Goal: Task Accomplishment & Management: Complete application form

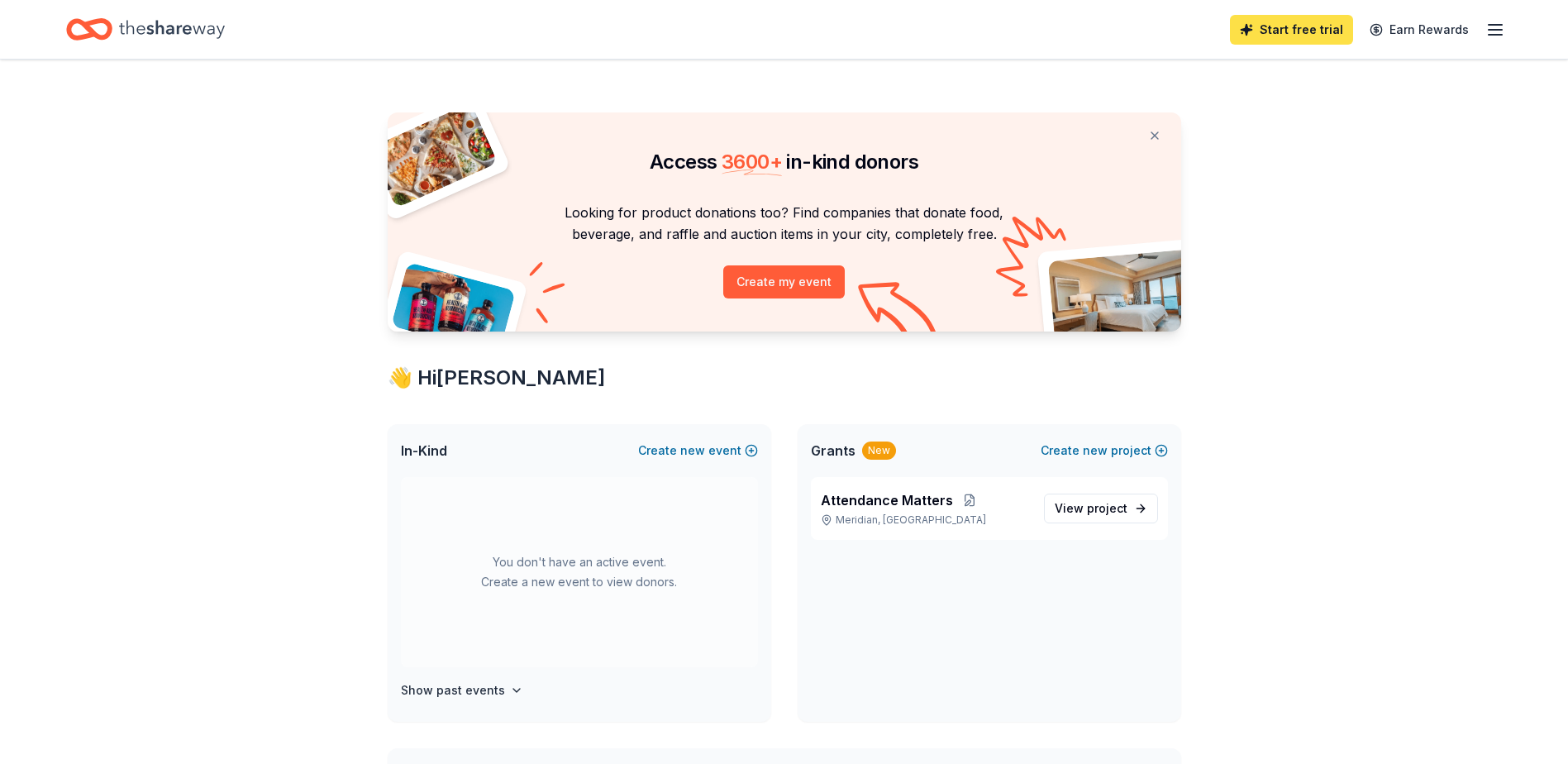
click at [1307, 26] on link "Start free trial" at bounding box center [1292, 29] width 123 height 30
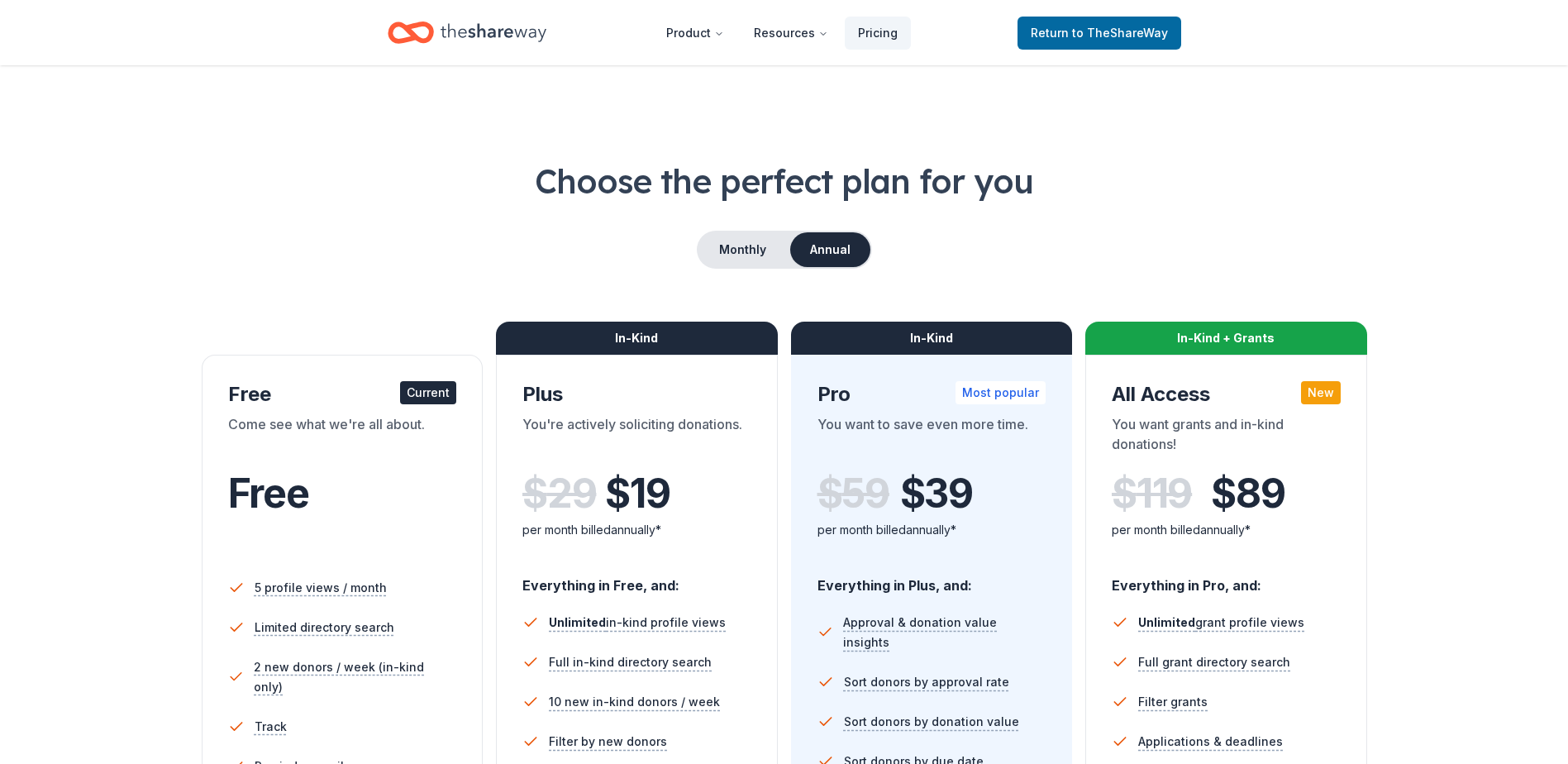
click at [428, 393] on div "Current" at bounding box center [428, 392] width 56 height 23
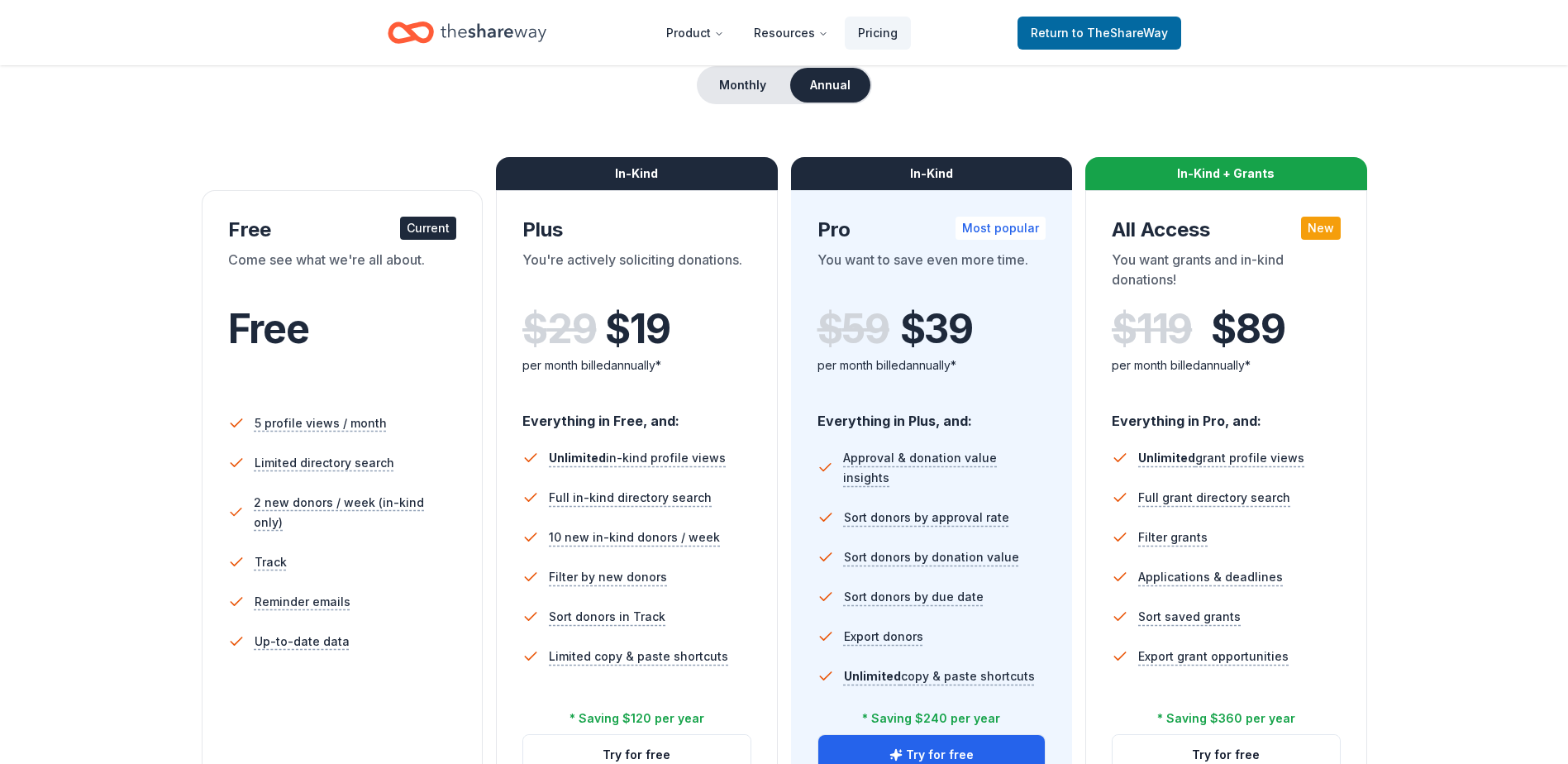
scroll to position [248, 0]
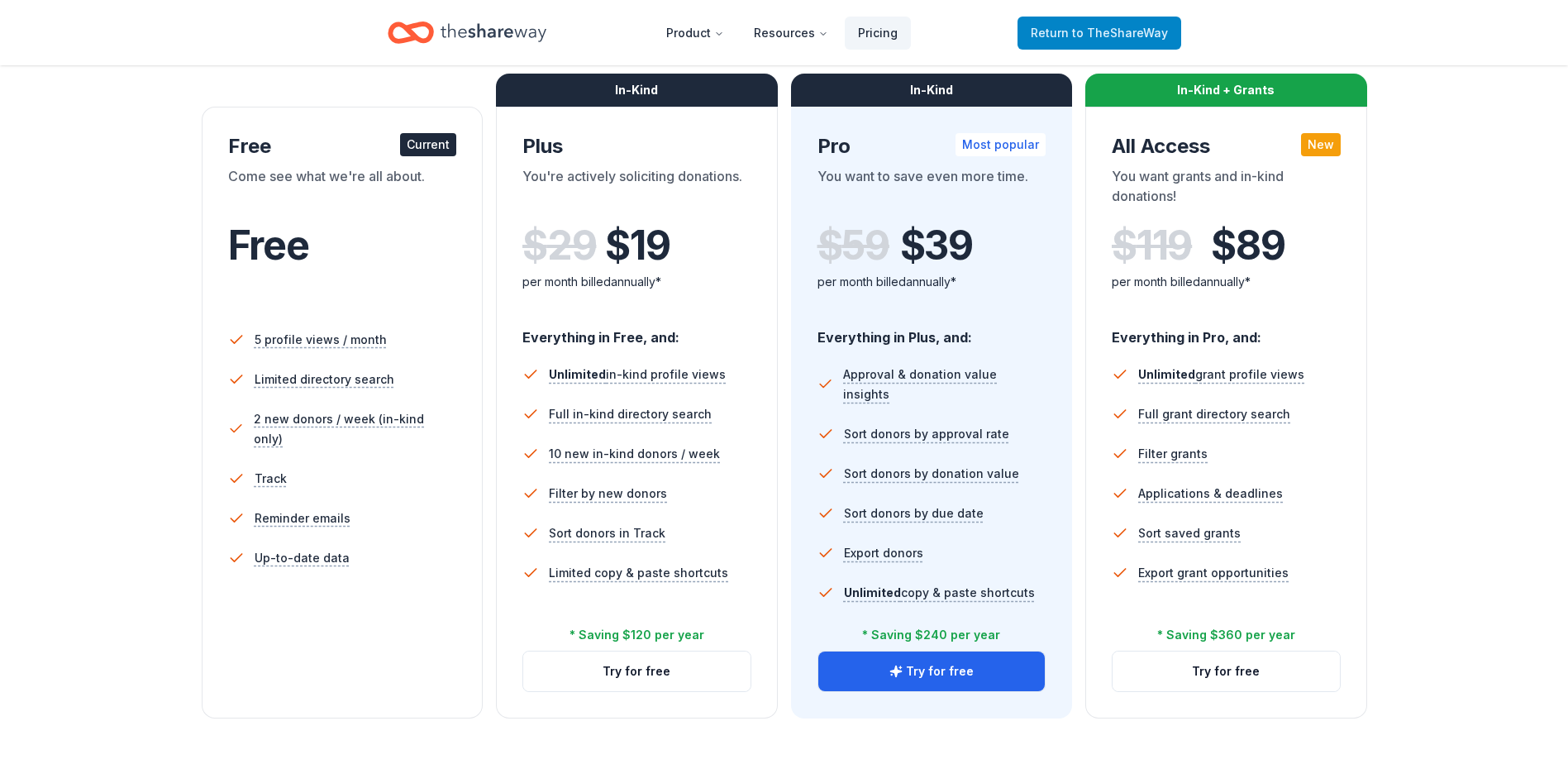
click at [1073, 36] on span "Return to TheShareWay" at bounding box center [1100, 33] width 137 height 20
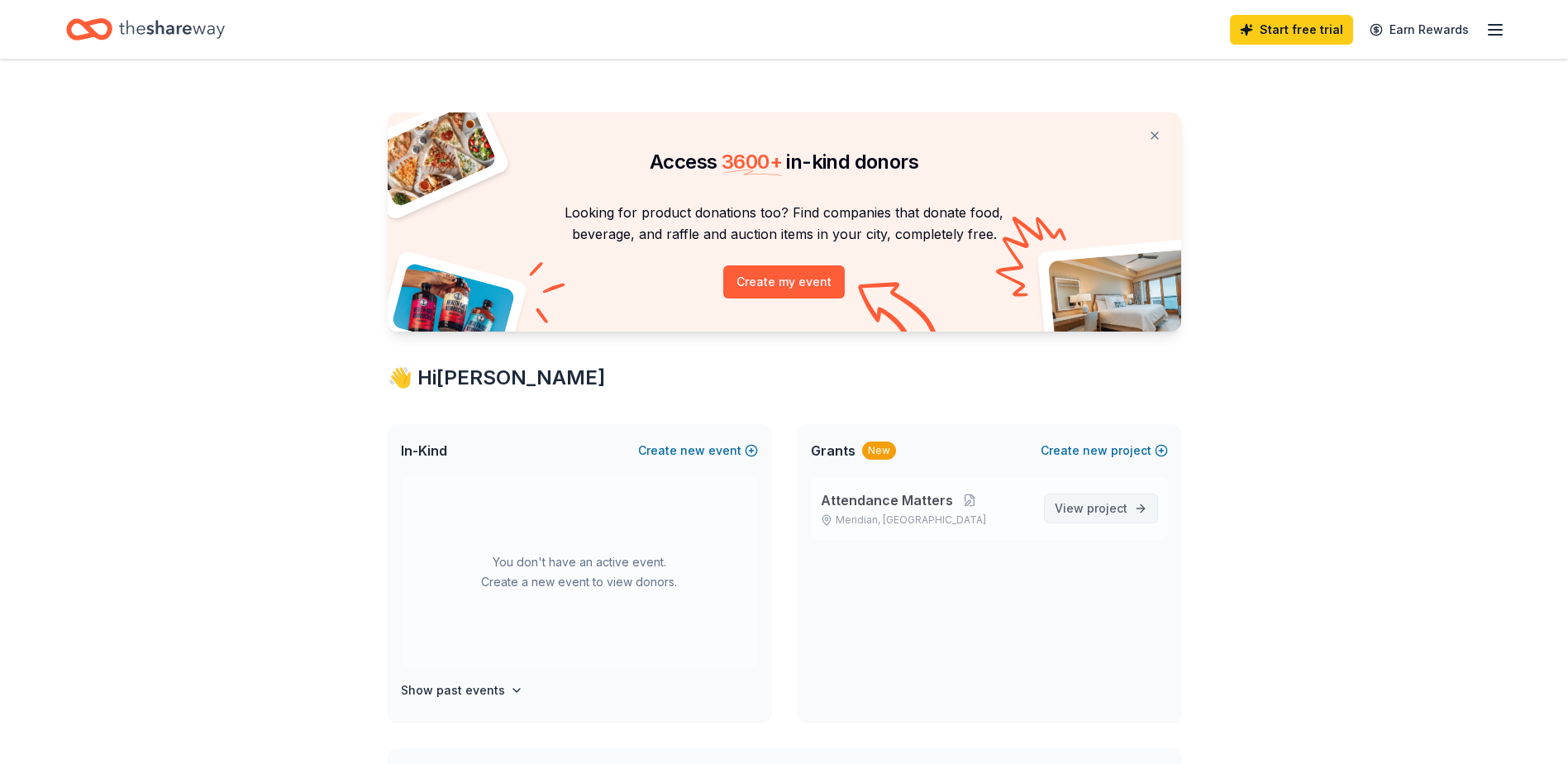
click at [1087, 515] on span "View project" at bounding box center [1092, 508] width 73 height 20
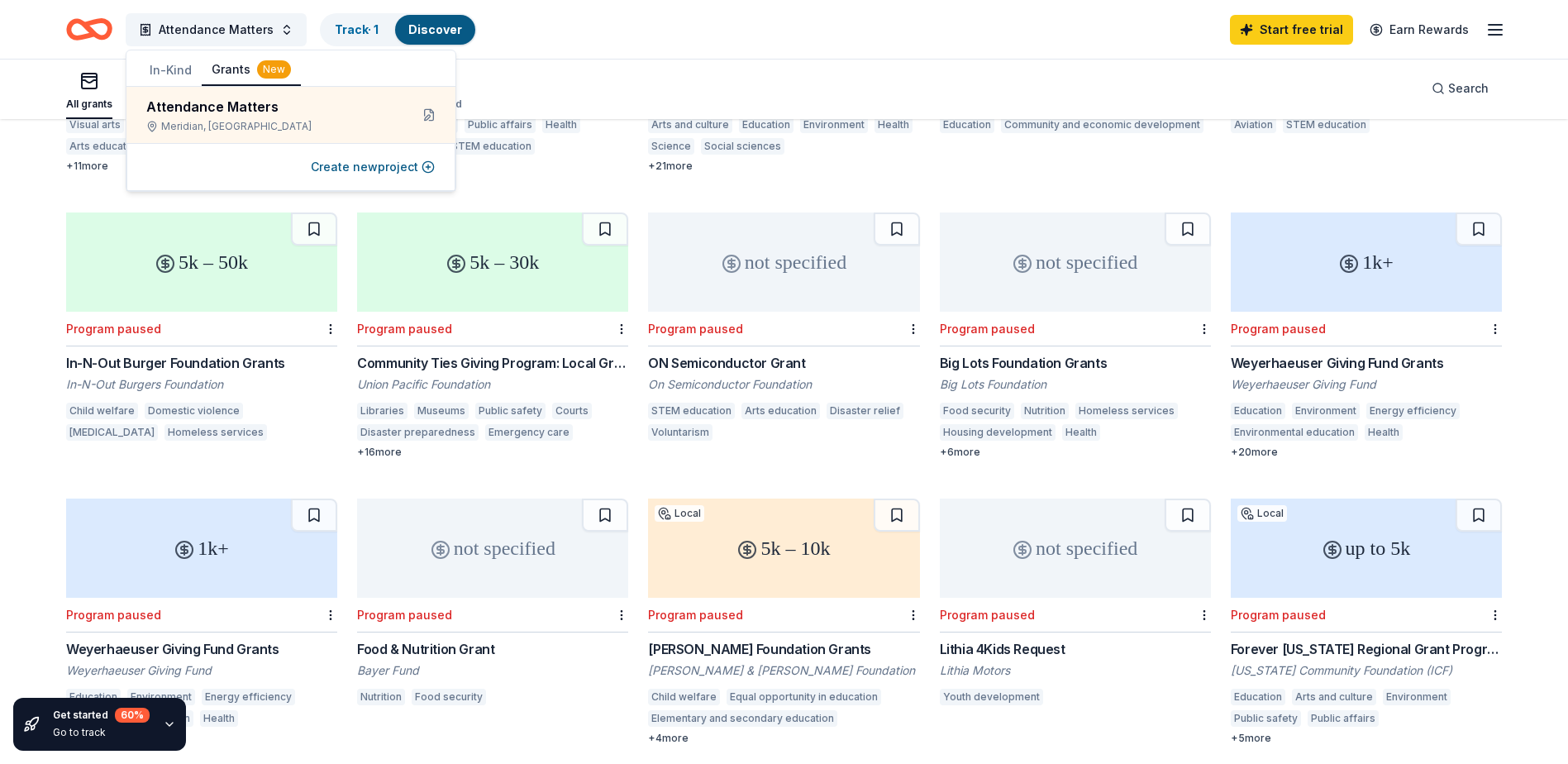
scroll to position [744, 0]
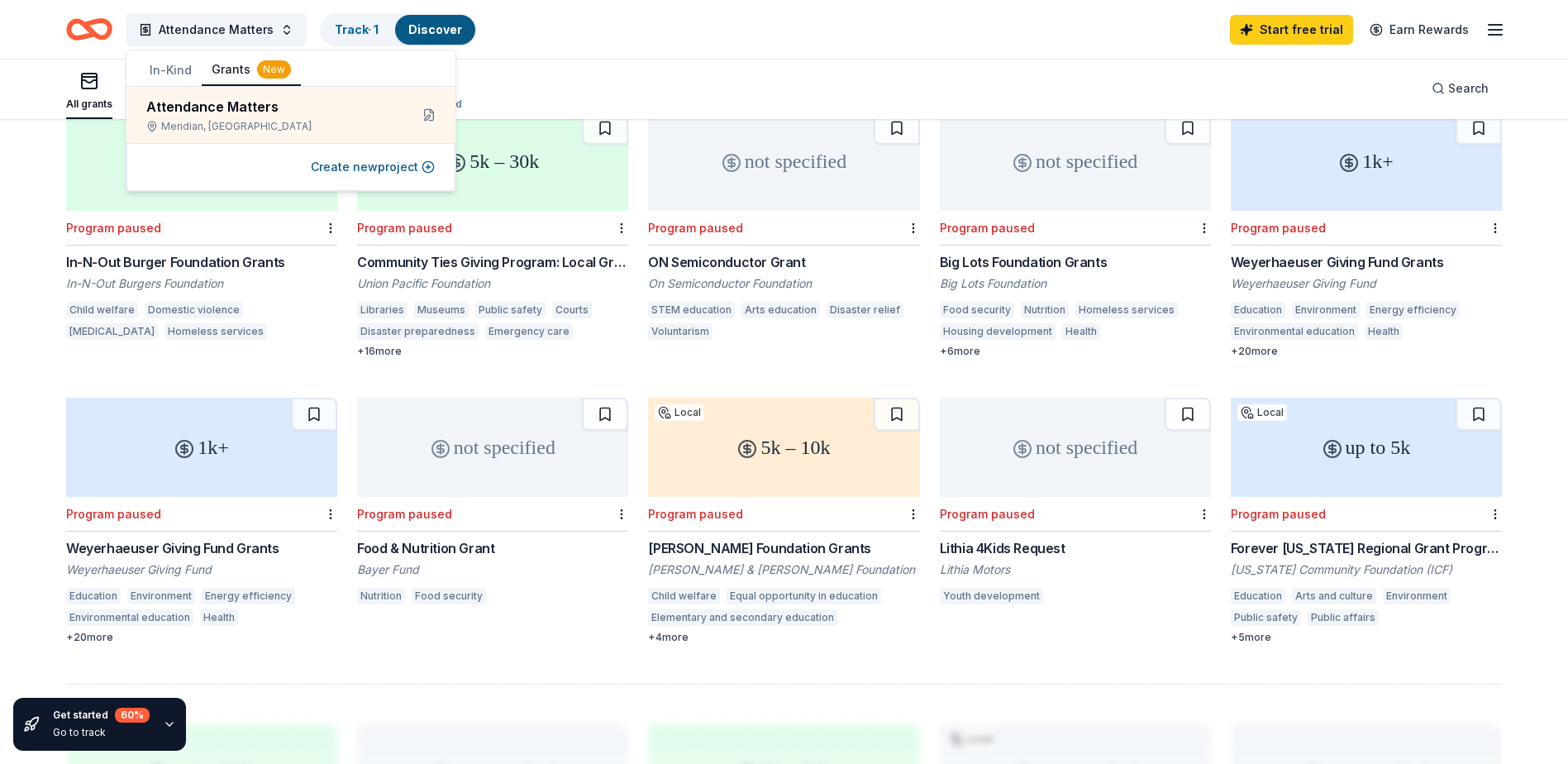
click at [997, 542] on div "Lithia 4Kids Request" at bounding box center [1075, 548] width 272 height 20
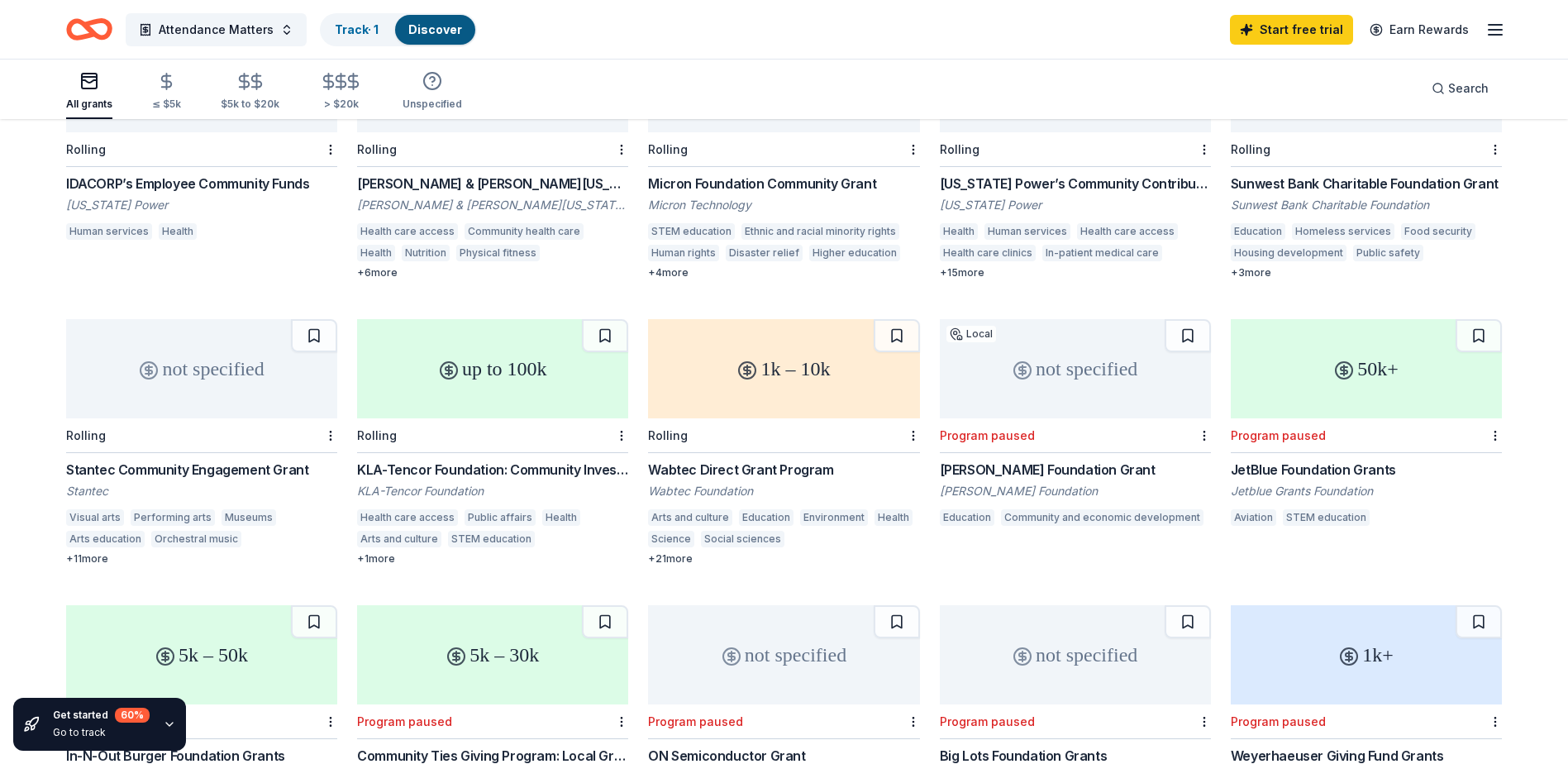
scroll to position [248, 0]
click at [757, 466] on div "Wabtec Direct Grant Program" at bounding box center [784, 472] width 272 height 20
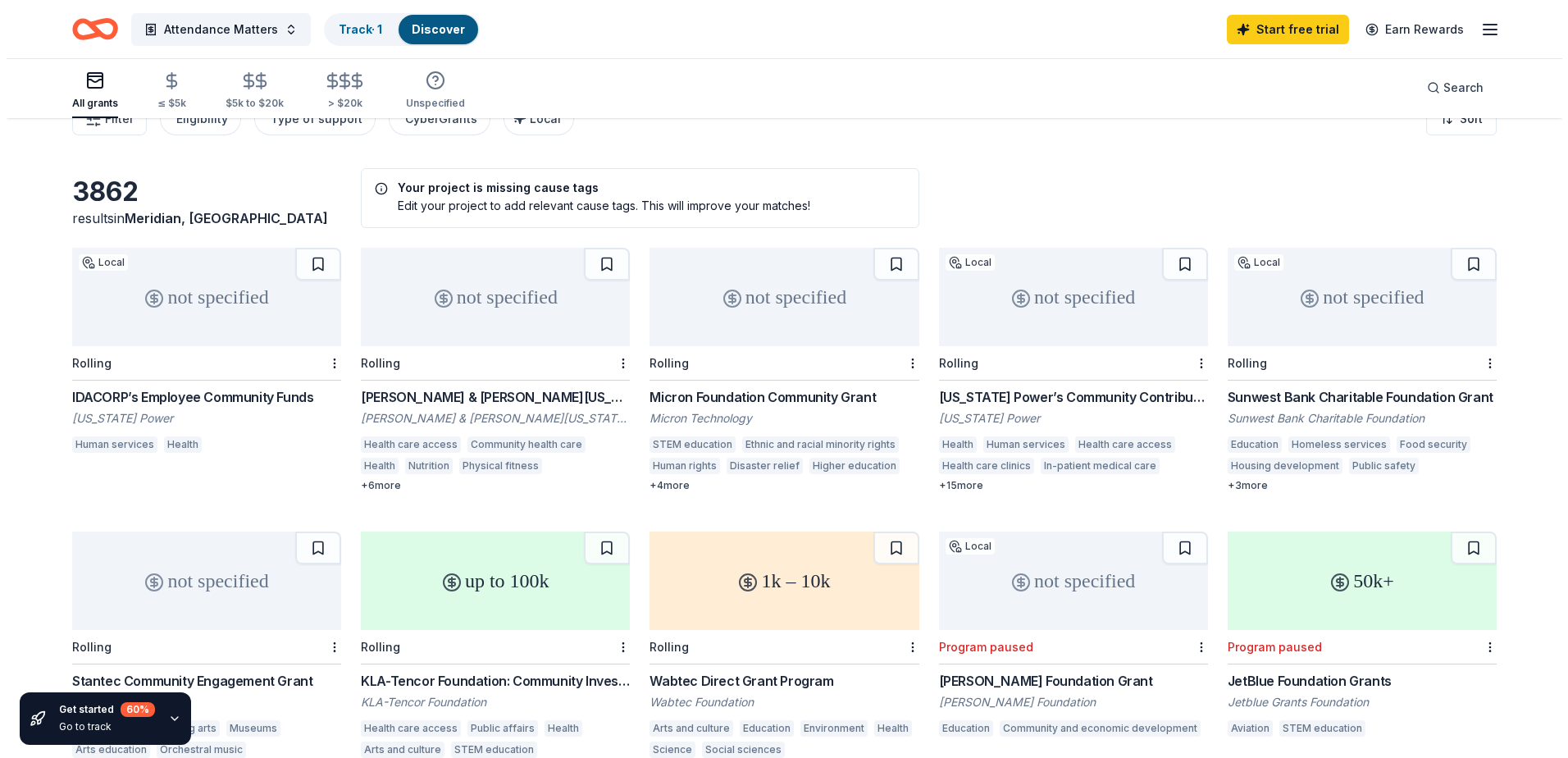
scroll to position [0, 0]
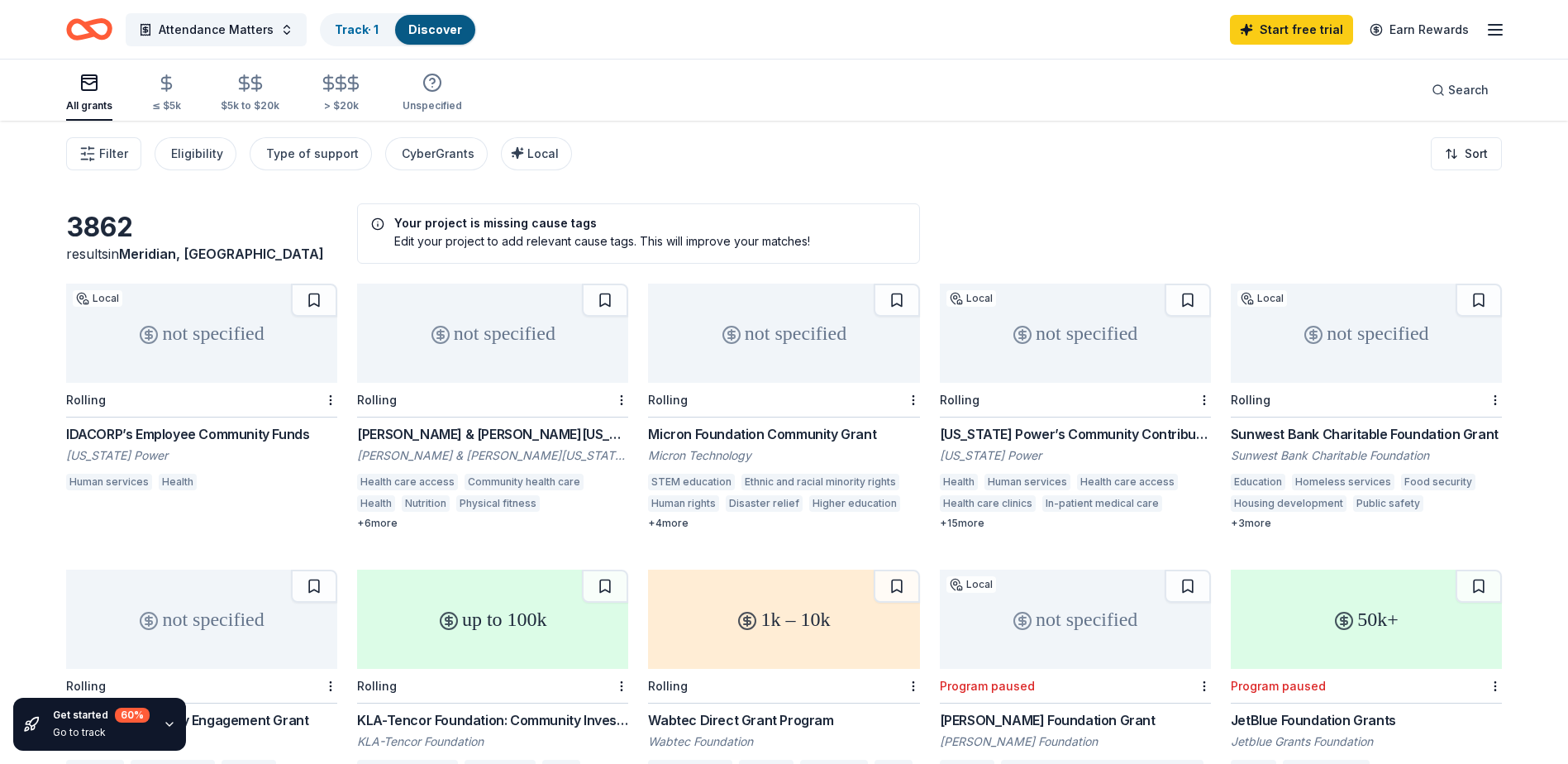
click at [454, 431] on div "Dennis & Phyllis Washington Foundation Grants" at bounding box center [493, 434] width 272 height 20
click at [745, 436] on div "Micron Foundation Community Grant" at bounding box center [784, 434] width 272 height 20
click at [258, 29] on span "Attendance Matters" at bounding box center [217, 30] width 115 height 20
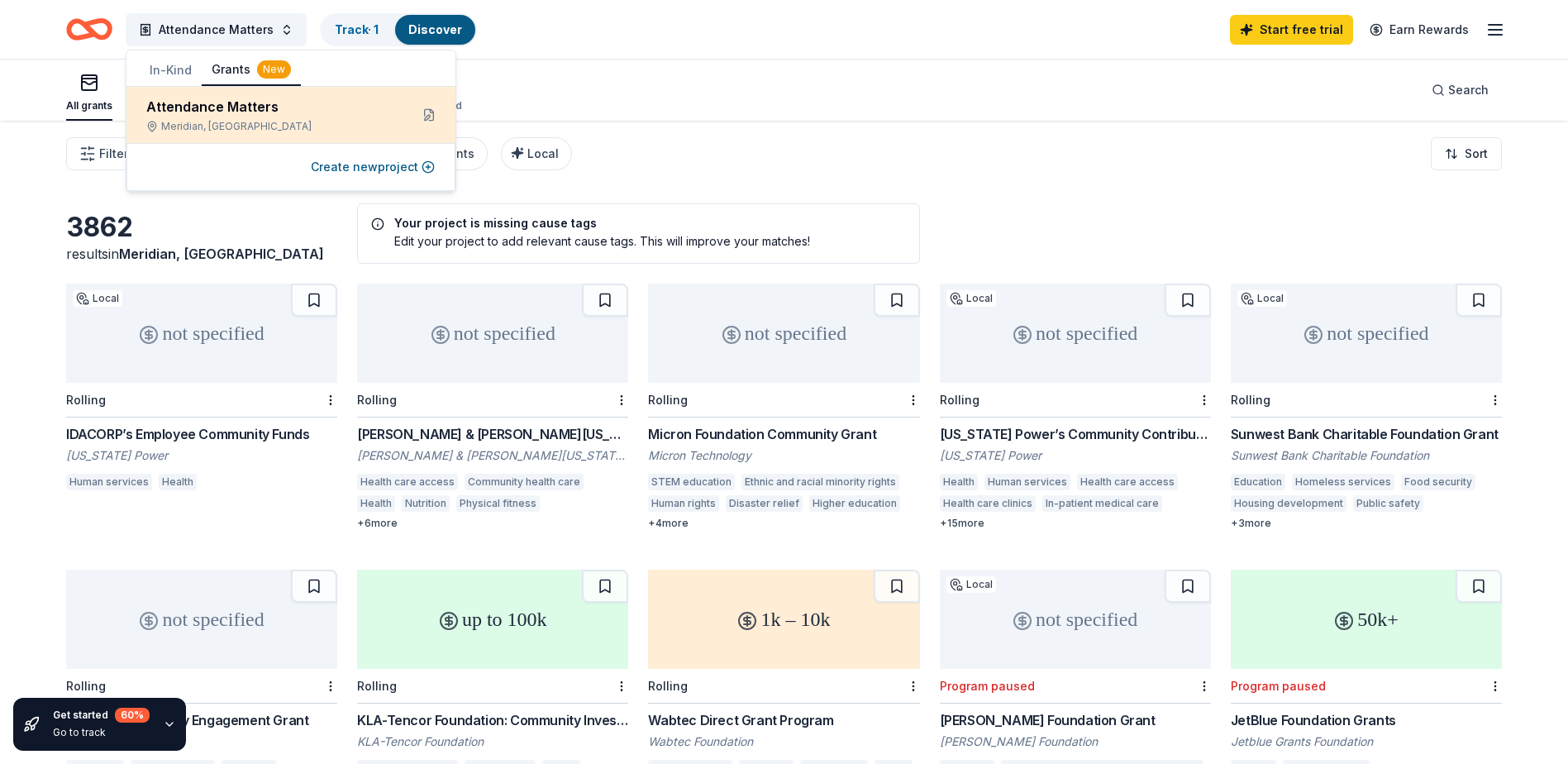
click at [156, 128] on icon at bounding box center [152, 126] width 12 height 12
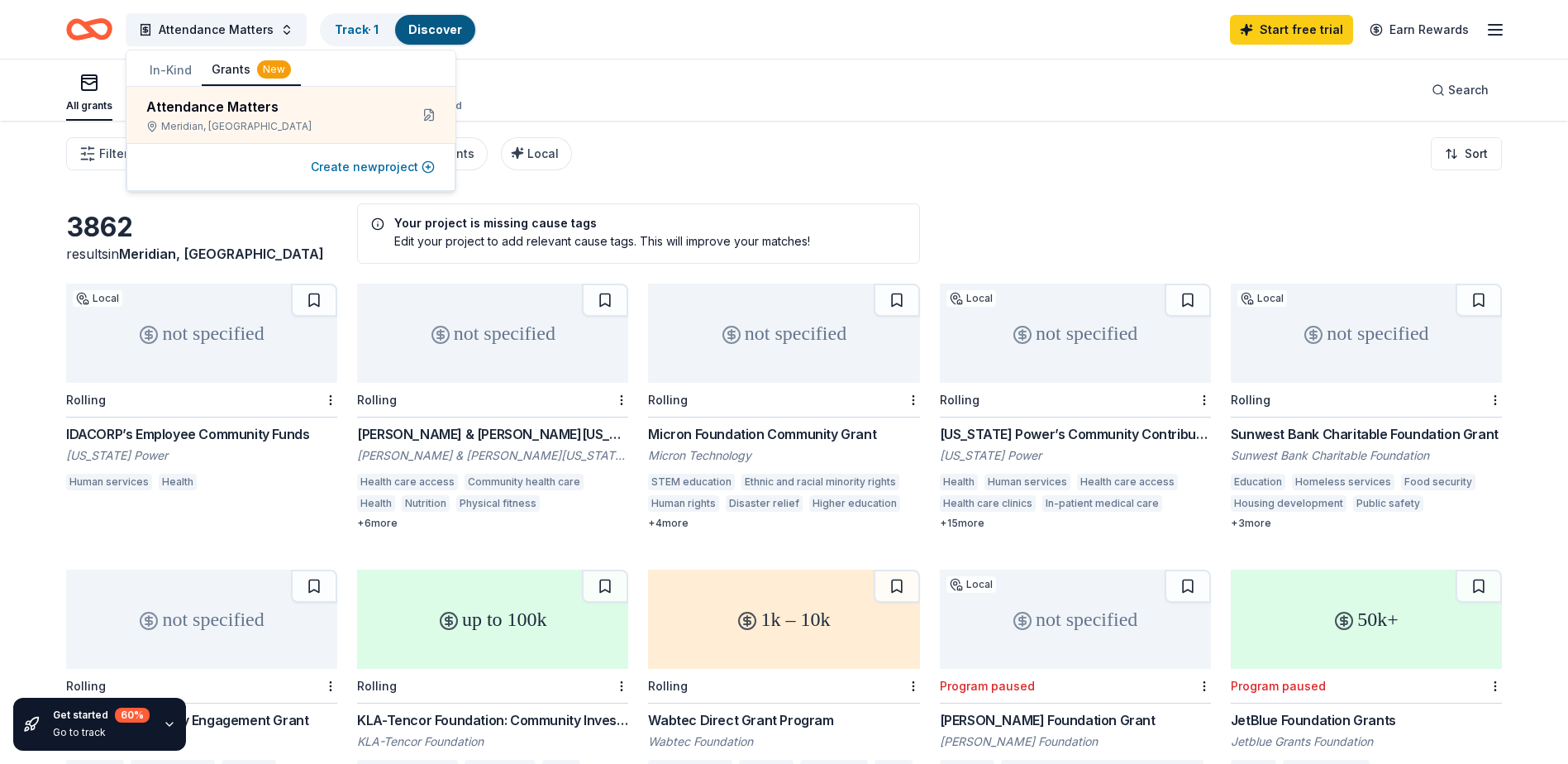
click at [350, 165] on button "Create new project" at bounding box center [373, 167] width 124 height 20
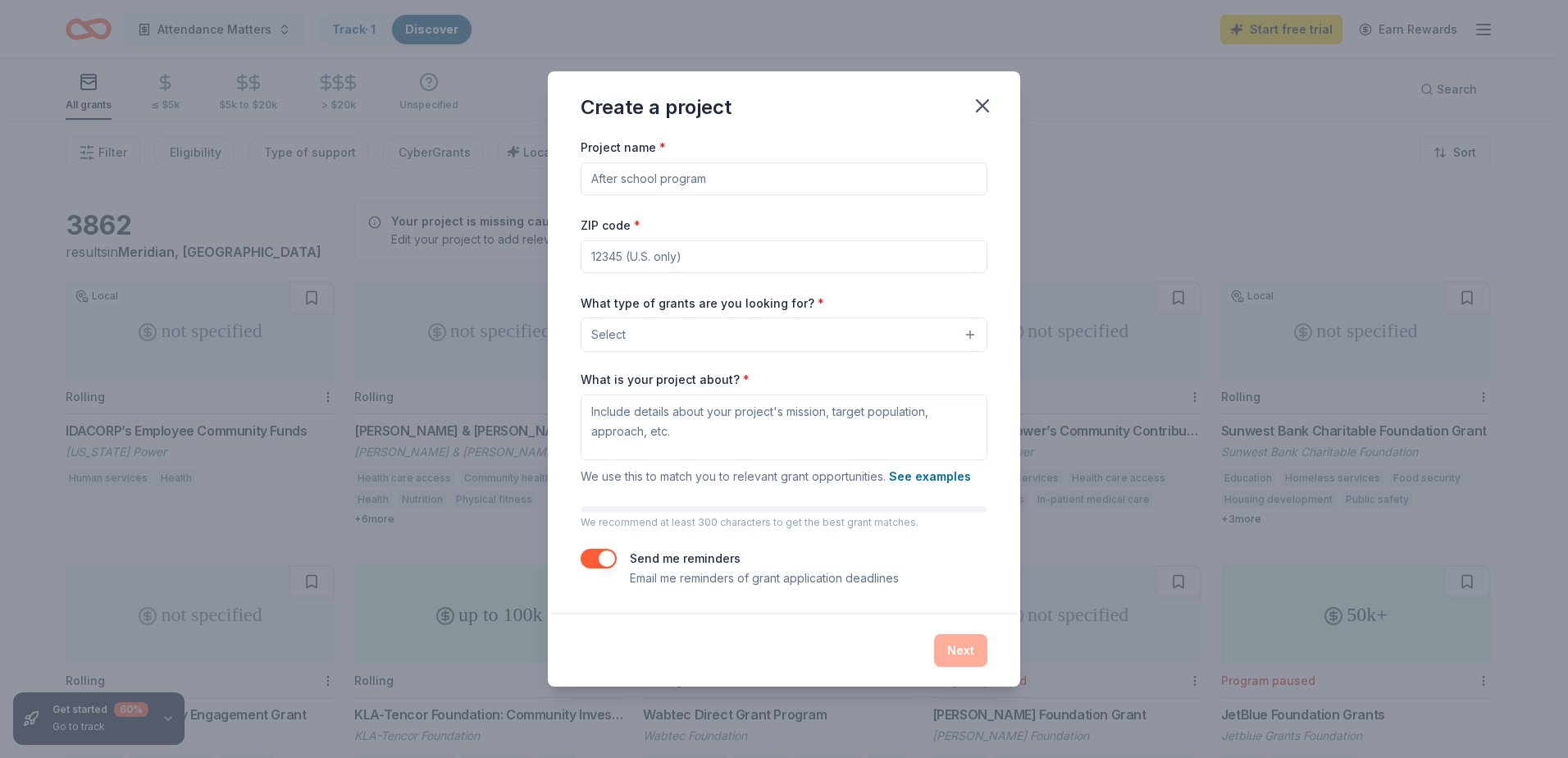
click at [674, 248] on input "ZIP code *" at bounding box center [784, 257] width 407 height 33
type input "83713"
click at [641, 335] on button "Select" at bounding box center [784, 335] width 407 height 34
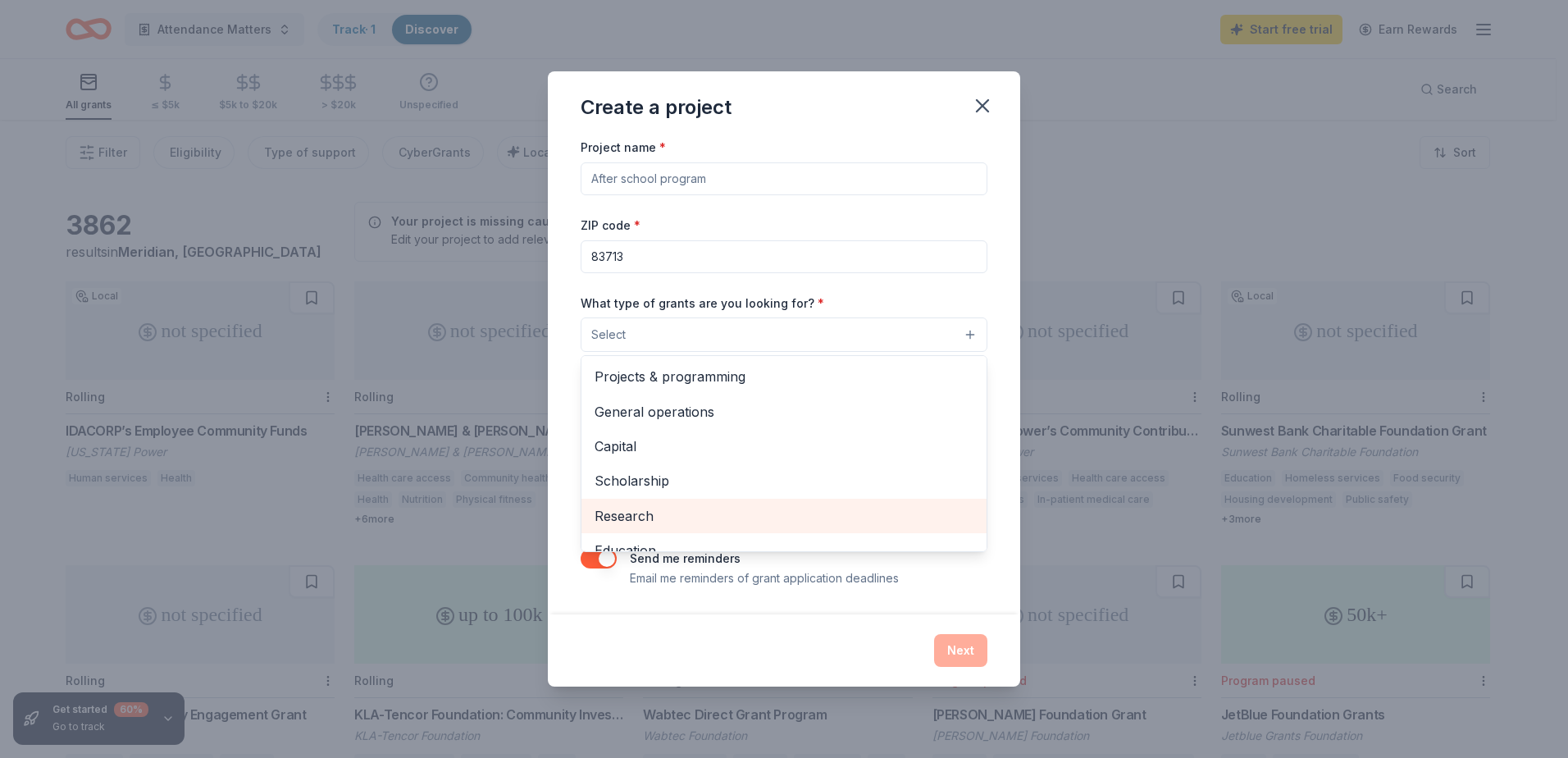
drag, startPoint x: 667, startPoint y: 383, endPoint x: 691, endPoint y: 525, distance: 144.0
click at [681, 525] on div "Projects & programming General operations Capital Scholarship Research Educatio…" at bounding box center [784, 453] width 407 height 197
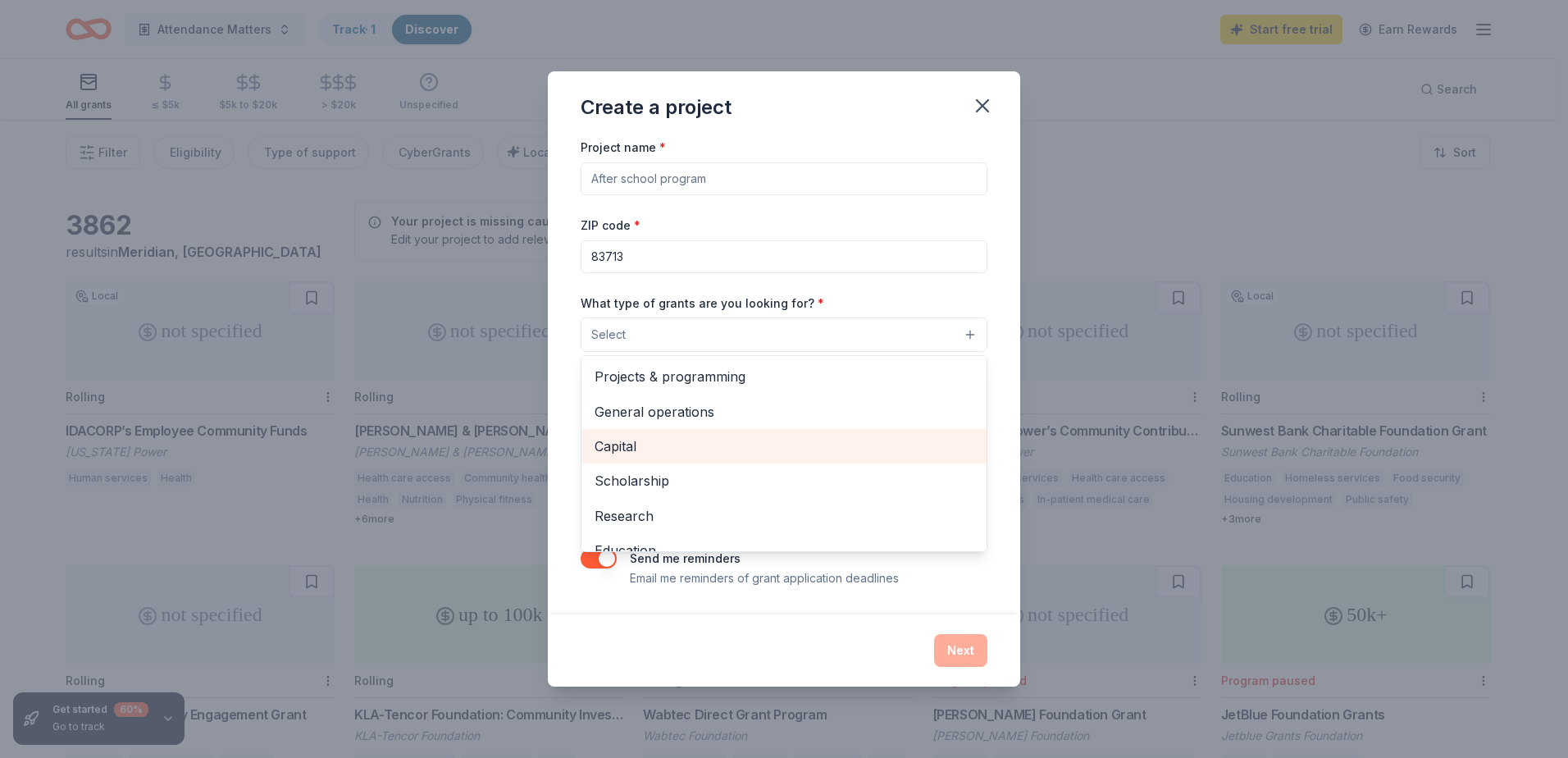
scroll to position [164, 0]
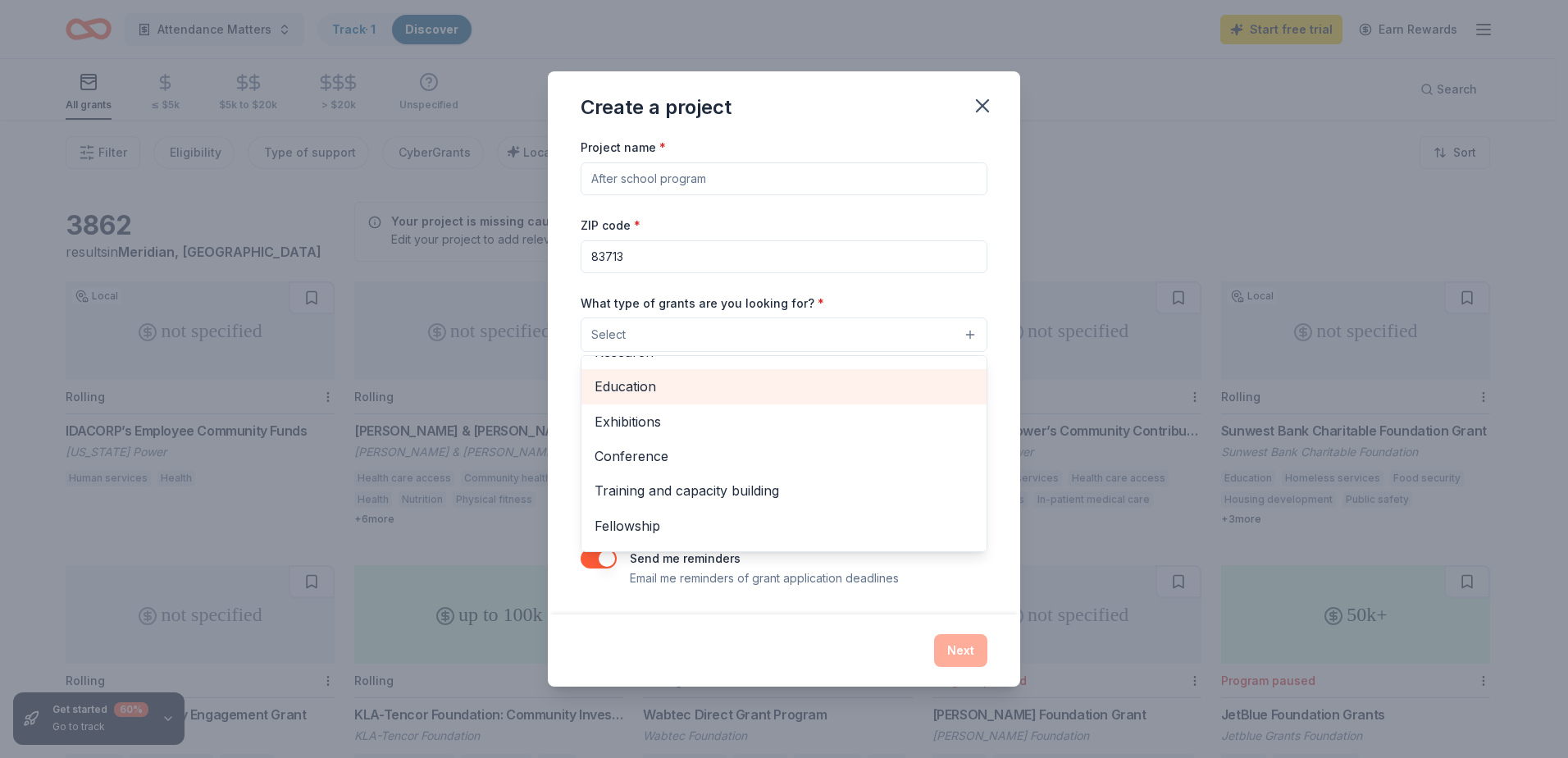
click at [639, 384] on span "Education" at bounding box center [784, 386] width 379 height 22
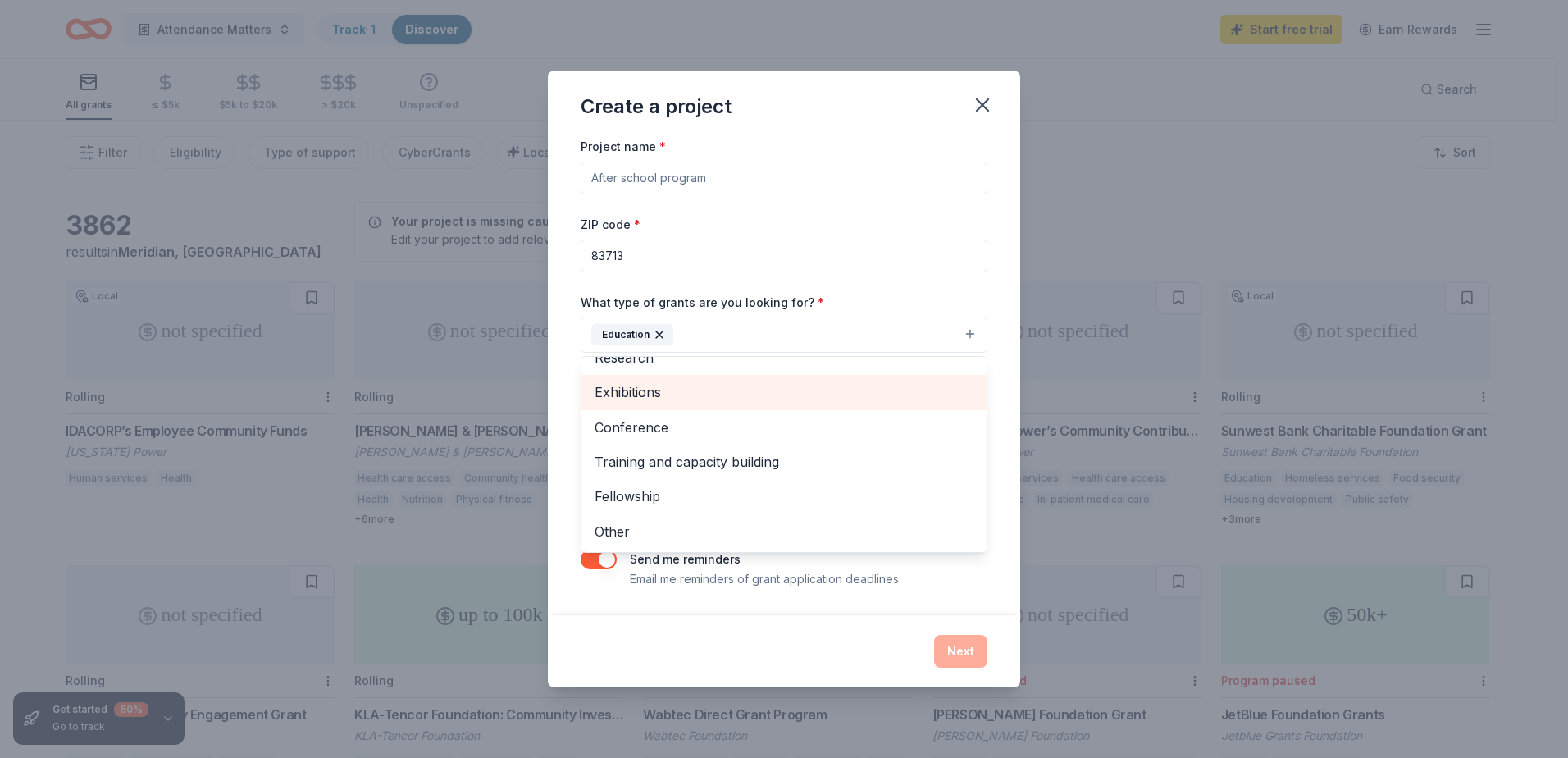
scroll to position [159, 0]
click at [995, 366] on div "Project name * ZIP code * 83713 What type of grants are you looking for? * Educ…" at bounding box center [784, 374] width 472 height 478
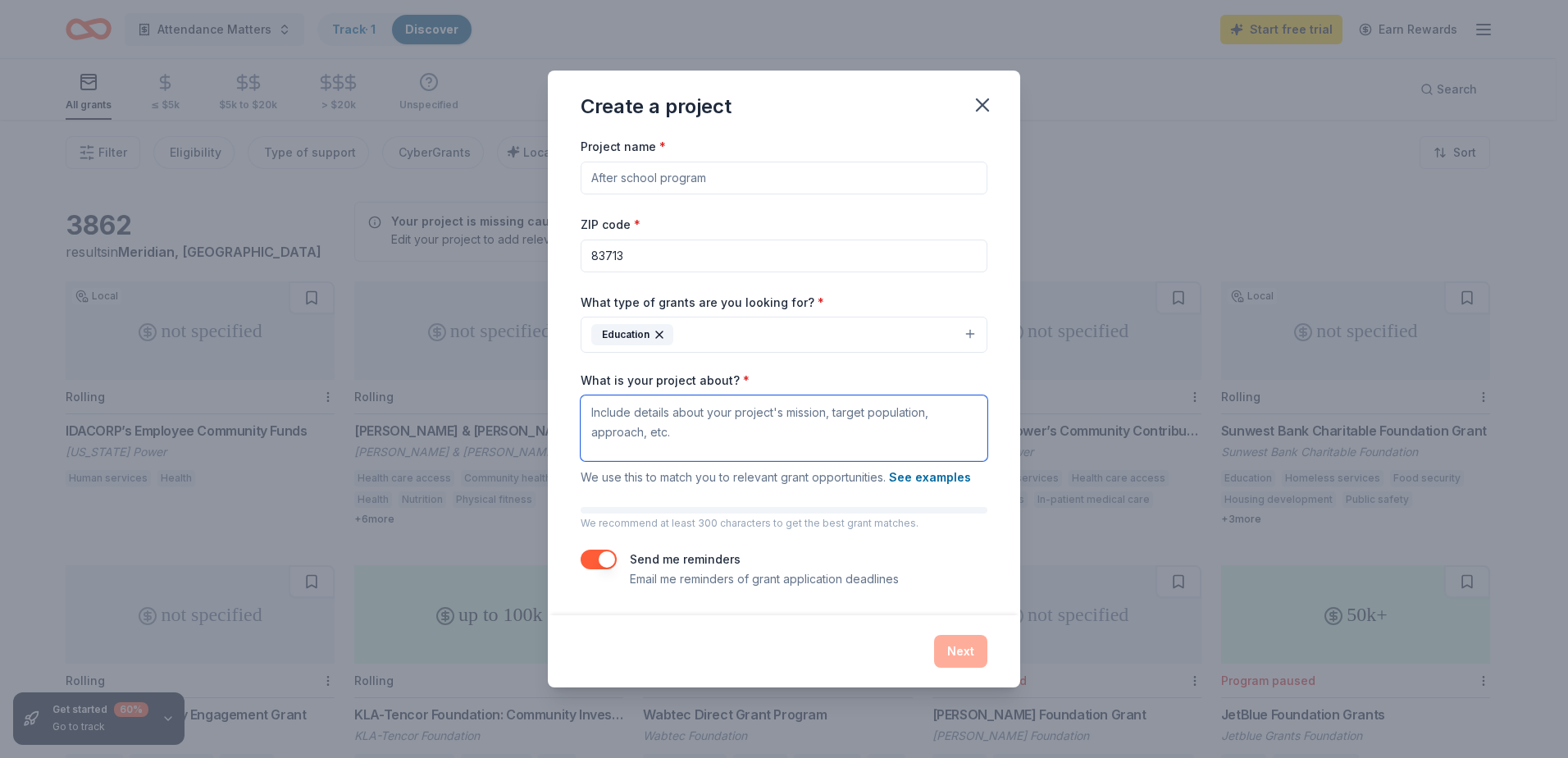
click at [682, 433] on textarea "What is your project about? *" at bounding box center [784, 428] width 407 height 65
click at [593, 410] on textarea "Underserved youth in a title one school." at bounding box center [784, 428] width 407 height 65
click at [881, 412] on textarea "Providing after-school and in-school enrichment for Underserved youth in a titl…" at bounding box center [784, 428] width 407 height 65
click at [792, 440] on textarea "Providing after-school and in-school enrichment for underserved youth in a titl…" at bounding box center [784, 428] width 407 height 65
click at [645, 413] on textarea "Providing after-school and in-school enrichment for underserved youth in a titl…" at bounding box center [784, 428] width 407 height 65
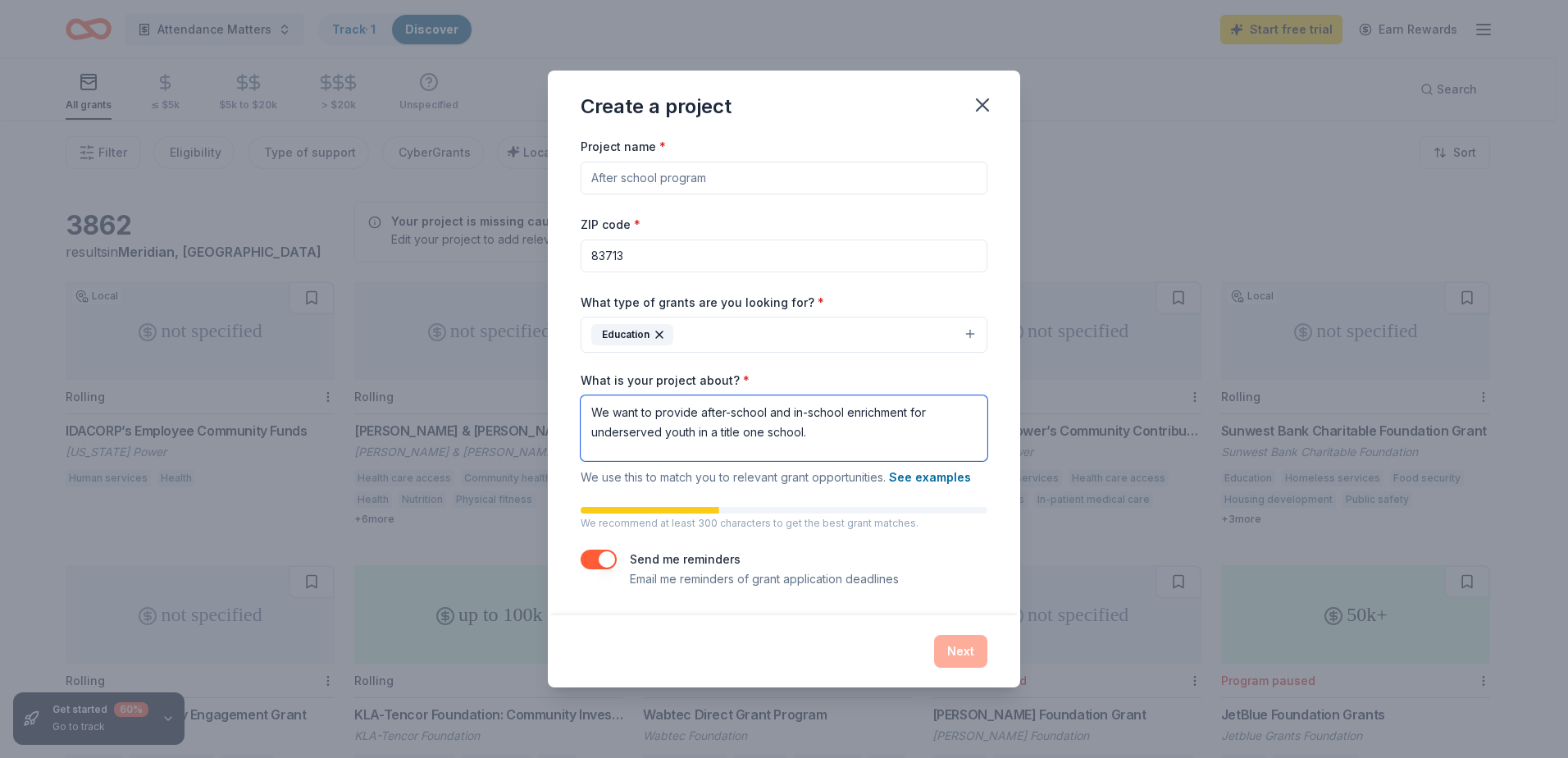
click at [813, 437] on textarea "We want to provide after-school and in-school enrichment for underserved youth …" at bounding box center [784, 428] width 407 height 65
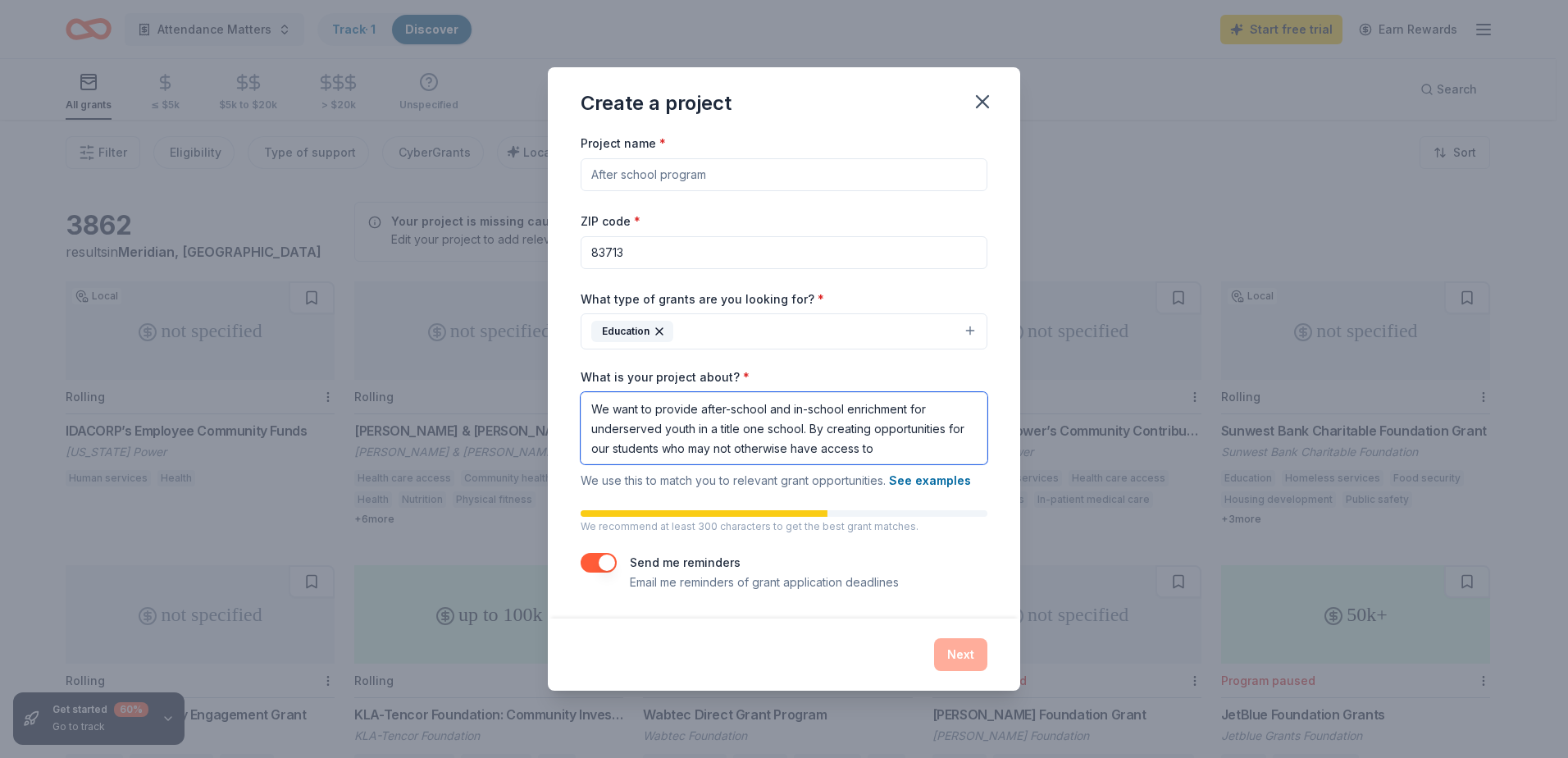
click at [906, 447] on textarea "We want to provide after-school and in-school enrichment for underserved youth …" at bounding box center [784, 428] width 407 height 73
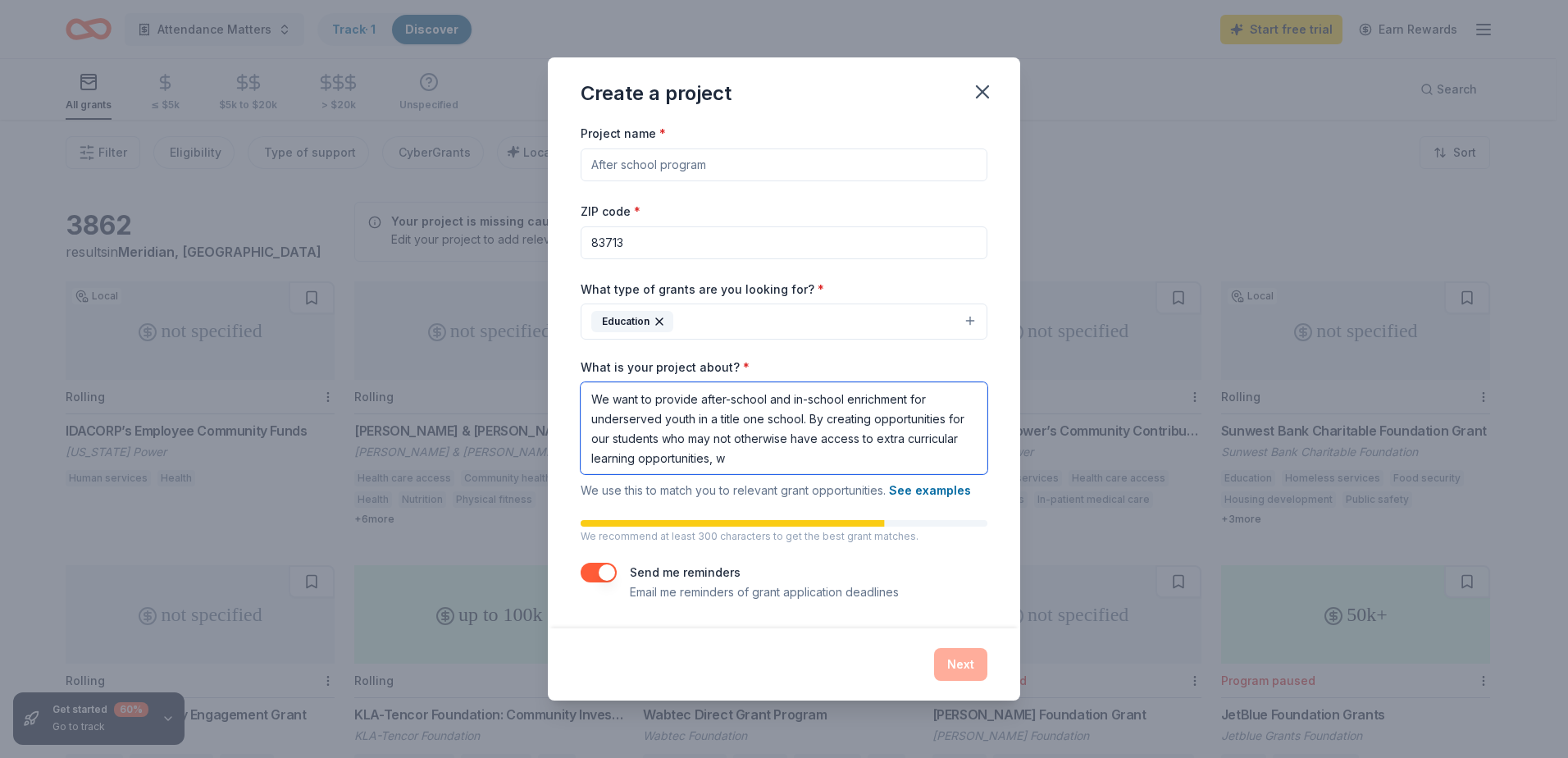
click at [732, 454] on textarea "We want to provide after-school and in-school enrichment for underserved youth …" at bounding box center [784, 427] width 407 height 92
click at [793, 458] on textarea "We want to provide after-school and in-school enrichment for underserved youth …" at bounding box center [784, 427] width 407 height 92
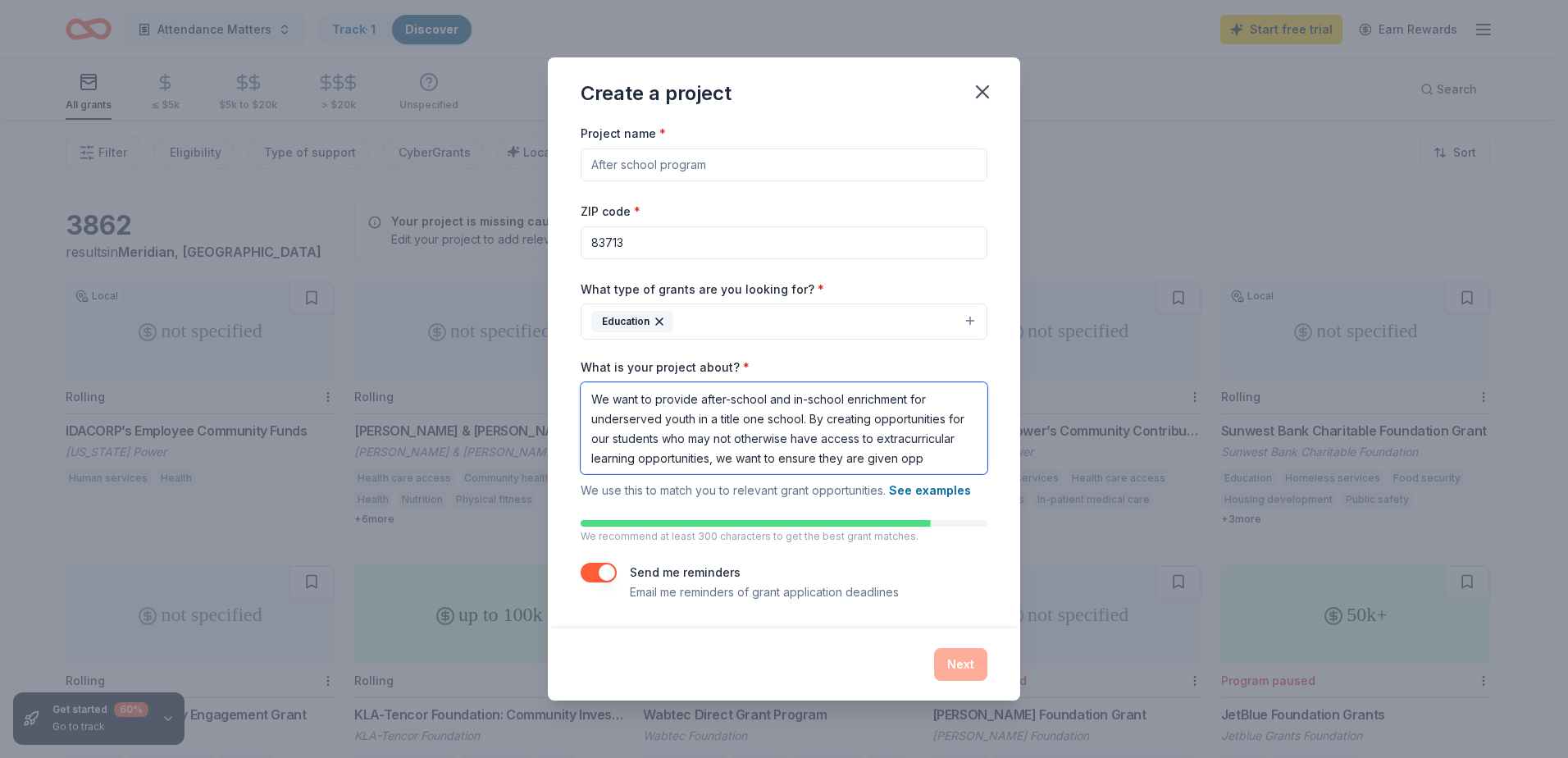
click at [920, 454] on textarea "We want to provide after-school and in-school enrichment for underserved youth …" at bounding box center [784, 427] width 407 height 92
click at [921, 458] on textarea "We want to provide after-school and in-school enrichment for underserved youth …" at bounding box center [784, 427] width 407 height 92
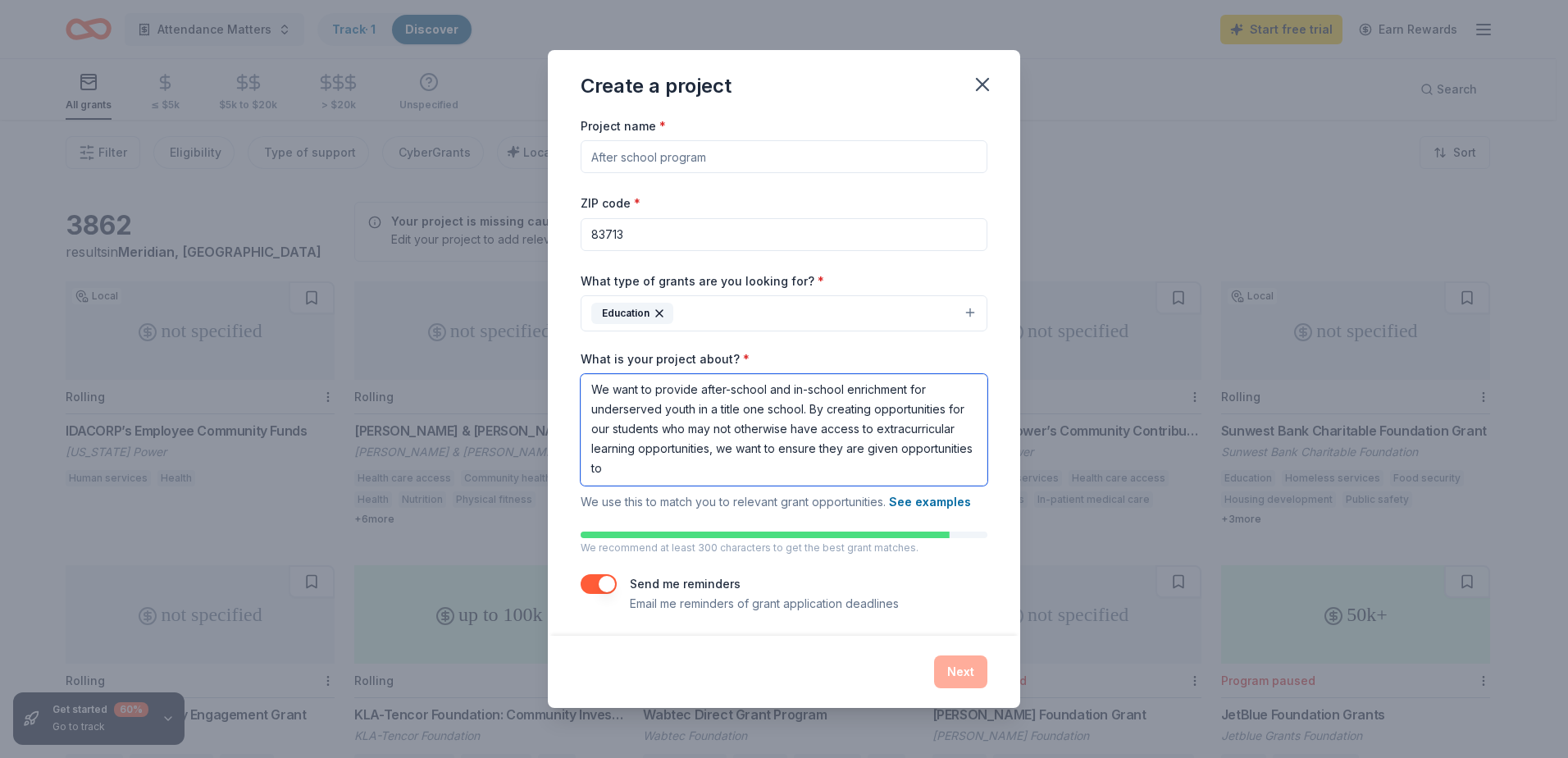
drag, startPoint x: 860, startPoint y: 447, endPoint x: 919, endPoint y: 480, distance: 67.6
click at [919, 480] on textarea "We want to provide after-school and in-school enrichment for underserved youth …" at bounding box center [784, 429] width 407 height 112
click at [702, 419] on textarea "We want to provide after-school and in-school enrichment for underserved youth …" at bounding box center [784, 429] width 407 height 112
click at [870, 475] on textarea "We want to provide after-school and in-school enrichment for underserved youth …" at bounding box center [784, 429] width 407 height 112
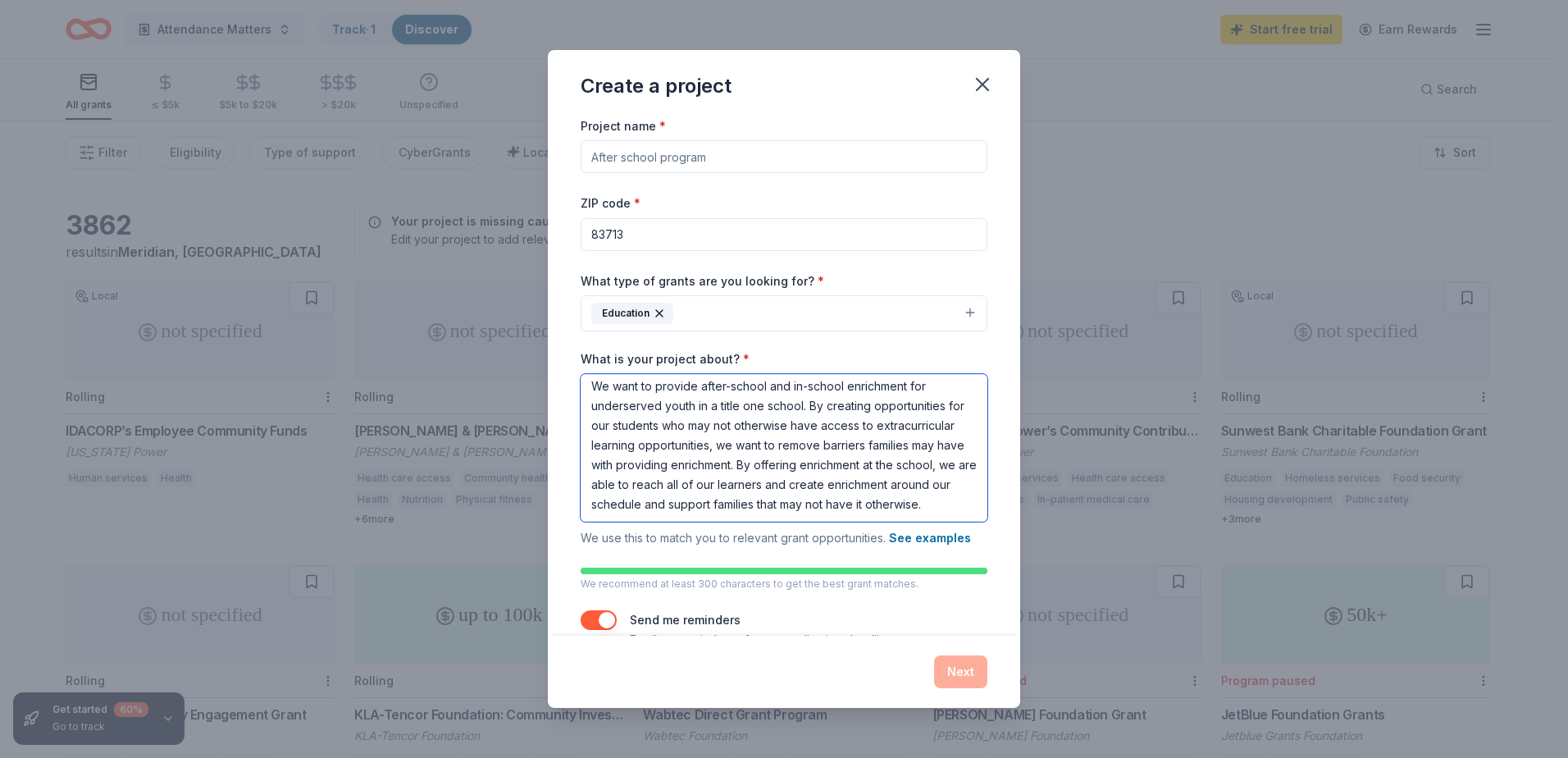
scroll to position [39, 0]
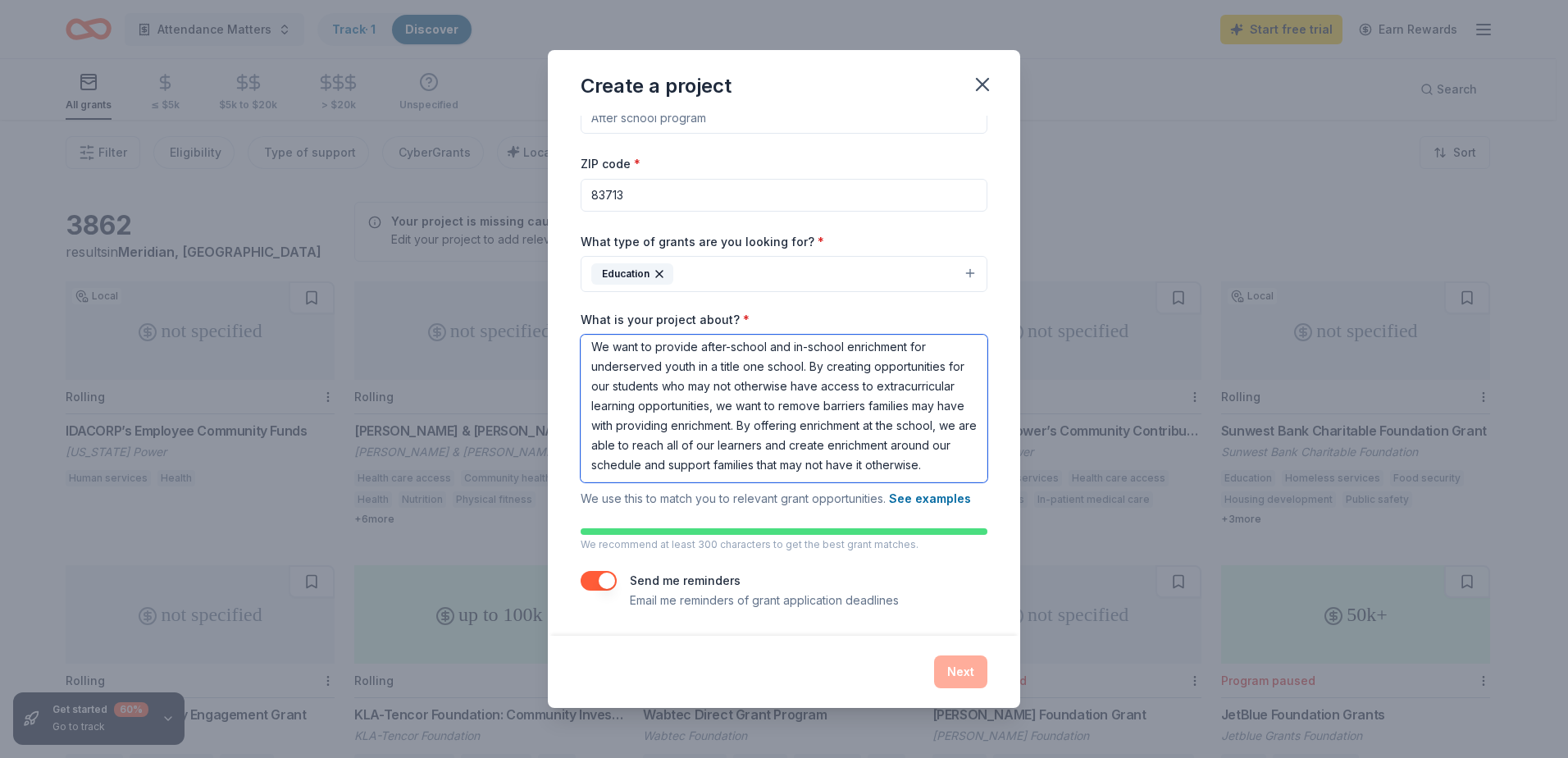
type textarea "We want to provide after-school and in-school enrichment for underserved youth …"
click at [953, 672] on div "Next" at bounding box center [784, 672] width 407 height 33
drag, startPoint x: 953, startPoint y: 672, endPoint x: 873, endPoint y: 656, distance: 81.6
click at [873, 656] on div "Next" at bounding box center [784, 672] width 407 height 33
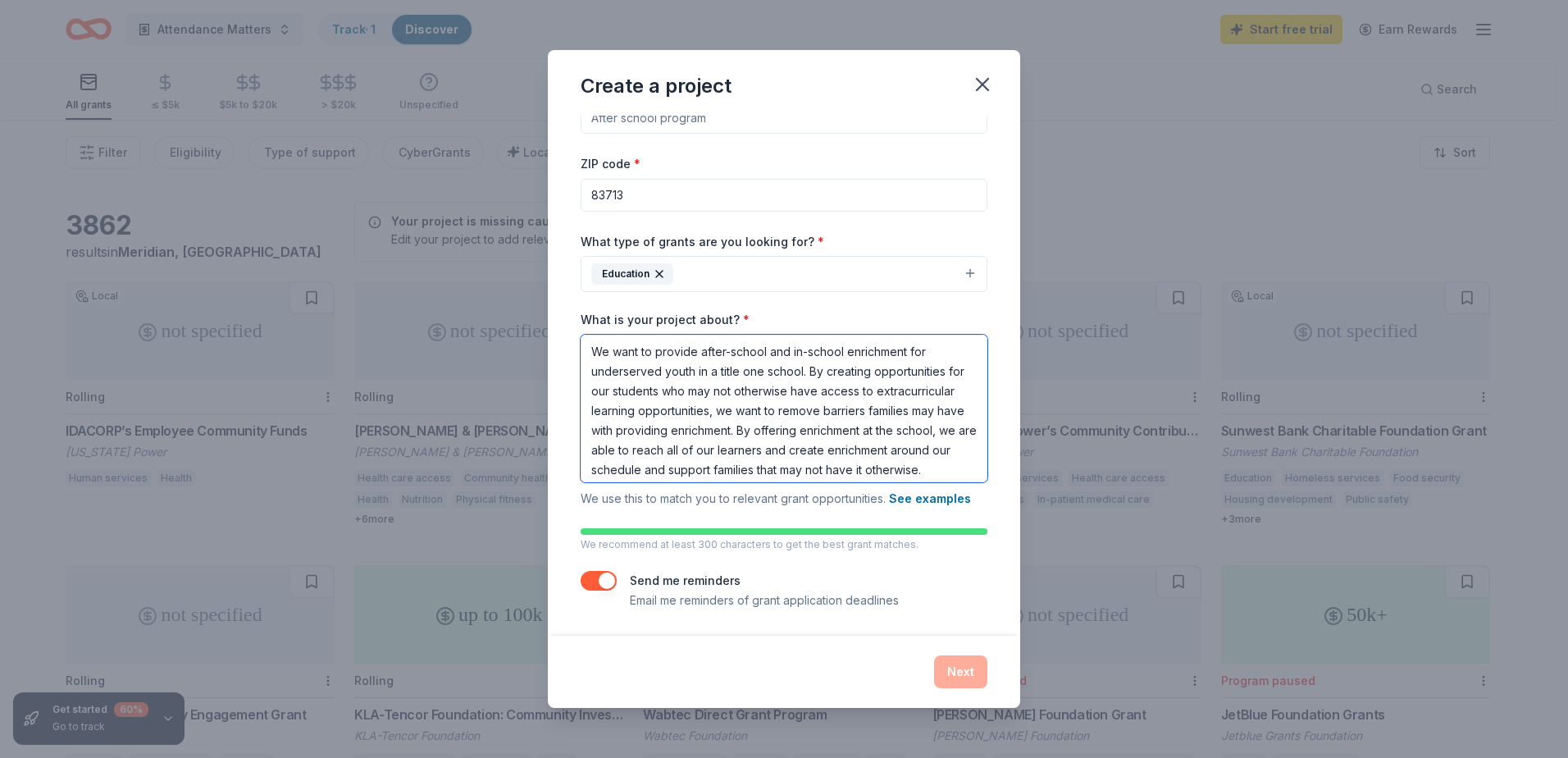
drag, startPoint x: 780, startPoint y: 468, endPoint x: 521, endPoint y: 287, distance: 316.0
click at [521, 287] on div "Create a project Project name * ZIP code * 83713 What type of grants are you lo…" at bounding box center [784, 379] width 1568 height 758
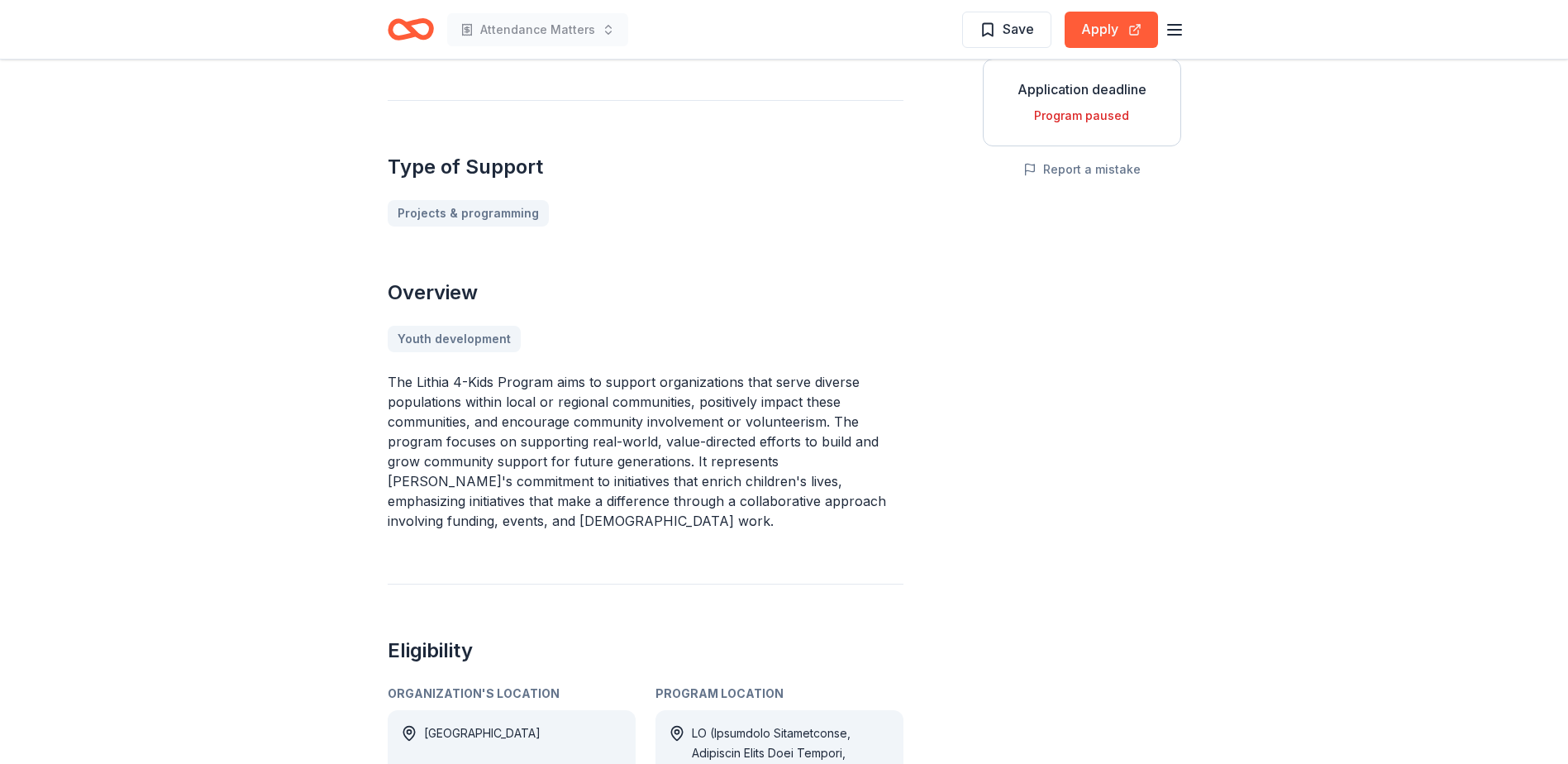
scroll to position [496, 0]
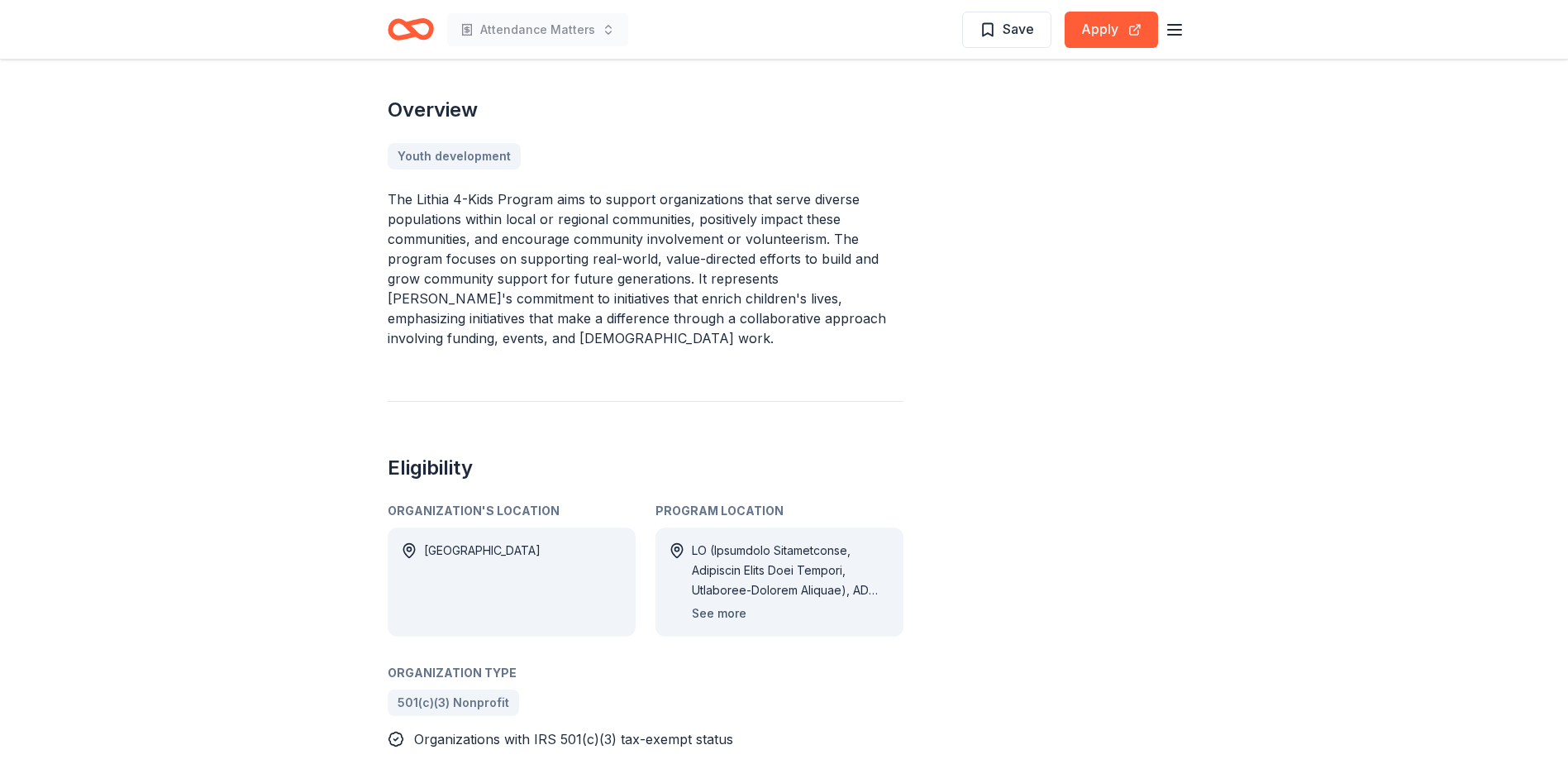
click at [725, 603] on button "See more" at bounding box center [720, 613] width 55 height 20
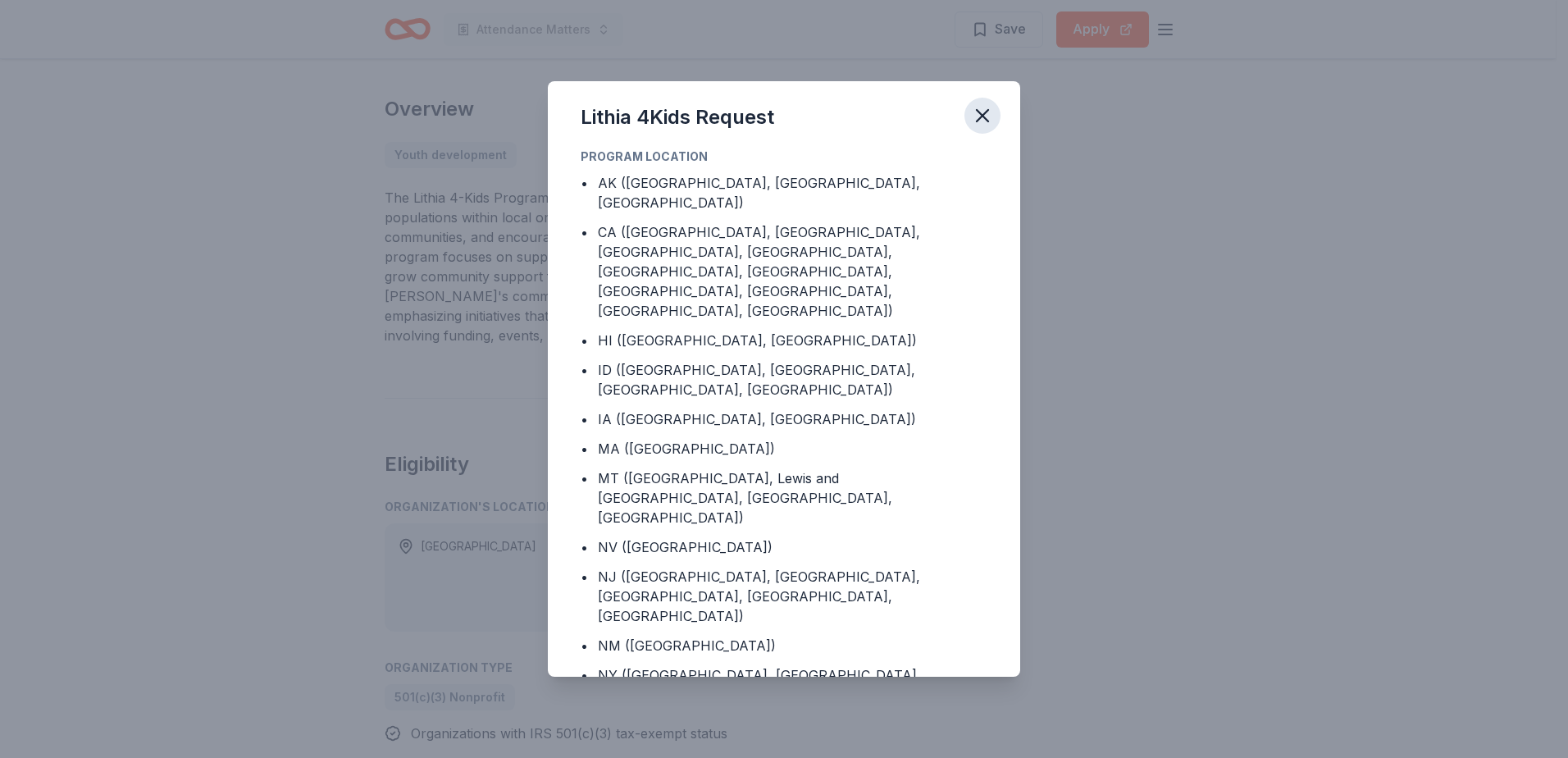
click at [979, 116] on icon "button" at bounding box center [982, 115] width 23 height 23
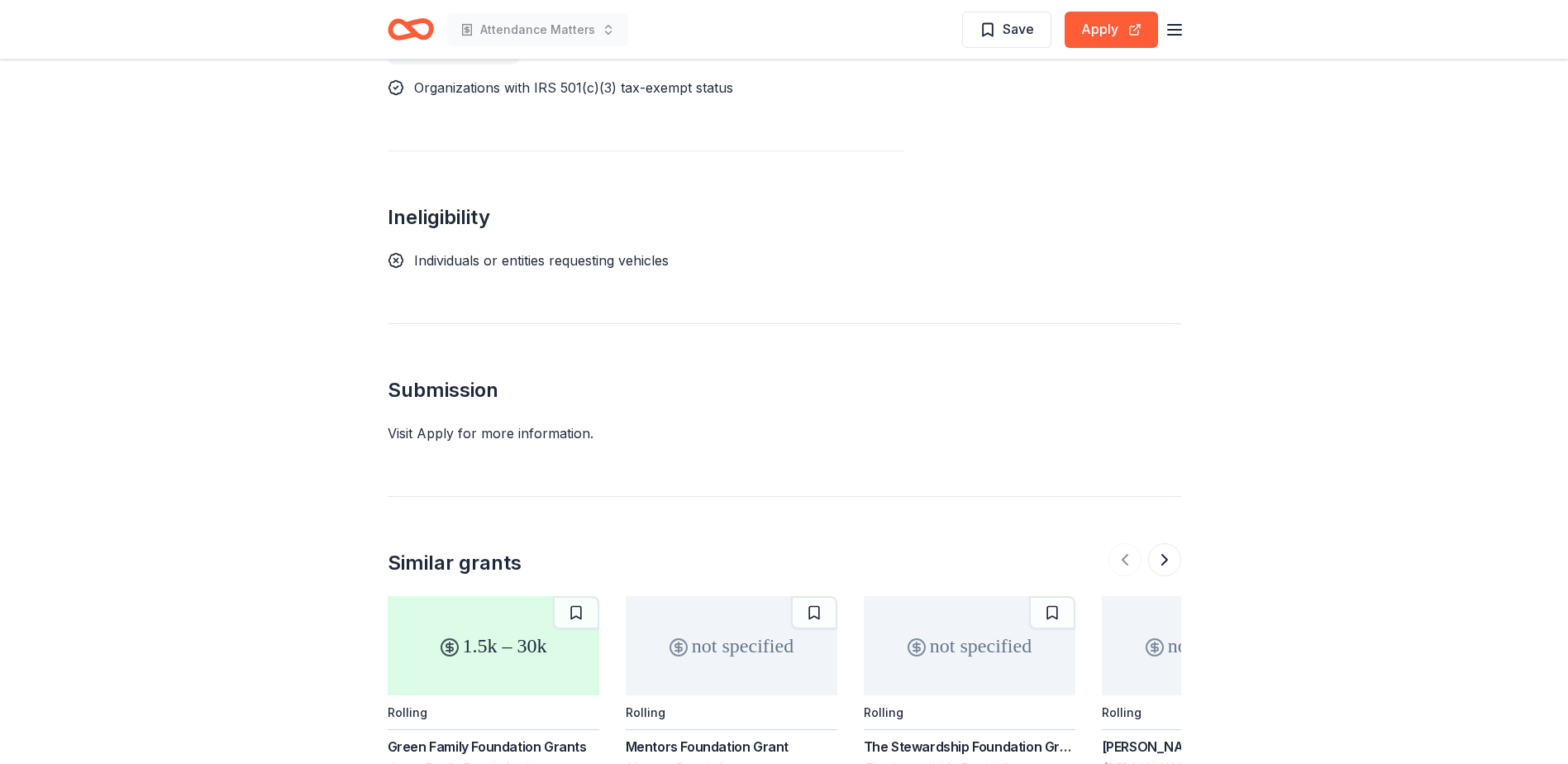
scroll to position [1157, 0]
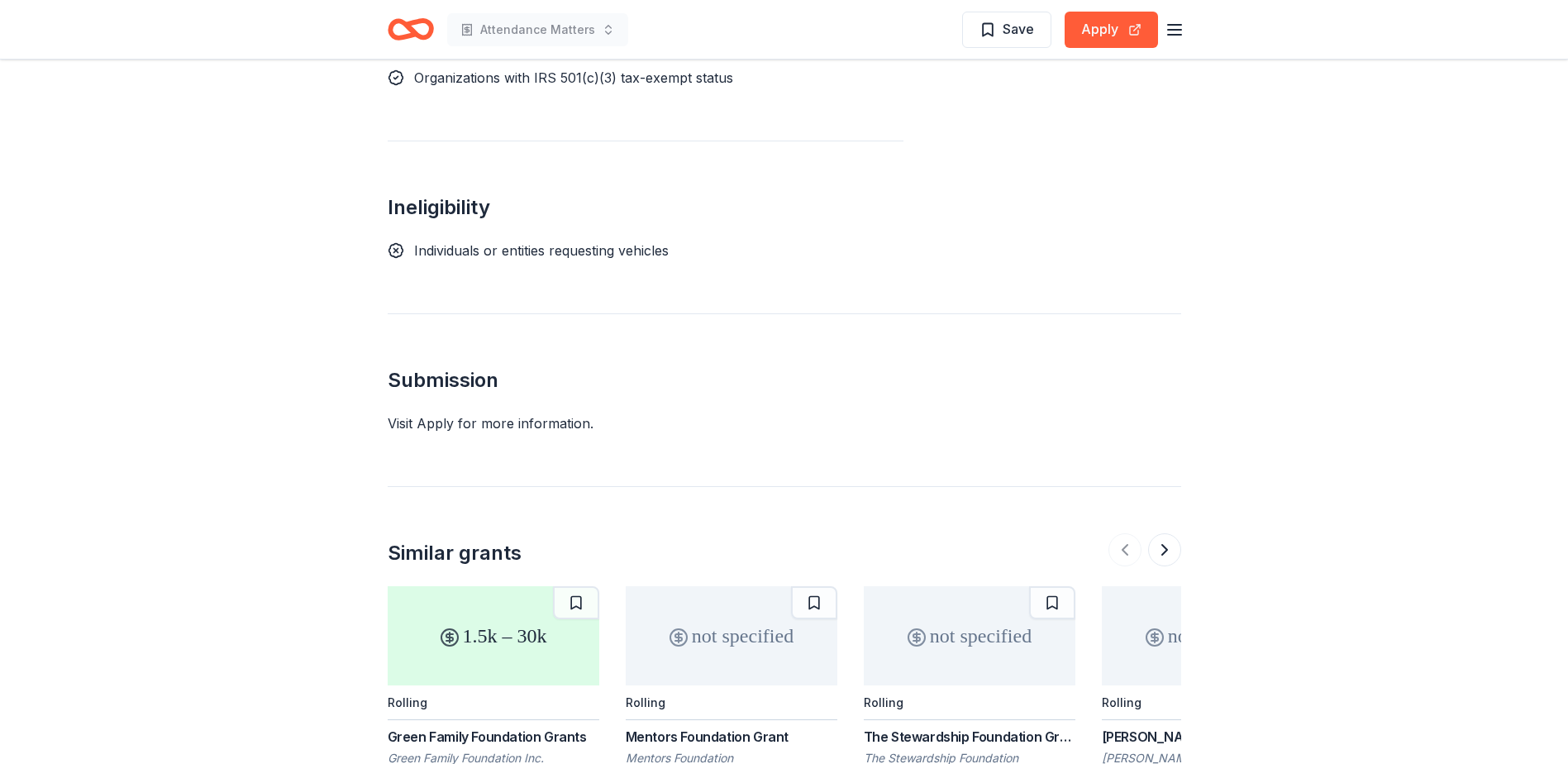
click at [507, 413] on div "Visit Apply for more information." at bounding box center [784, 423] width 794 height 20
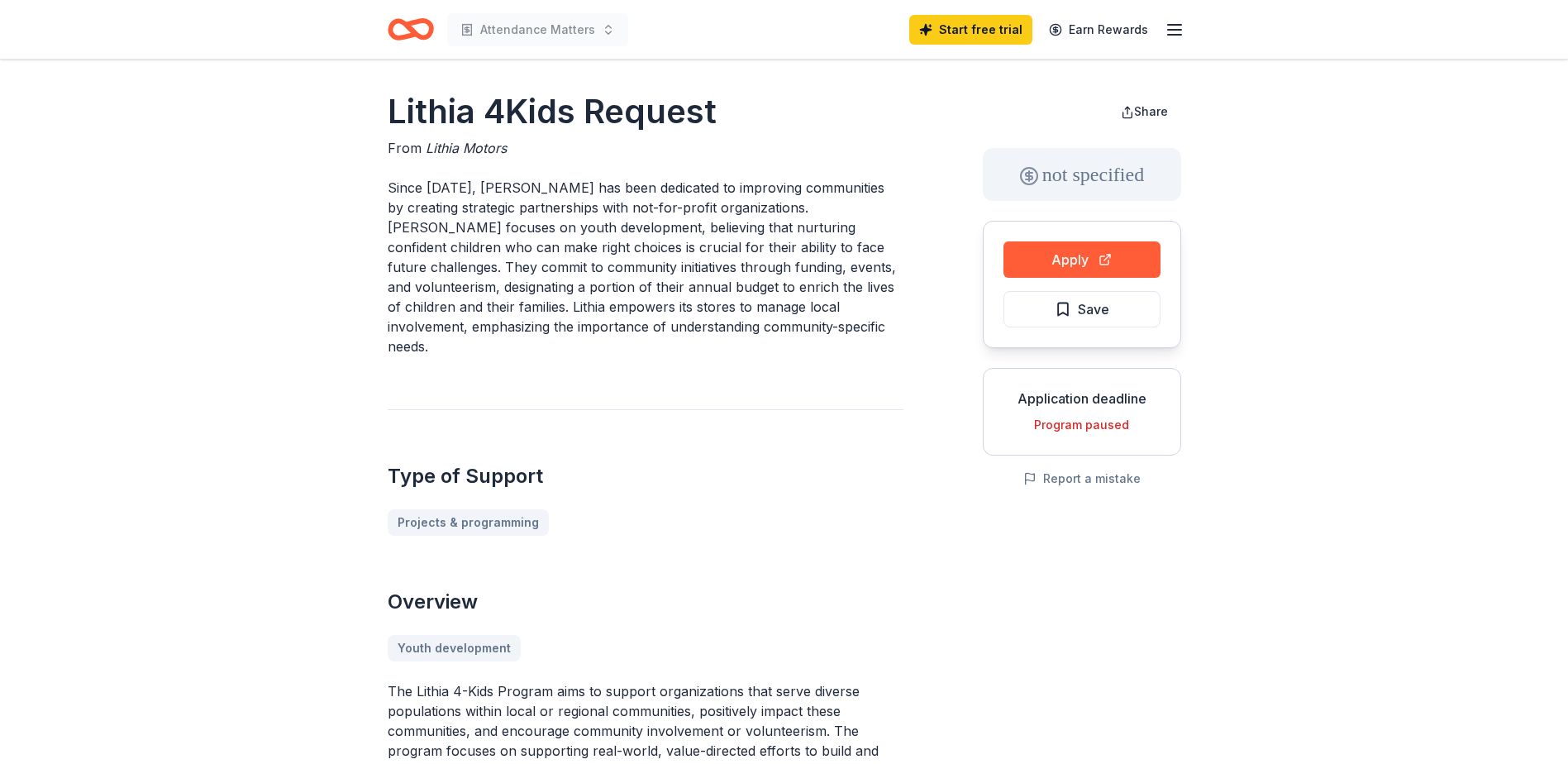
scroll to position [0, 0]
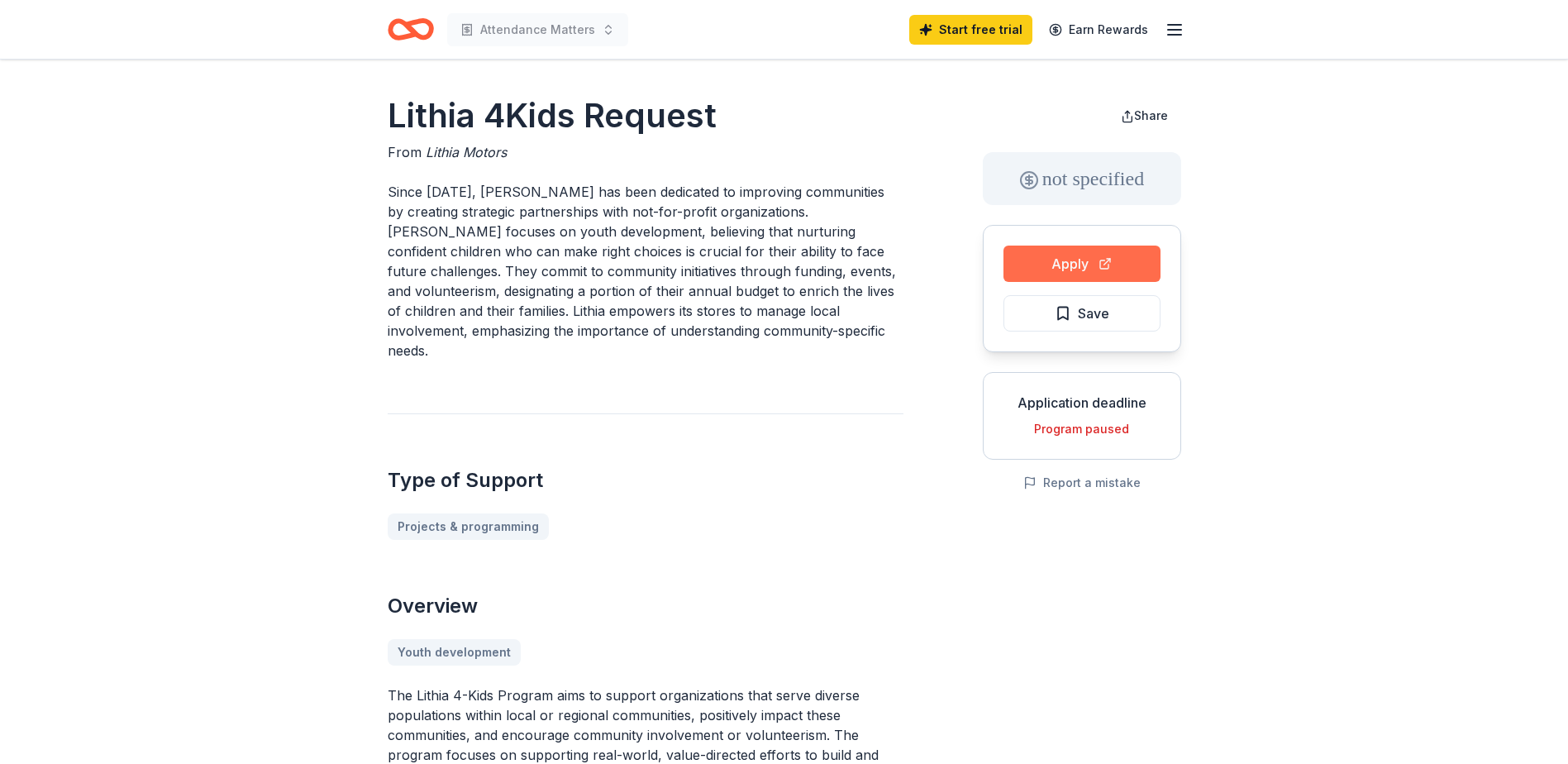
click at [1069, 263] on button "Apply" at bounding box center [1083, 264] width 157 height 37
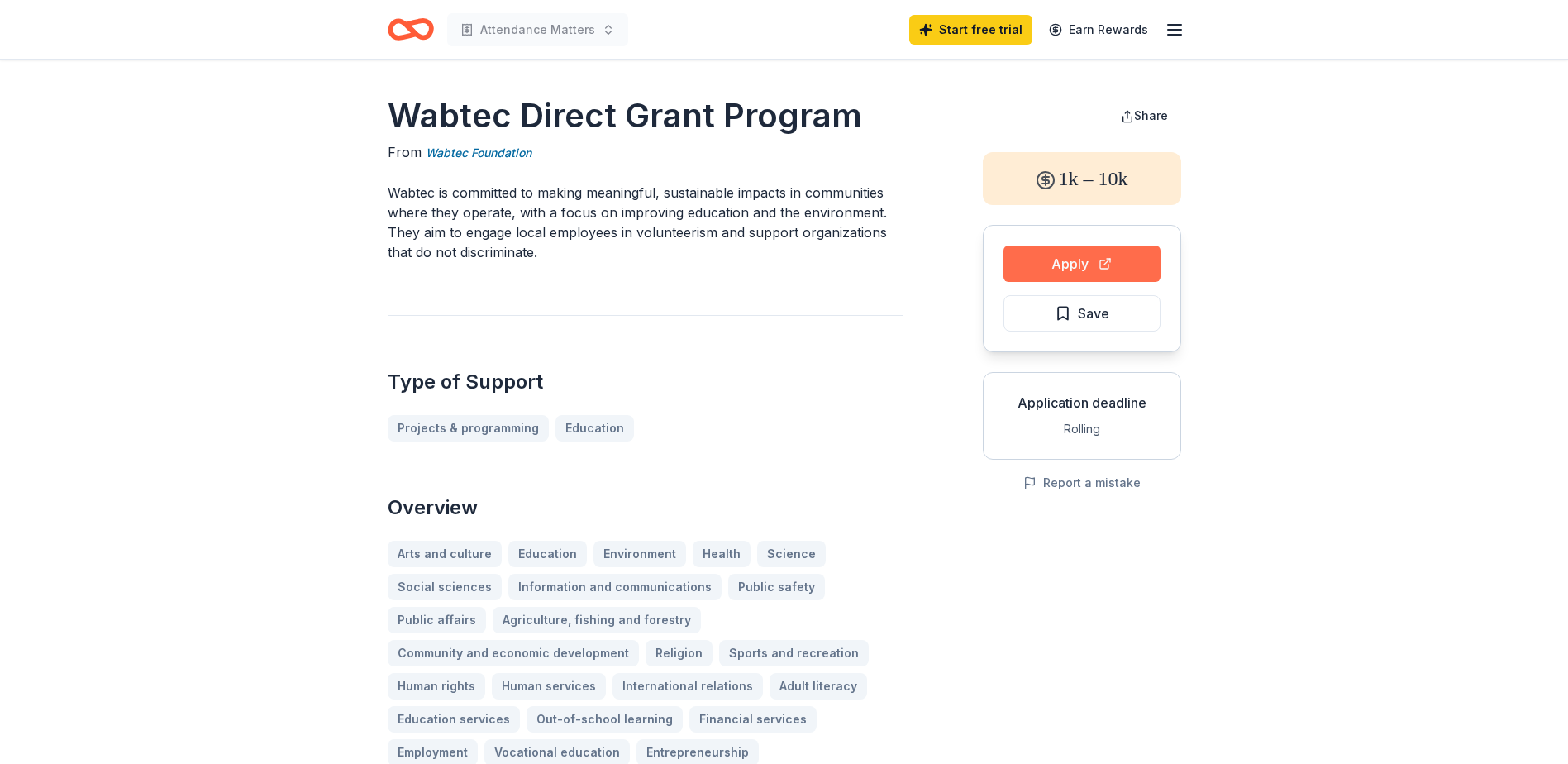
click at [1069, 263] on button "Apply" at bounding box center [1083, 264] width 157 height 37
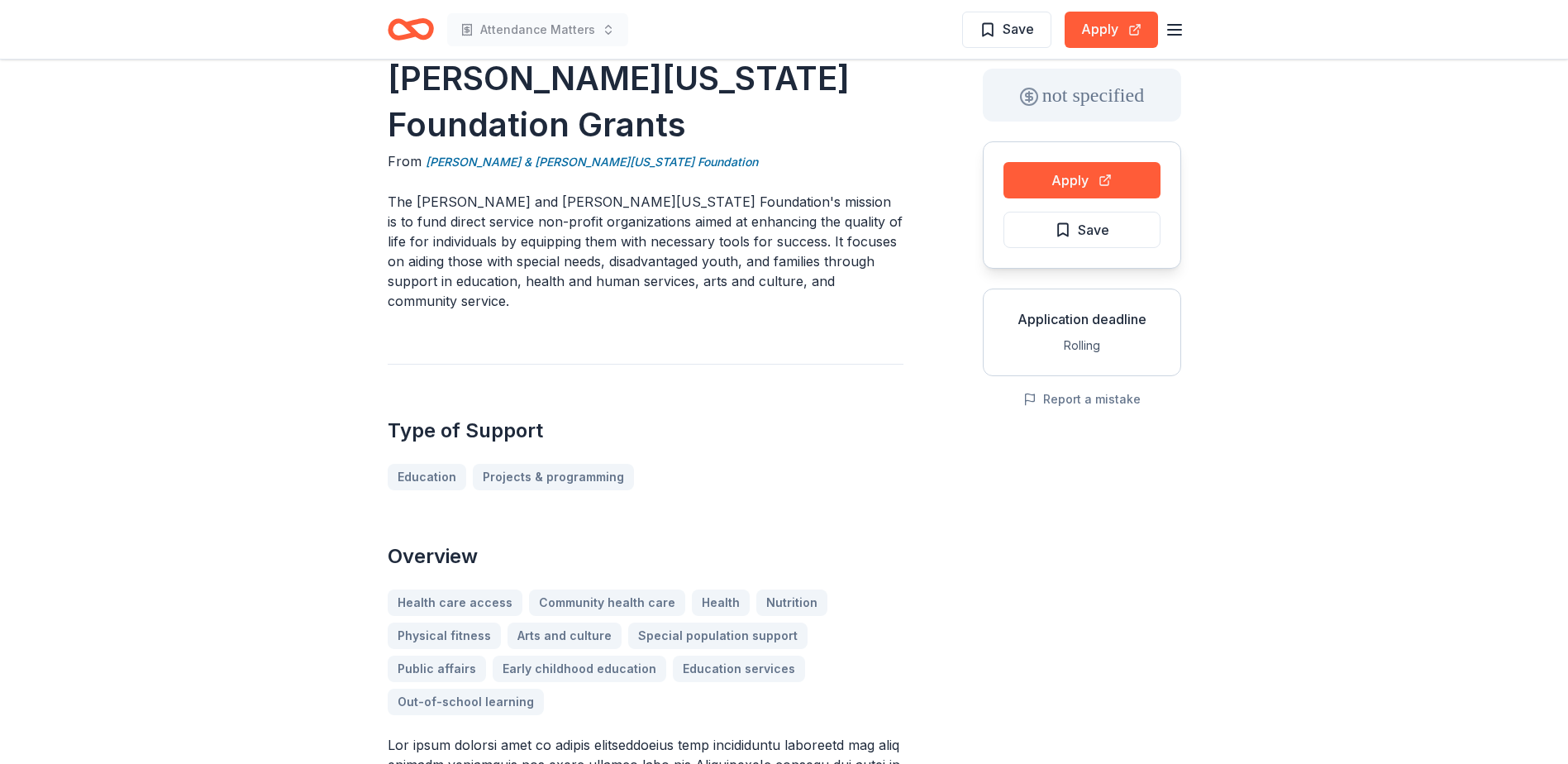
scroll to position [82, 0]
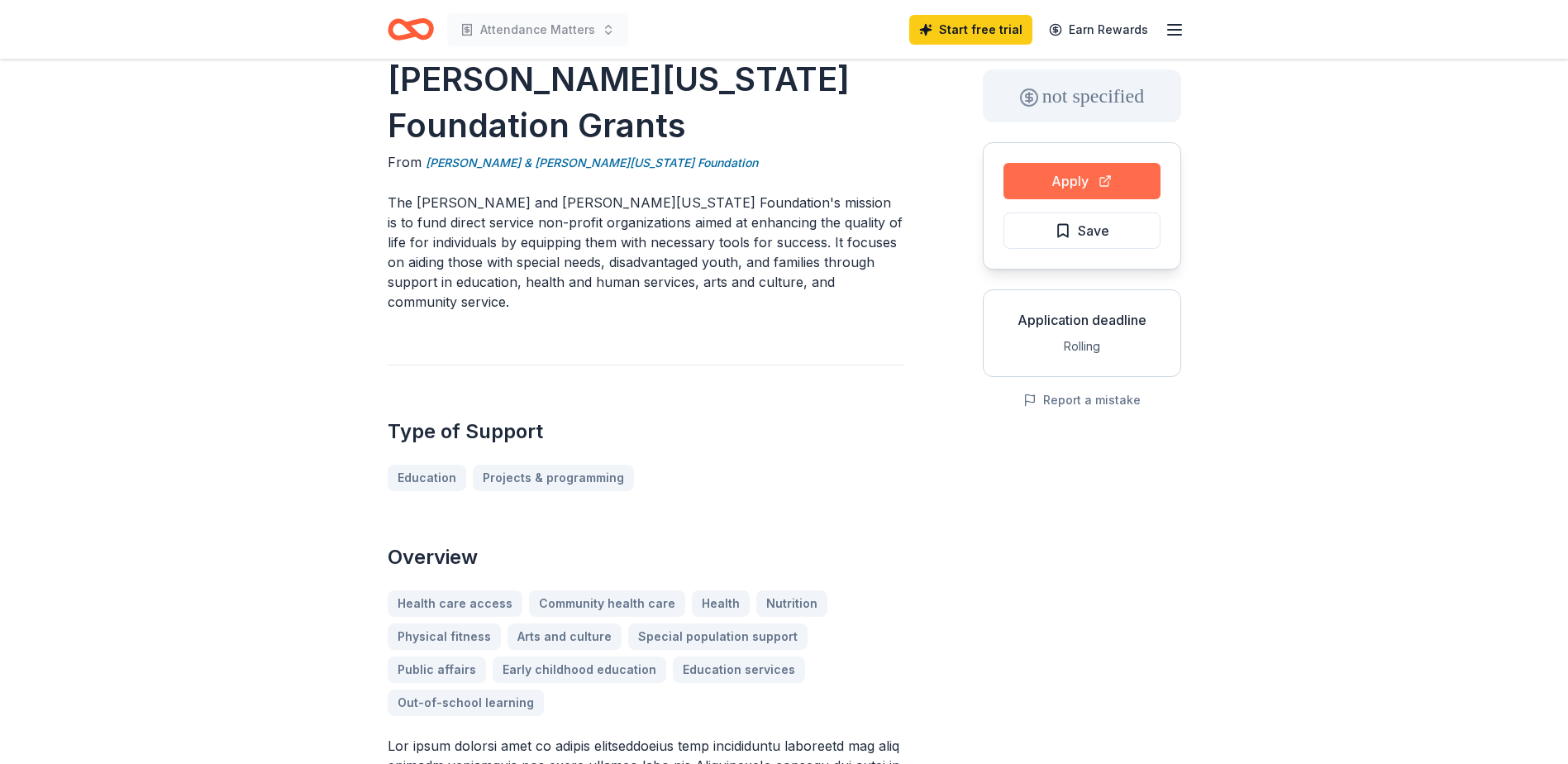
click at [1075, 183] on button "Apply" at bounding box center [1083, 181] width 157 height 37
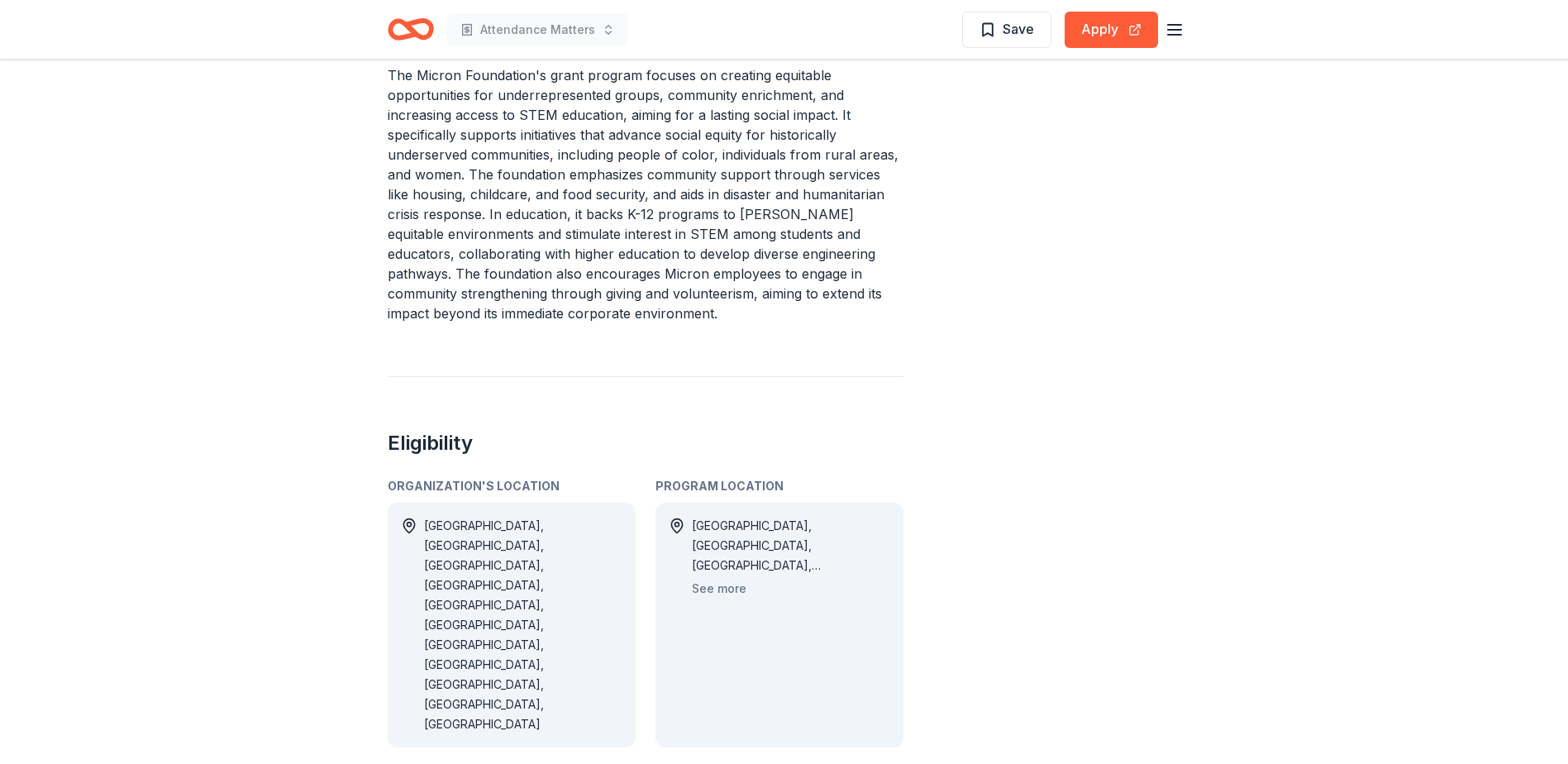
scroll to position [661, 0]
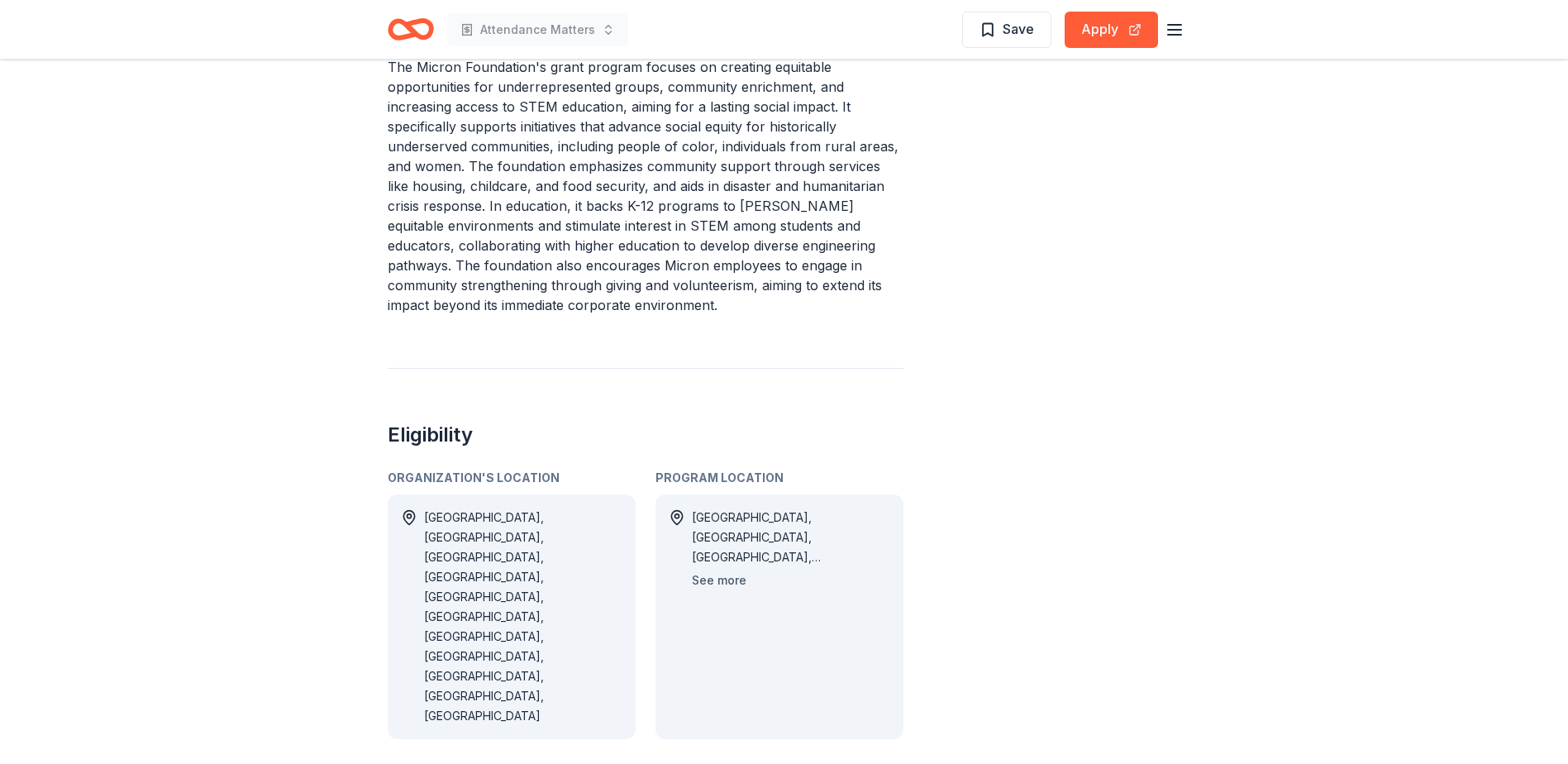
click at [717, 575] on button "See more" at bounding box center [720, 580] width 55 height 20
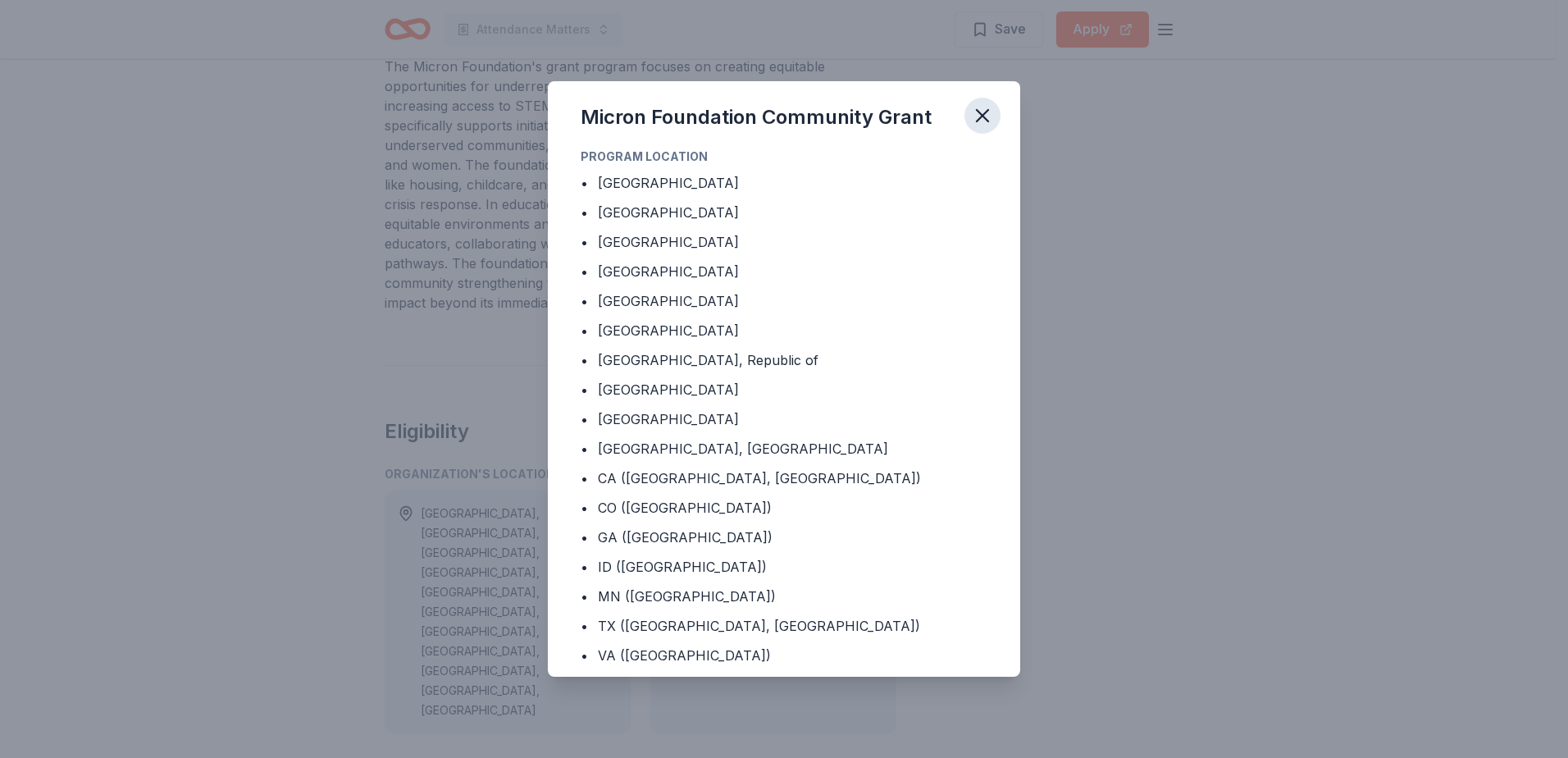
click at [982, 116] on icon "button" at bounding box center [982, 115] width 12 height 12
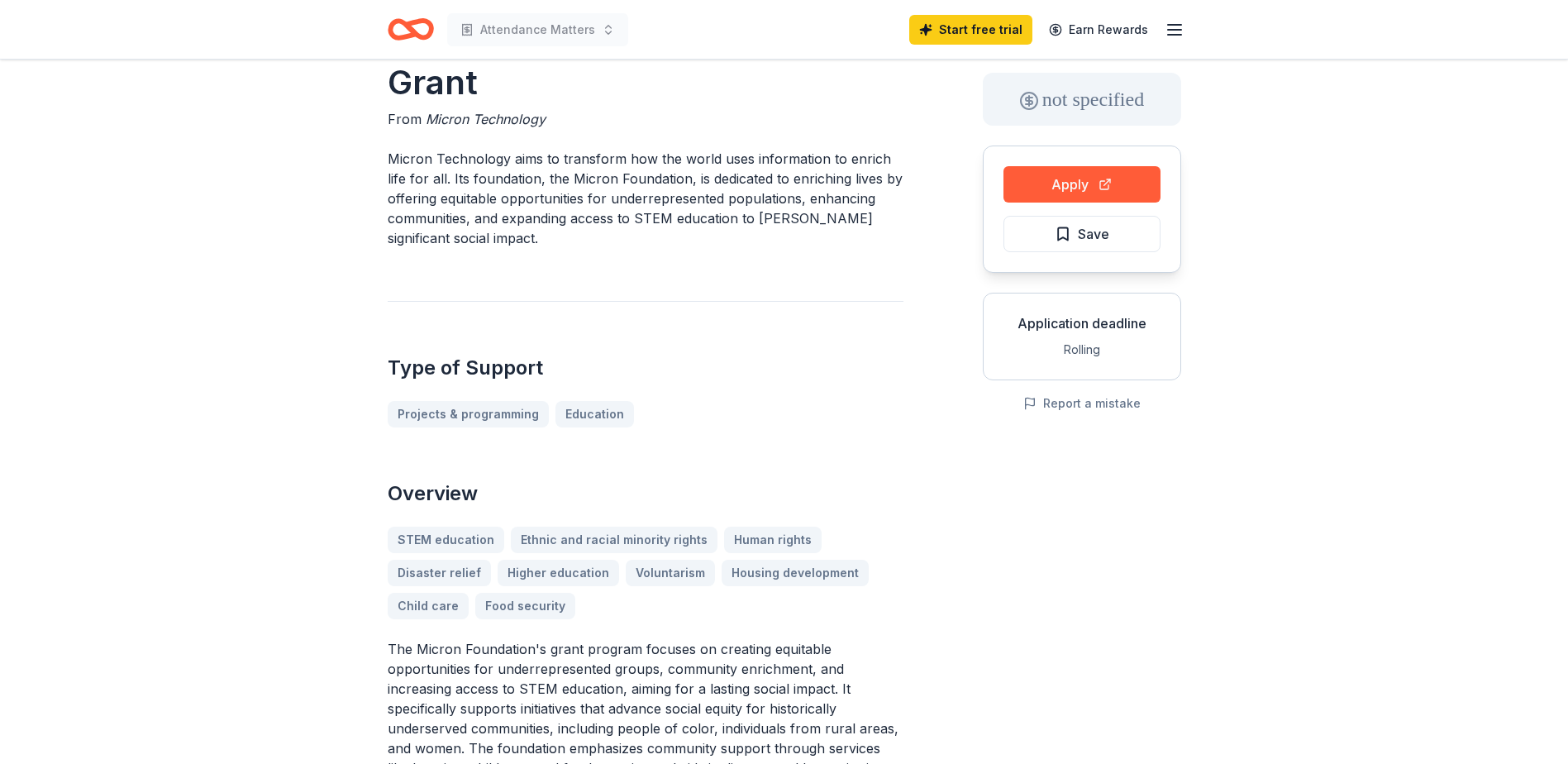
scroll to position [0, 0]
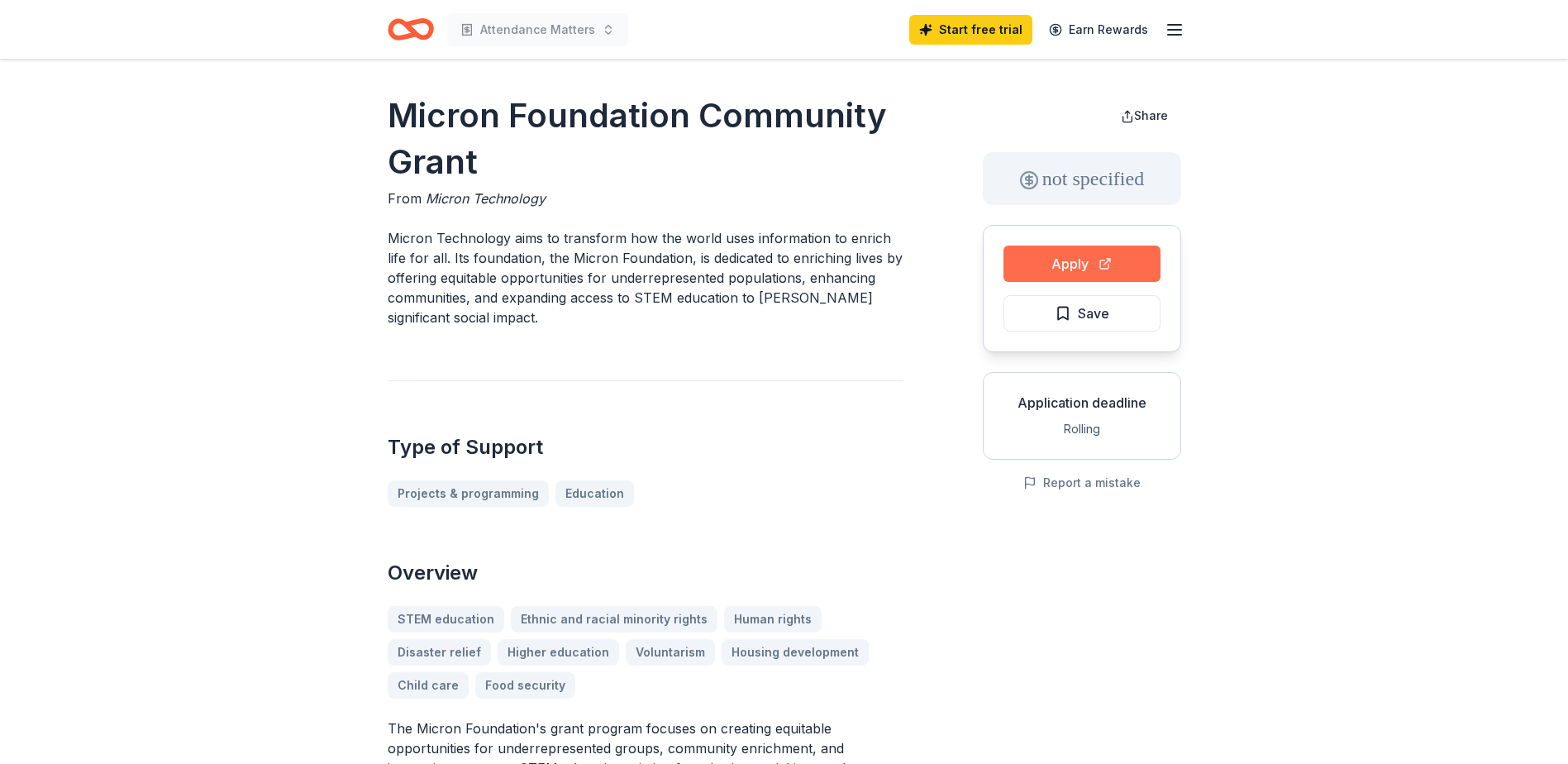
click at [1067, 256] on button "Apply" at bounding box center [1083, 264] width 157 height 37
click at [1069, 268] on button "Apply" at bounding box center [1083, 264] width 157 height 37
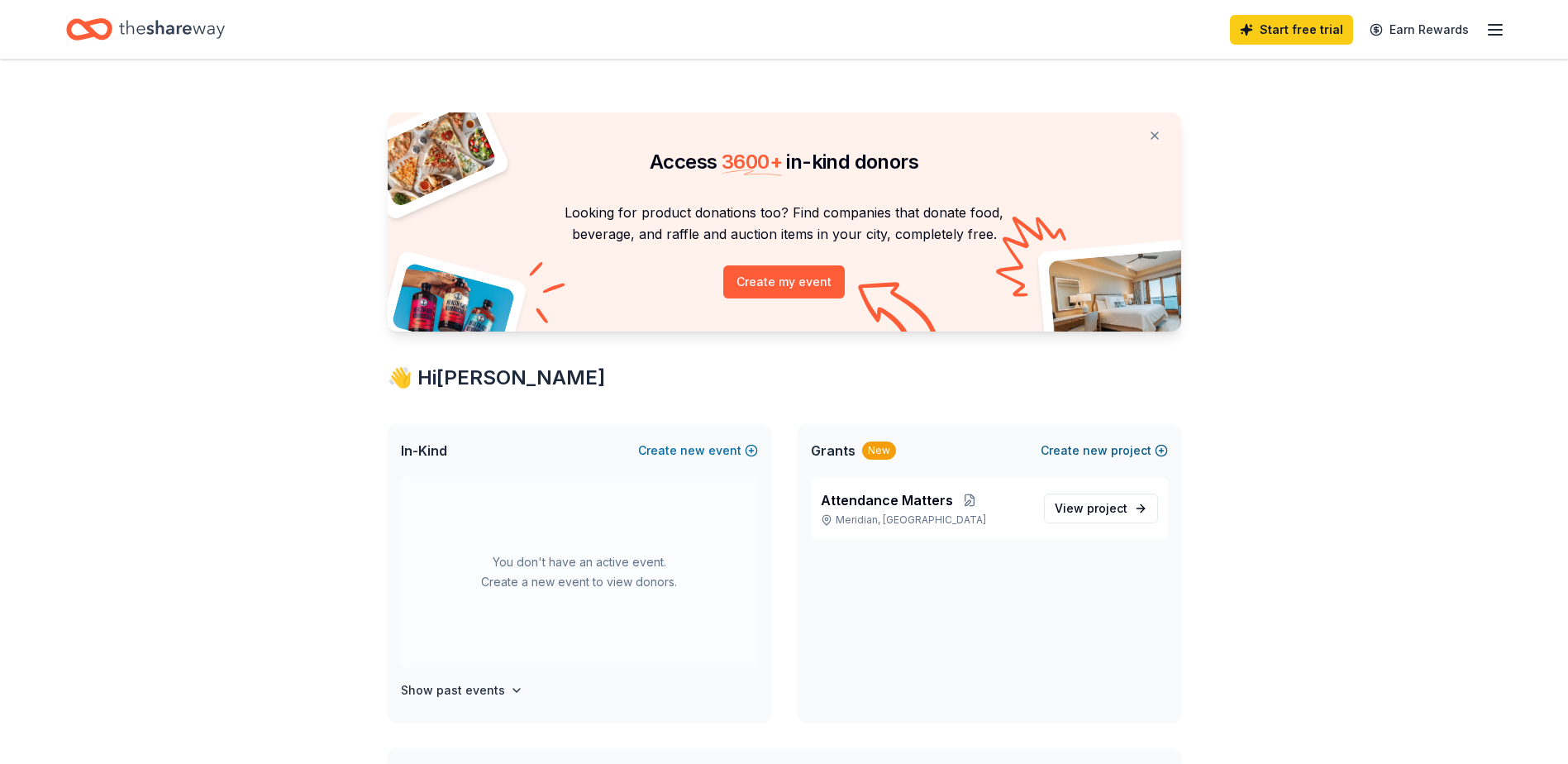
click at [1127, 451] on button "Create new project" at bounding box center [1104, 451] width 127 height 20
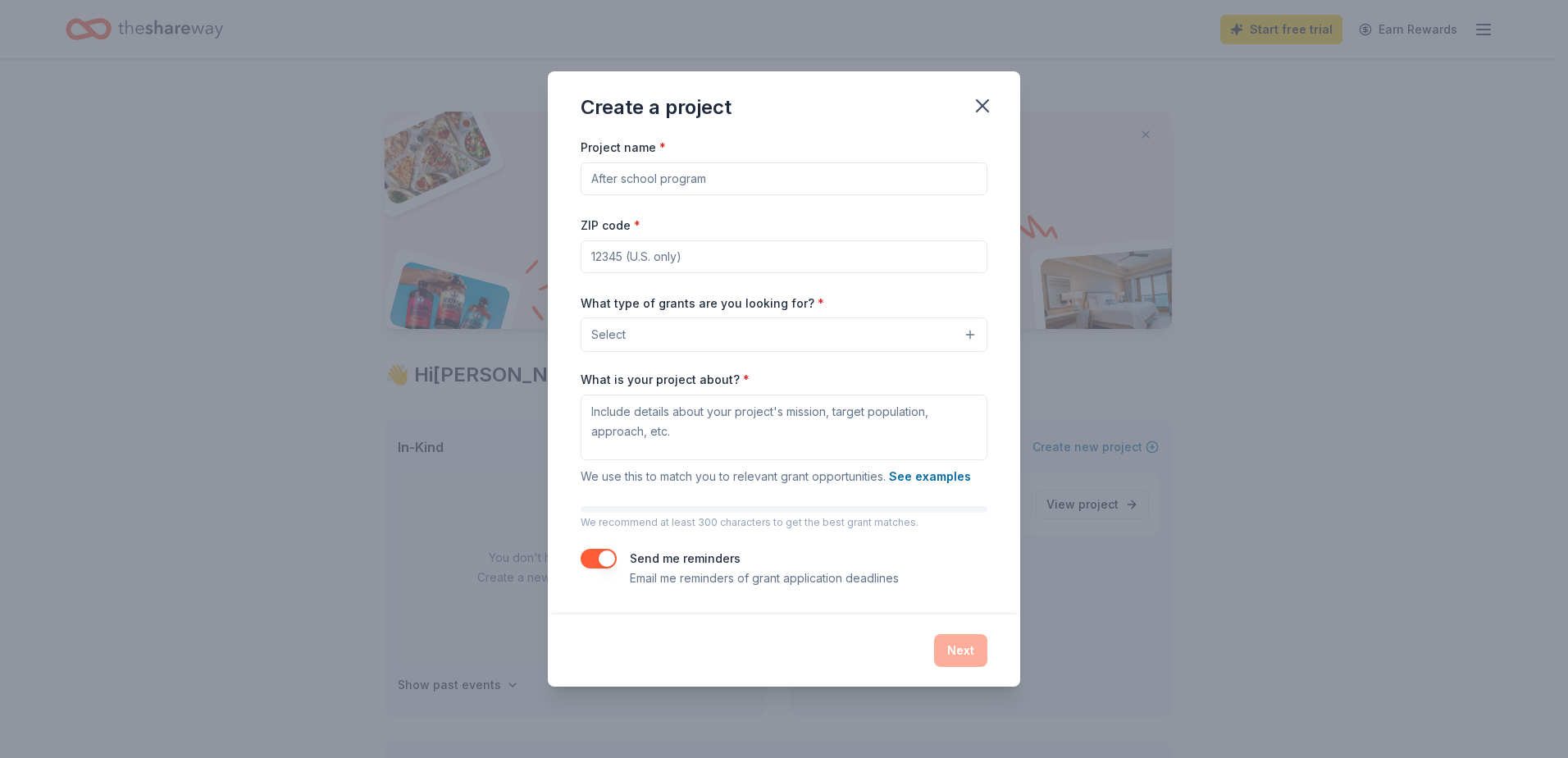
click at [733, 176] on input "Project name *" at bounding box center [784, 179] width 407 height 33
click at [733, 169] on input "Project name *" at bounding box center [784, 179] width 407 height 33
type input "A"
type input "Beyond the Bell"
click at [616, 267] on input "ZIP code *" at bounding box center [784, 257] width 407 height 33
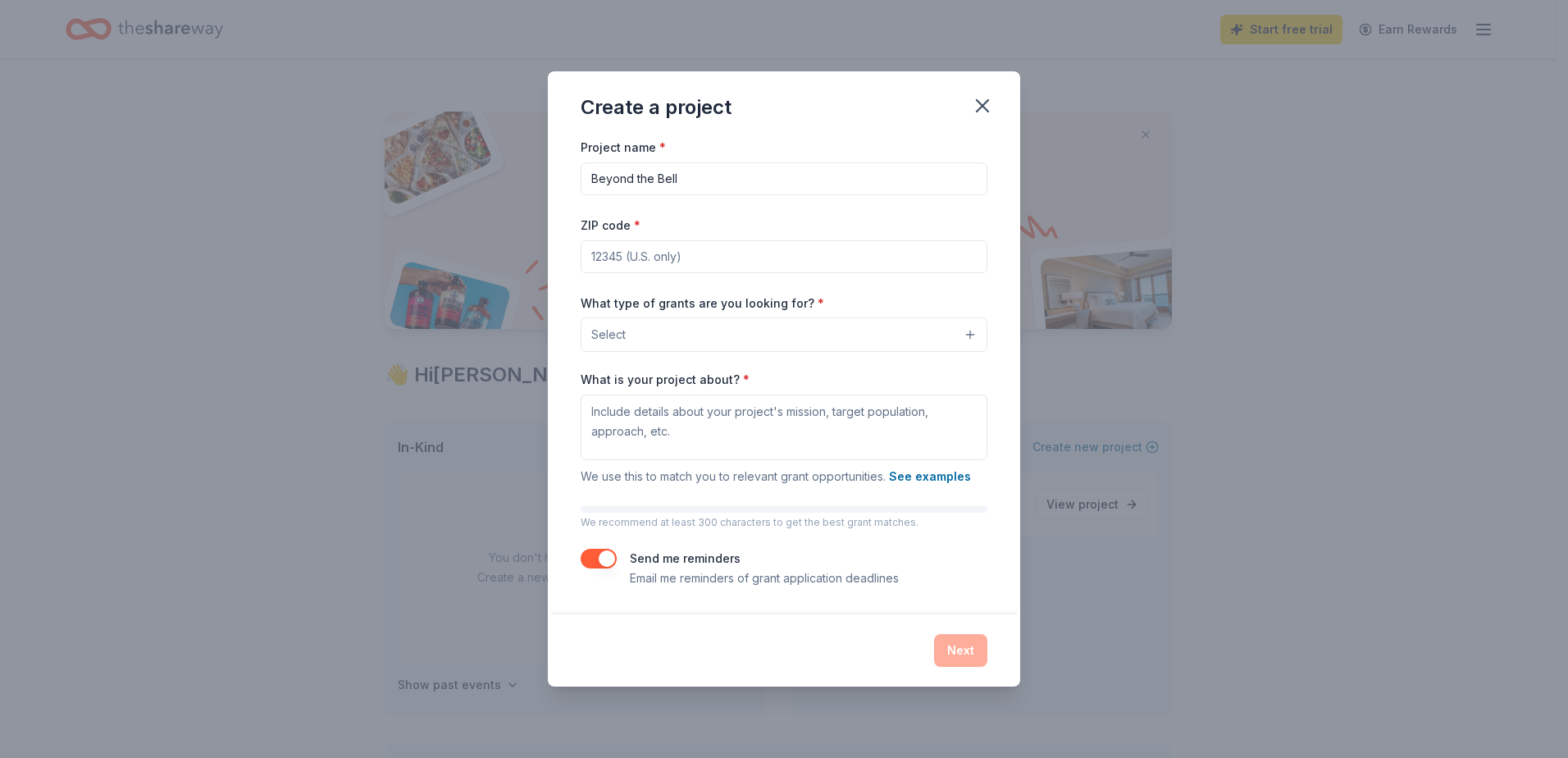
type input "83713"
click at [637, 335] on button "Select" at bounding box center [784, 335] width 407 height 34
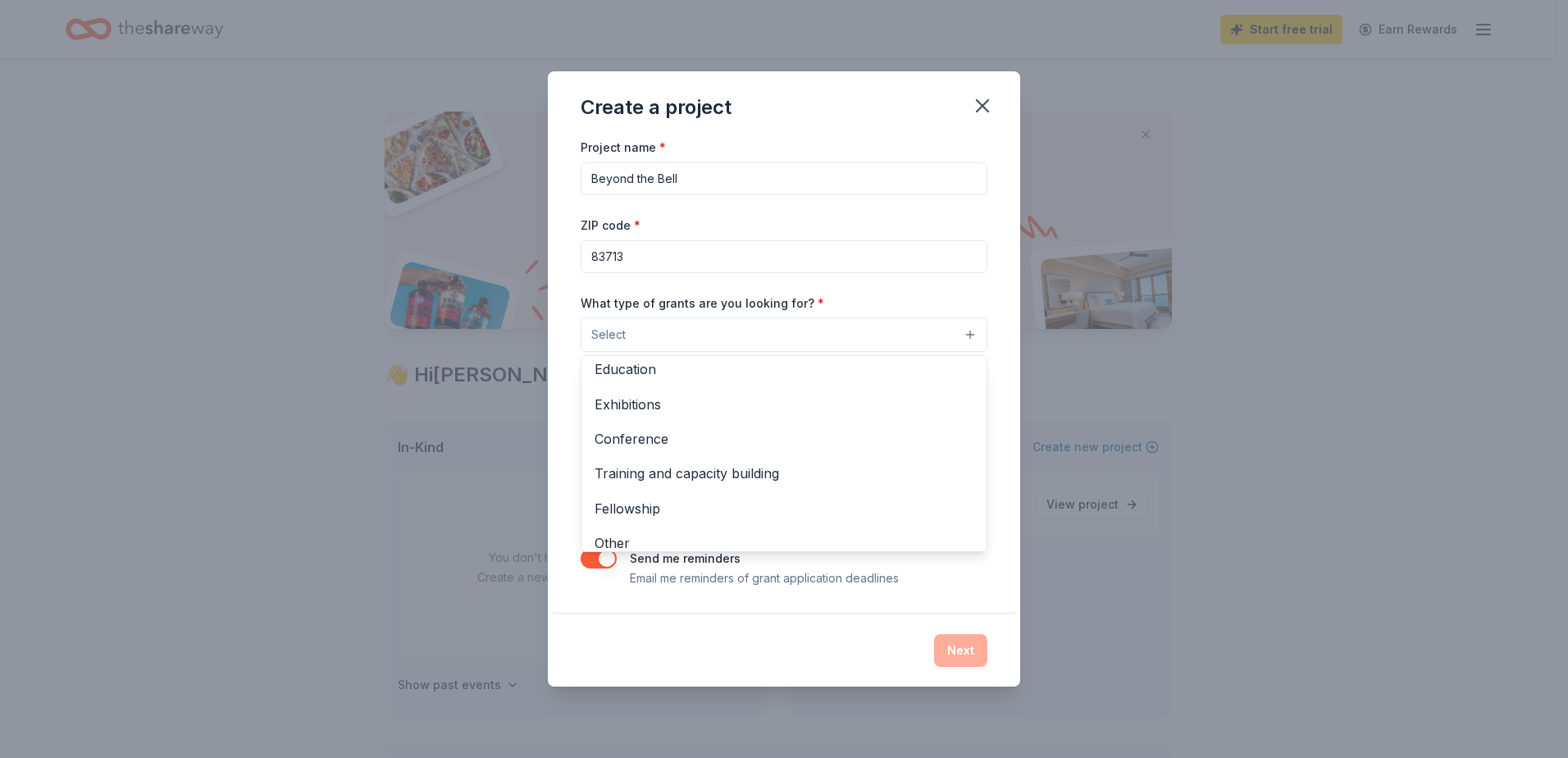
scroll to position [193, 0]
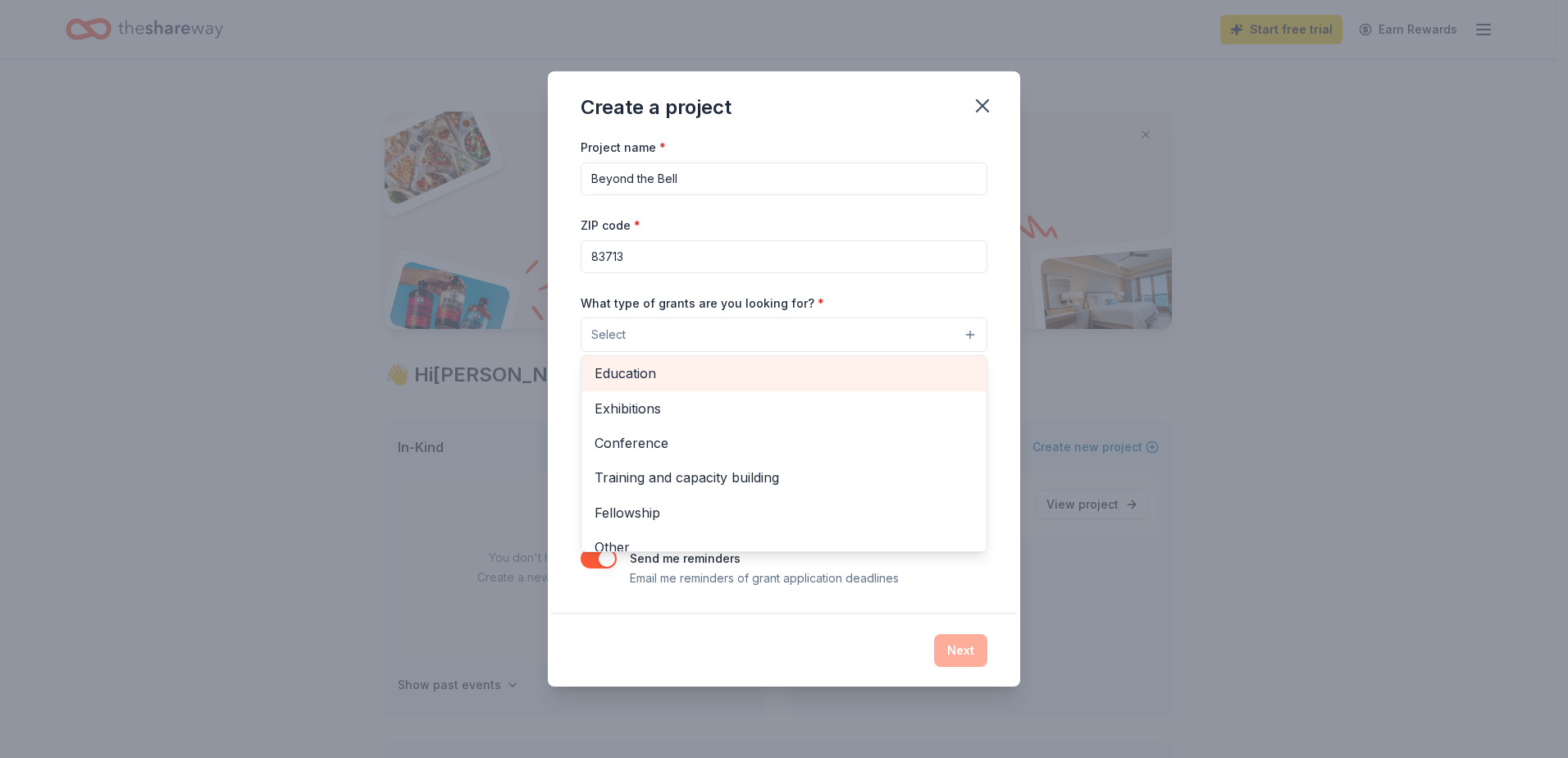
click at [623, 358] on div "Education" at bounding box center [784, 373] width 405 height 34
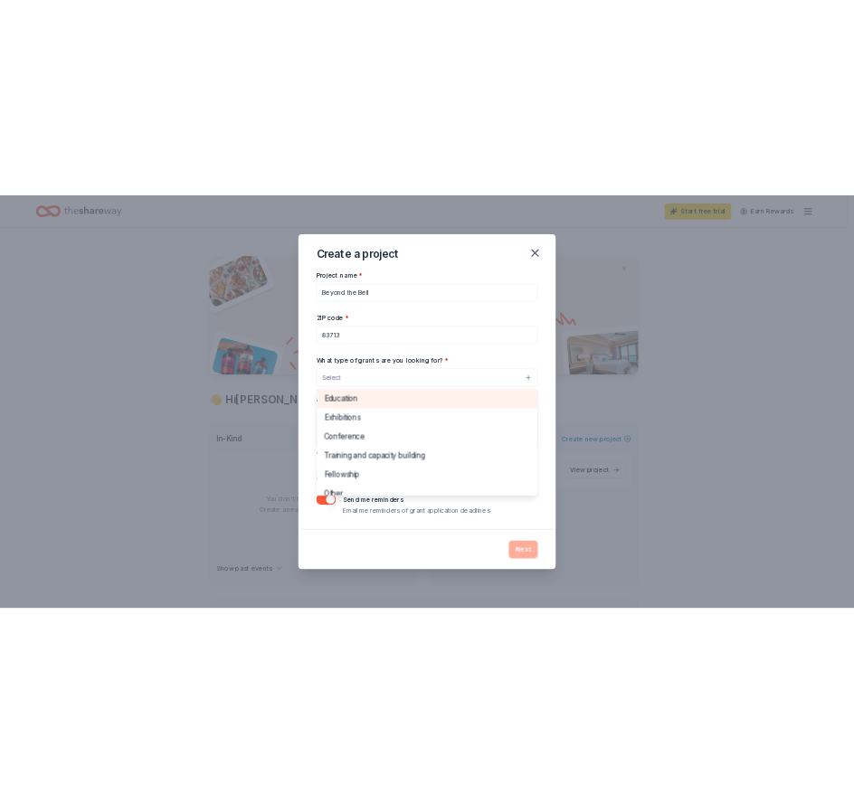
scroll to position [175, 0]
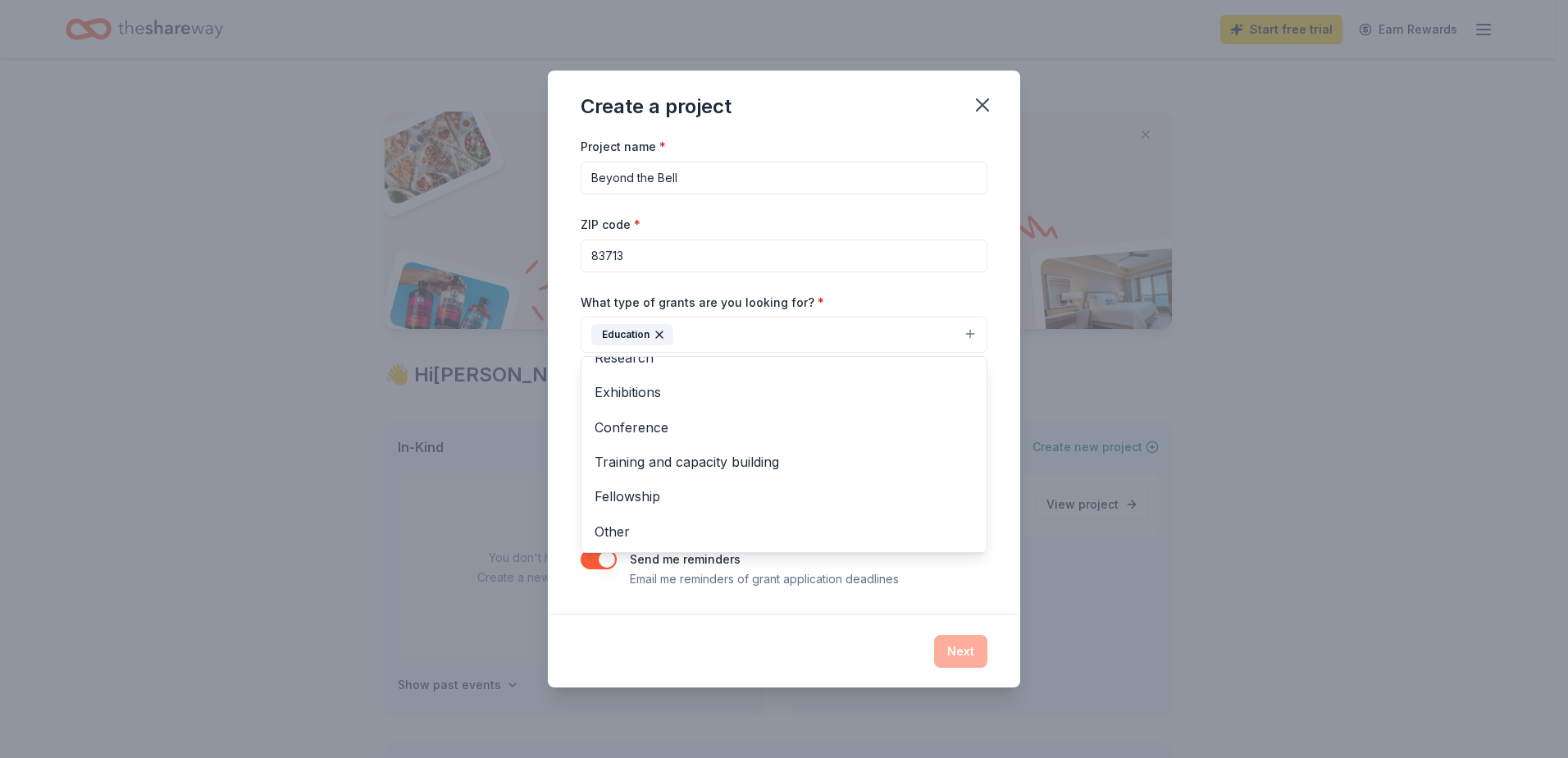
click at [658, 629] on div "Create a project Project name * Beyond the Bell ZIP code * 83713 What type of g…" at bounding box center [784, 378] width 472 height 616
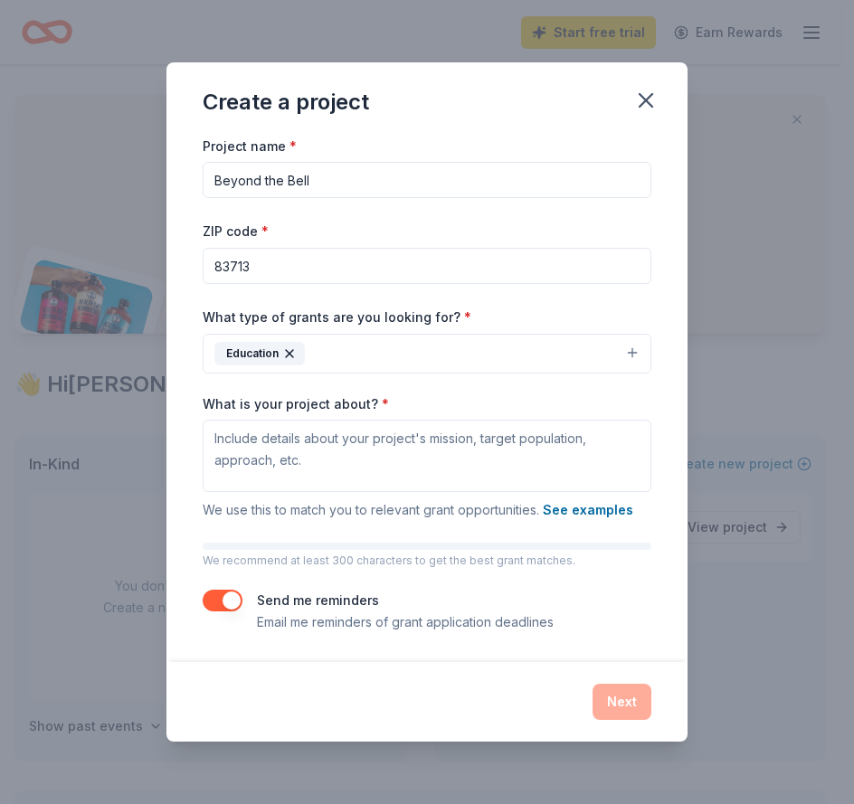
click at [766, 590] on div "Create a project Project name * Beyond the Bell ZIP code * 83713 What type of g…" at bounding box center [427, 402] width 854 height 804
click at [253, 439] on textarea "What is your project about? *" at bounding box center [427, 456] width 449 height 72
paste textarea "Our school is a title one school on the border between Meridian and Boise. We a…"
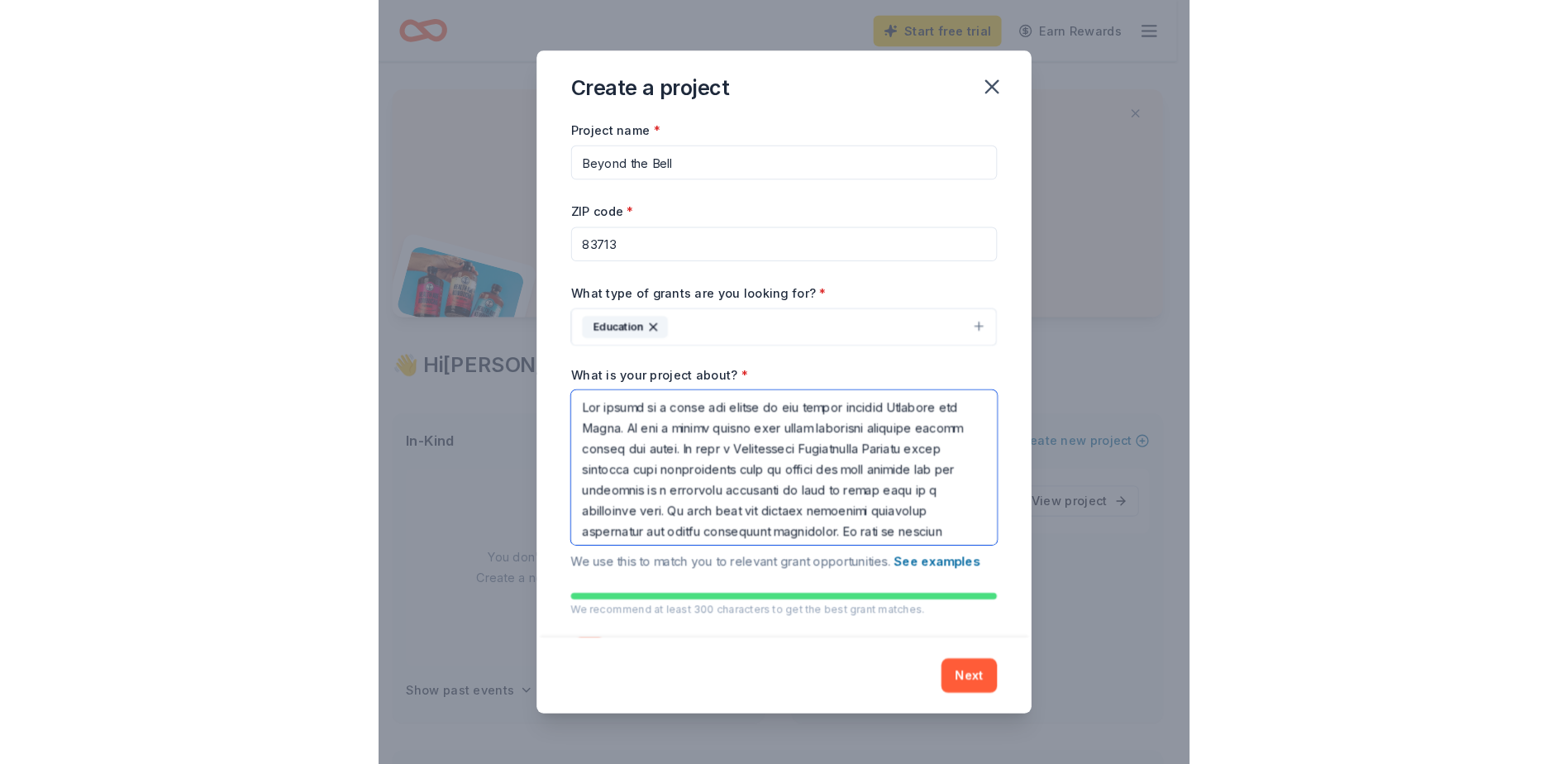
scroll to position [293, 0]
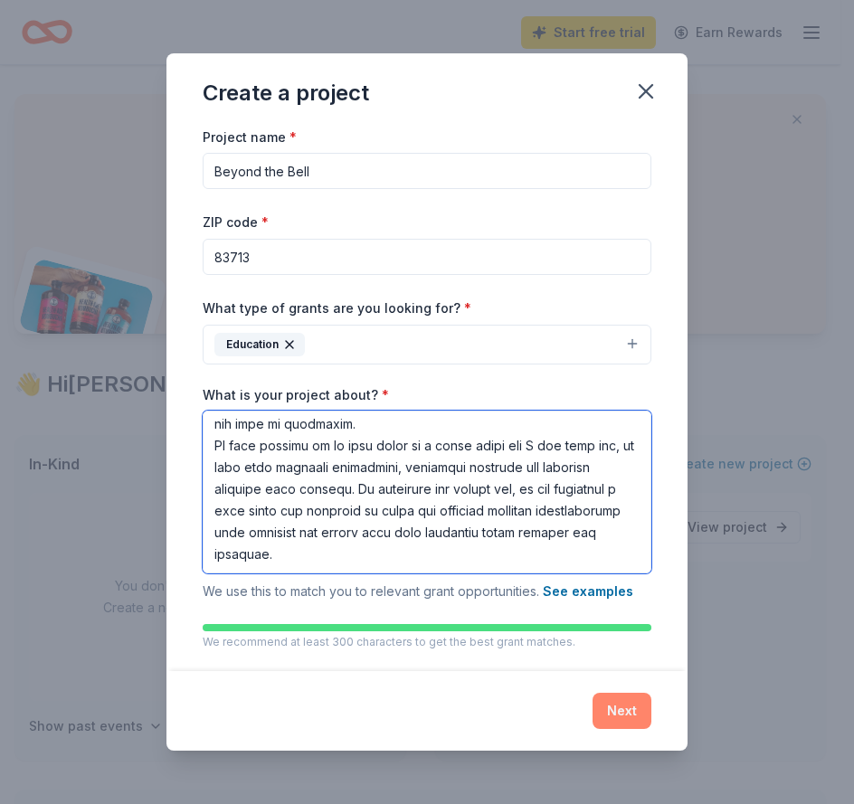
type textarea "Our school is a title one school on the border between Meridian and Boise. We a…"
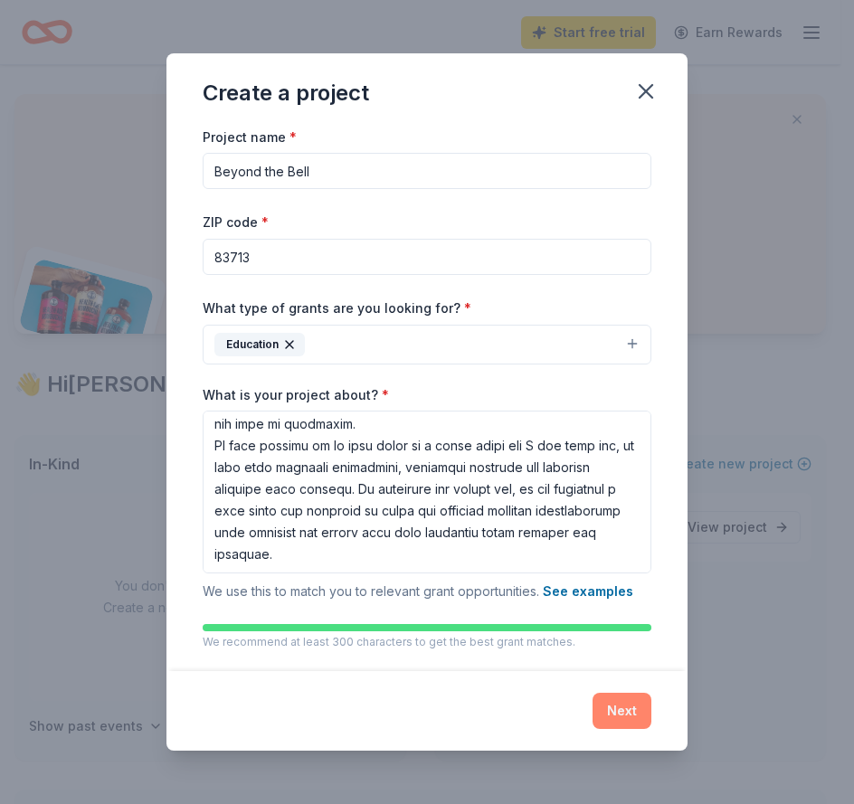
click at [621, 721] on button "Next" at bounding box center [621, 711] width 59 height 36
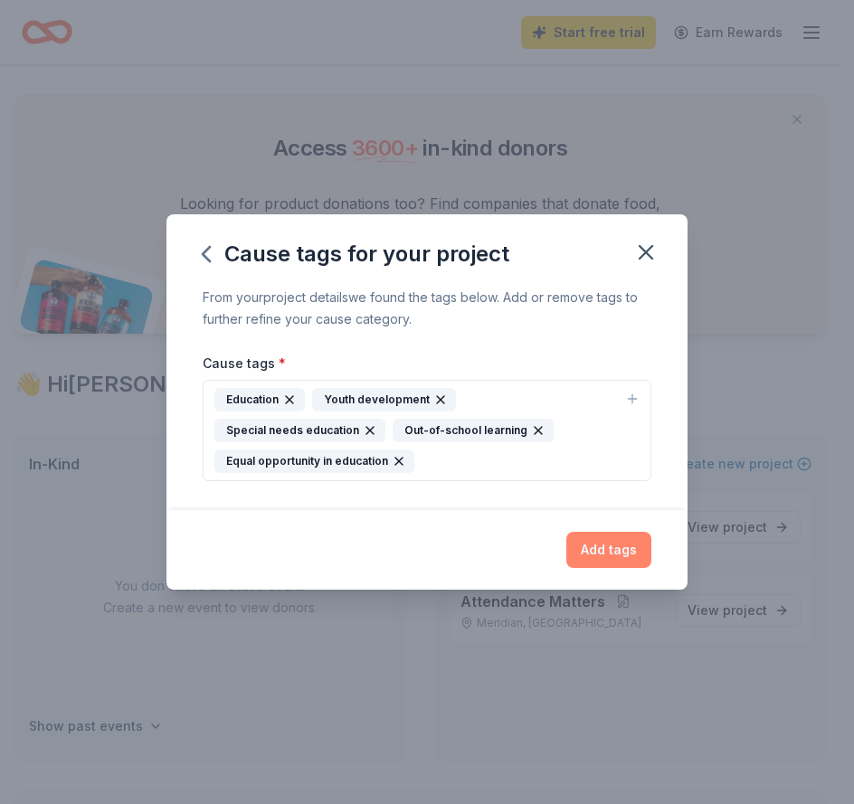
click at [615, 545] on button "Add tags" at bounding box center [608, 550] width 85 height 36
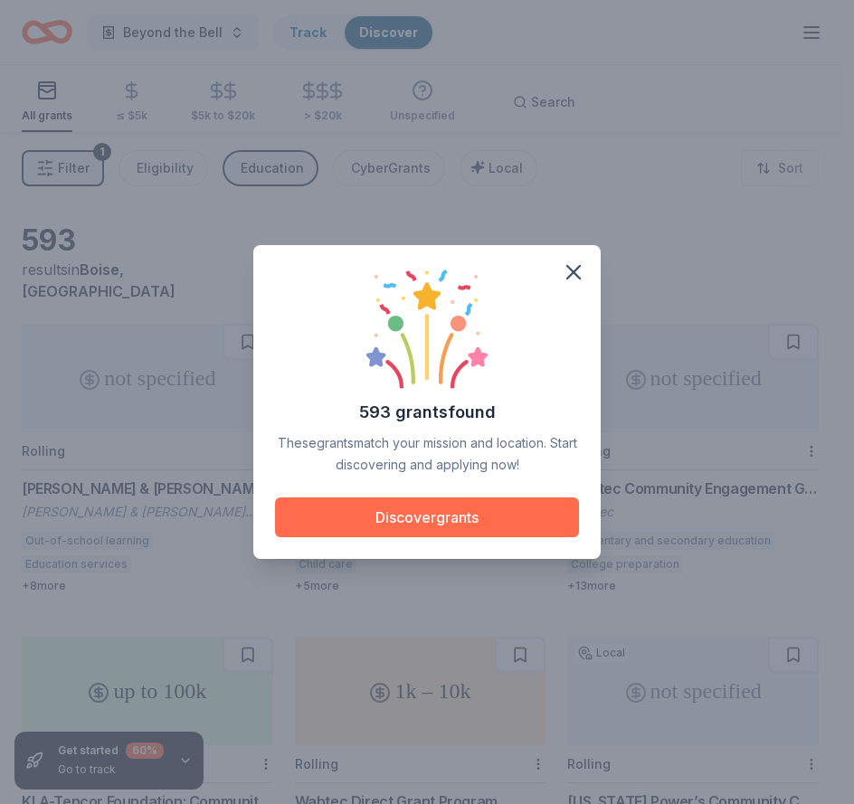
click at [439, 516] on button "Discover grants" at bounding box center [427, 517] width 304 height 40
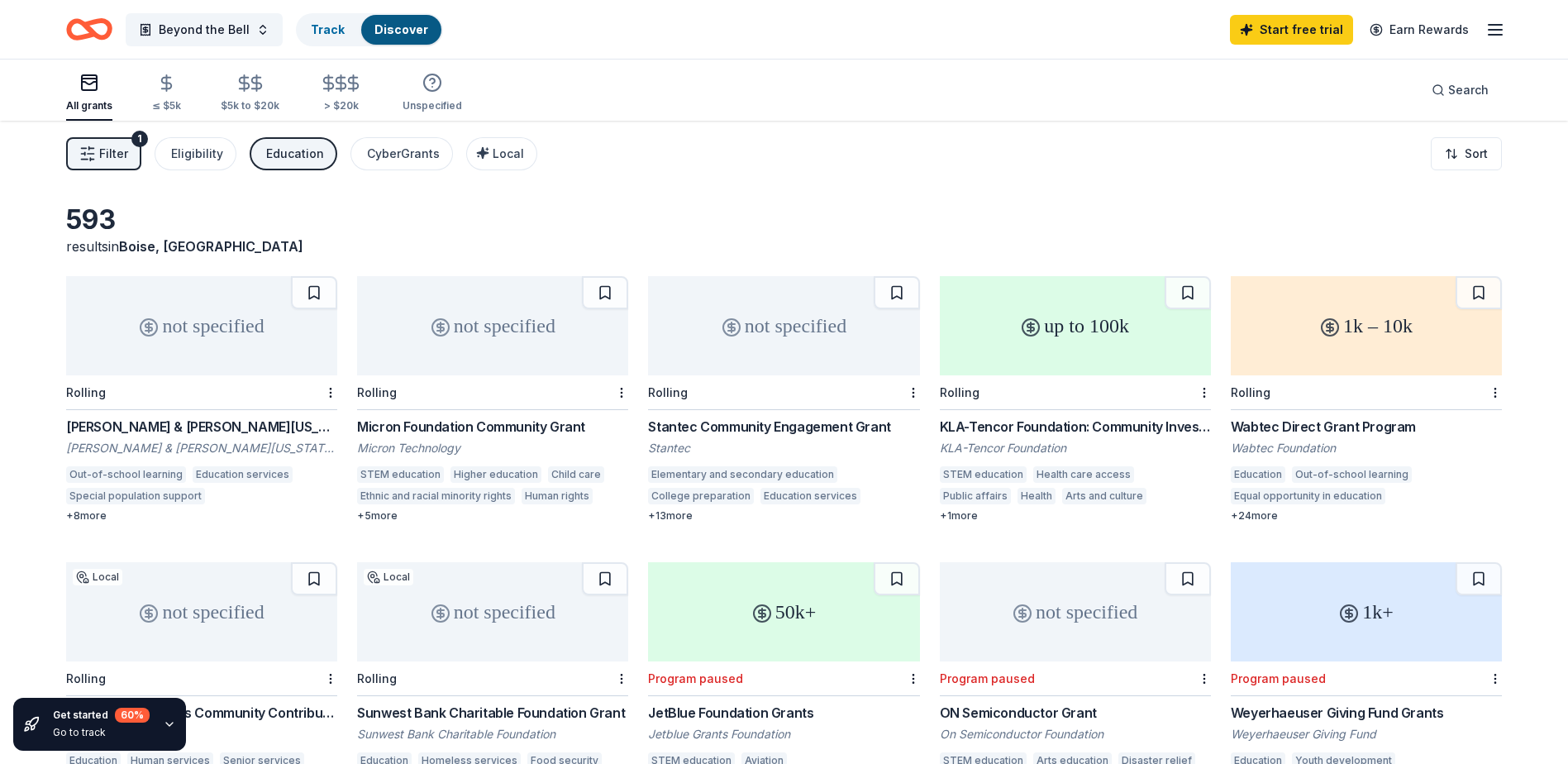
click at [698, 425] on div "Stantec Community Engagement Grant" at bounding box center [784, 427] width 272 height 20
click at [1500, 23] on icon "button" at bounding box center [1496, 30] width 20 height 20
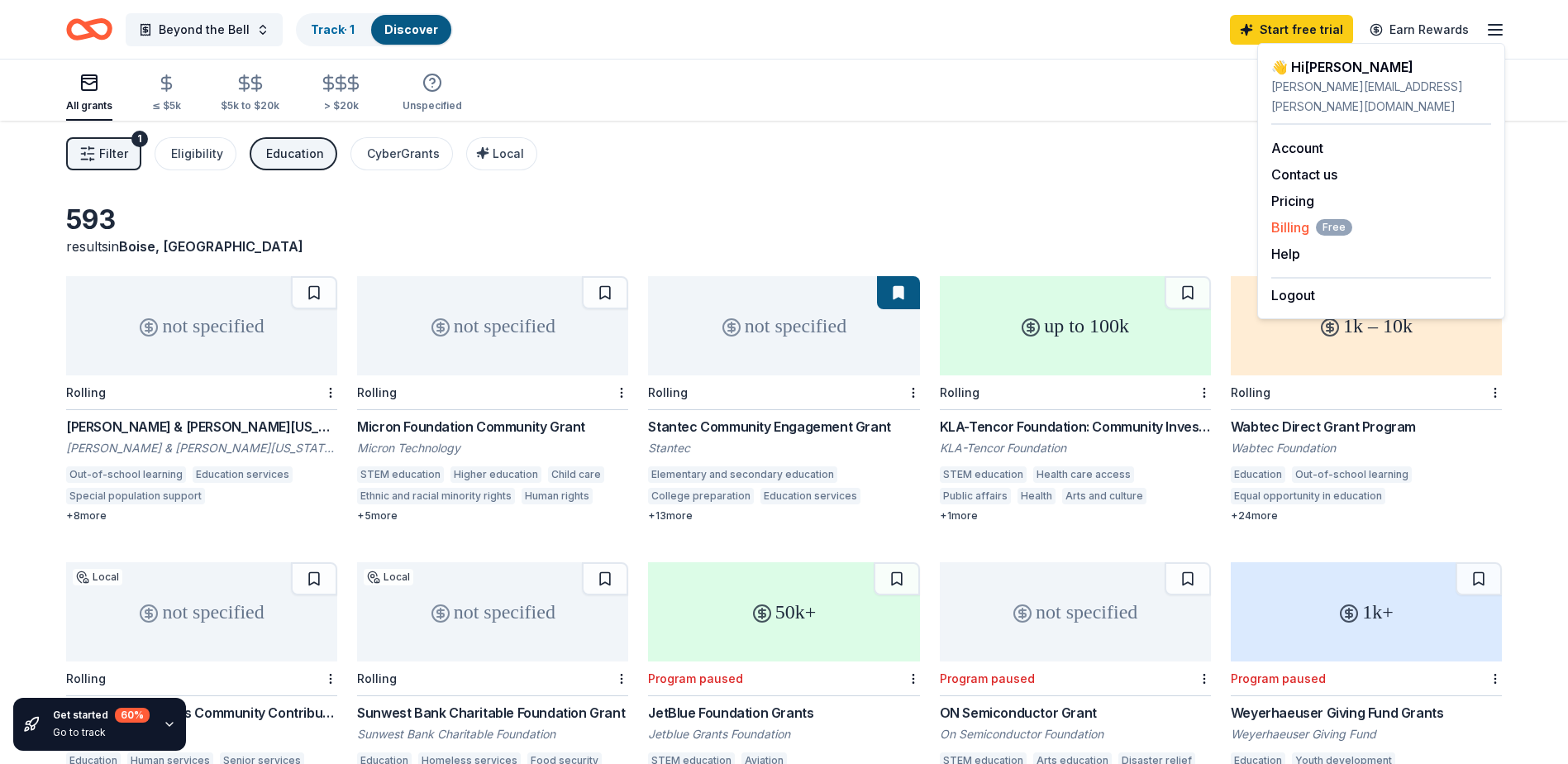
click at [1287, 218] on span "Billing Free" at bounding box center [1312, 228] width 81 height 20
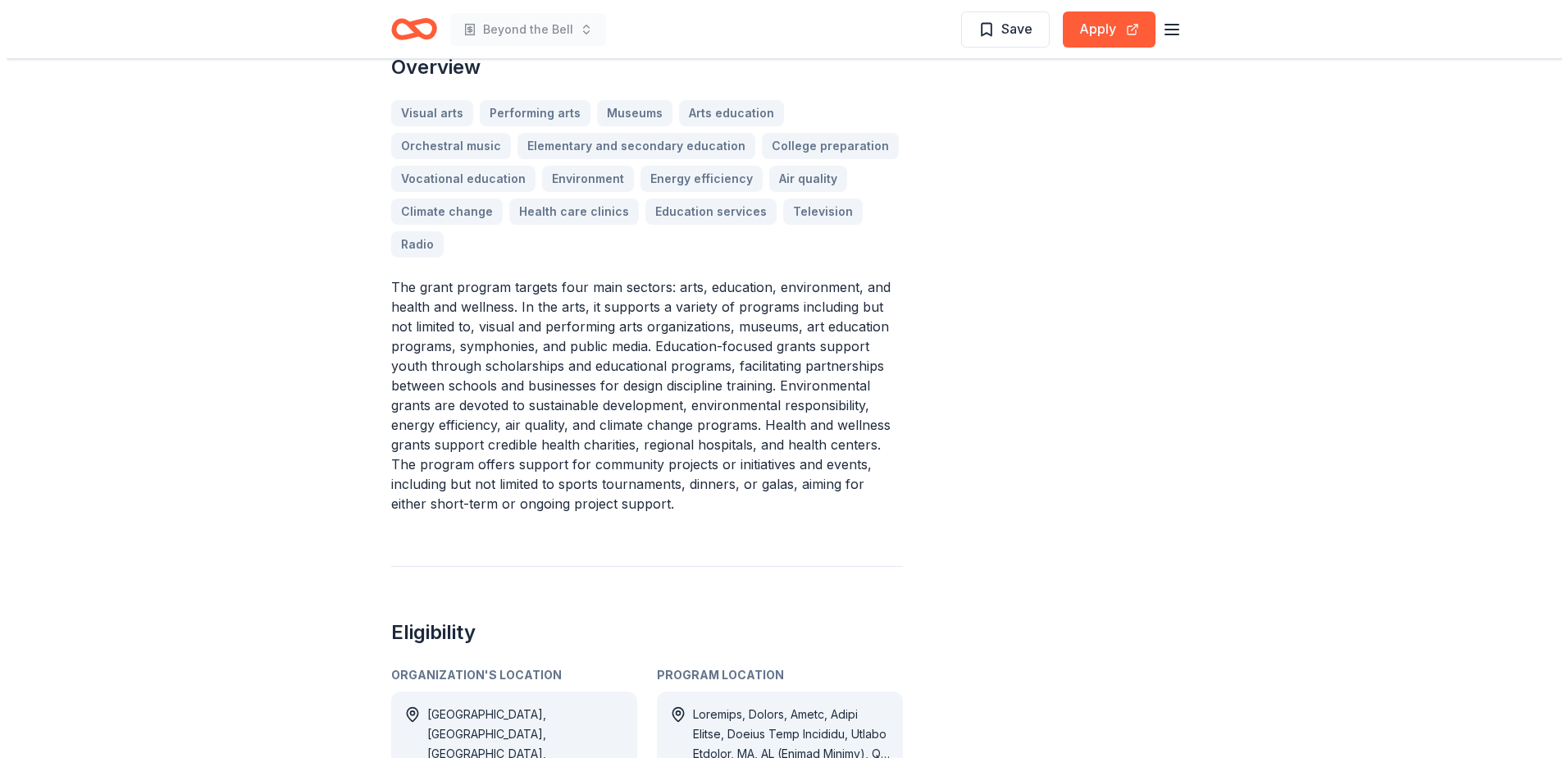
scroll to position [574, 0]
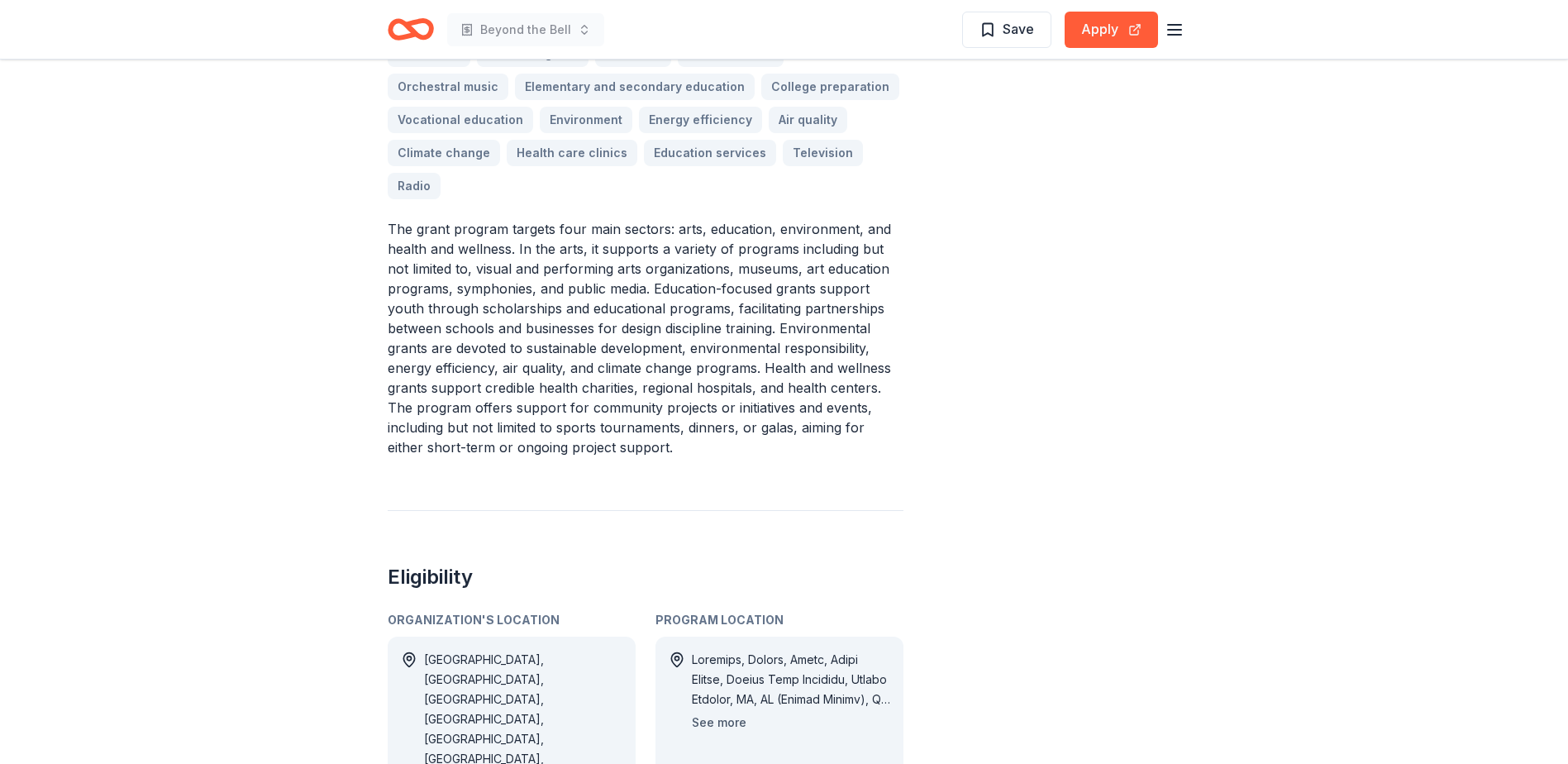
click at [723, 712] on button "See more" at bounding box center [720, 722] width 55 height 20
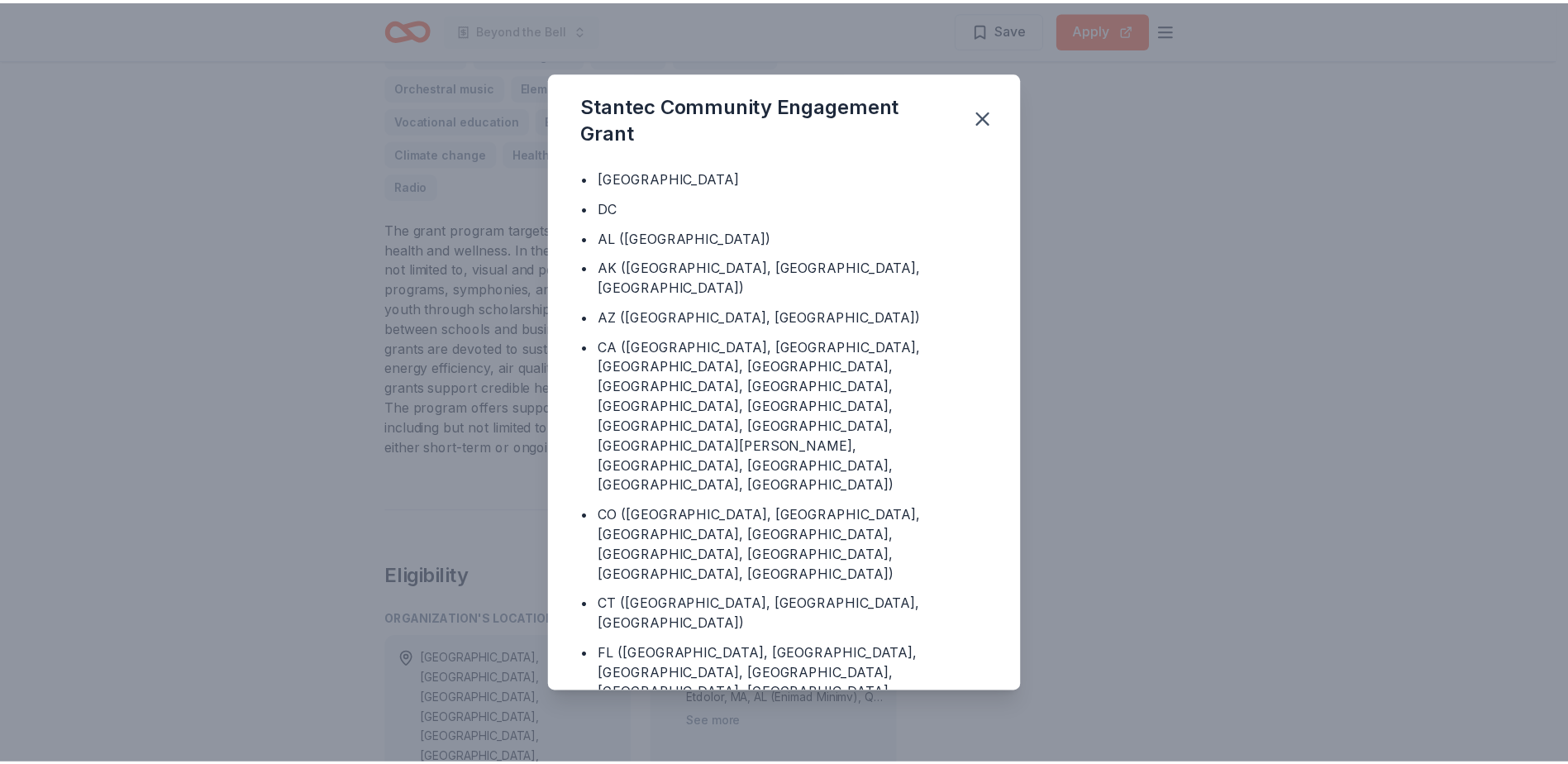
scroll to position [248, 0]
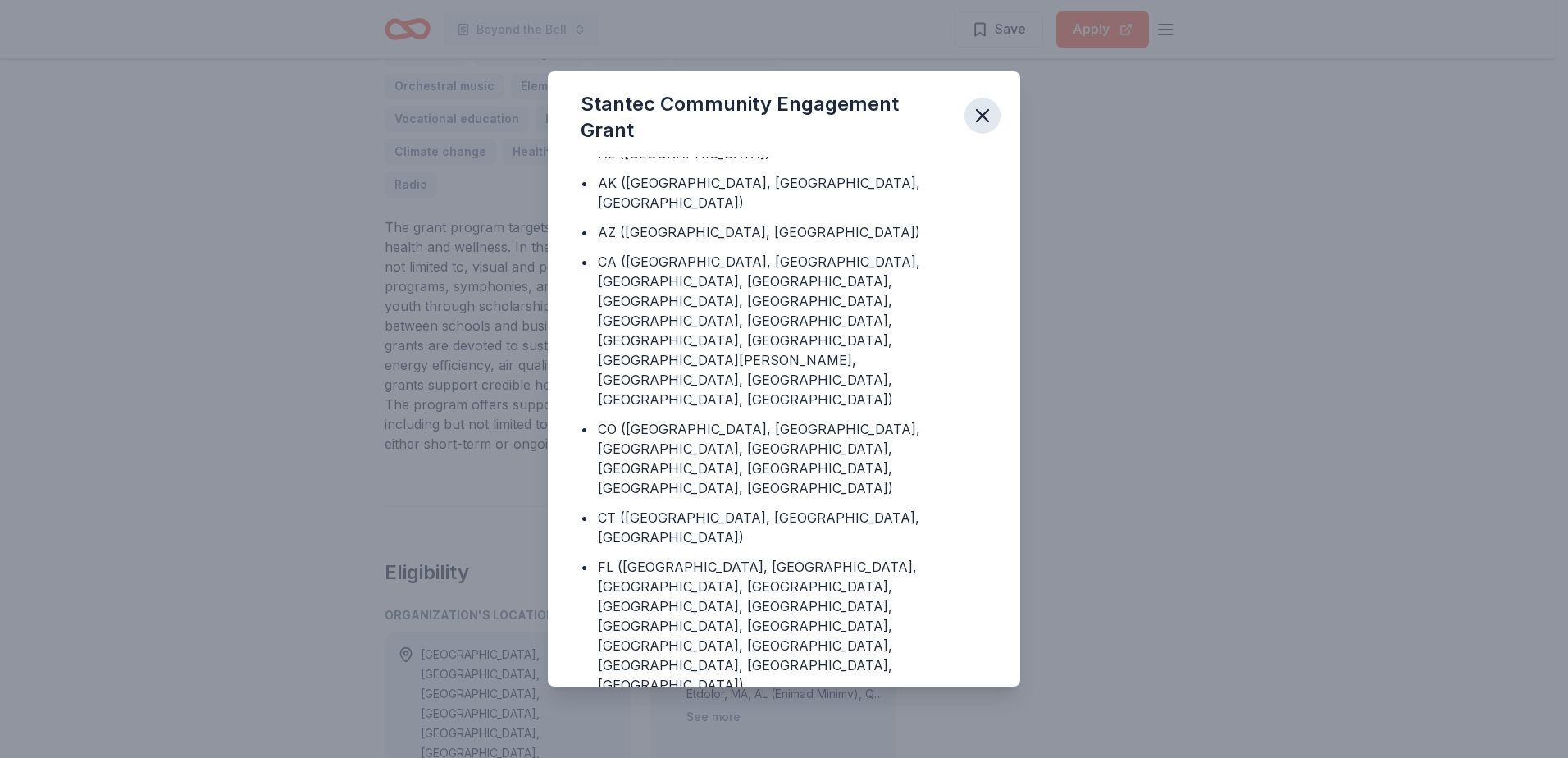
click at [981, 113] on icon "button" at bounding box center [982, 115] width 12 height 12
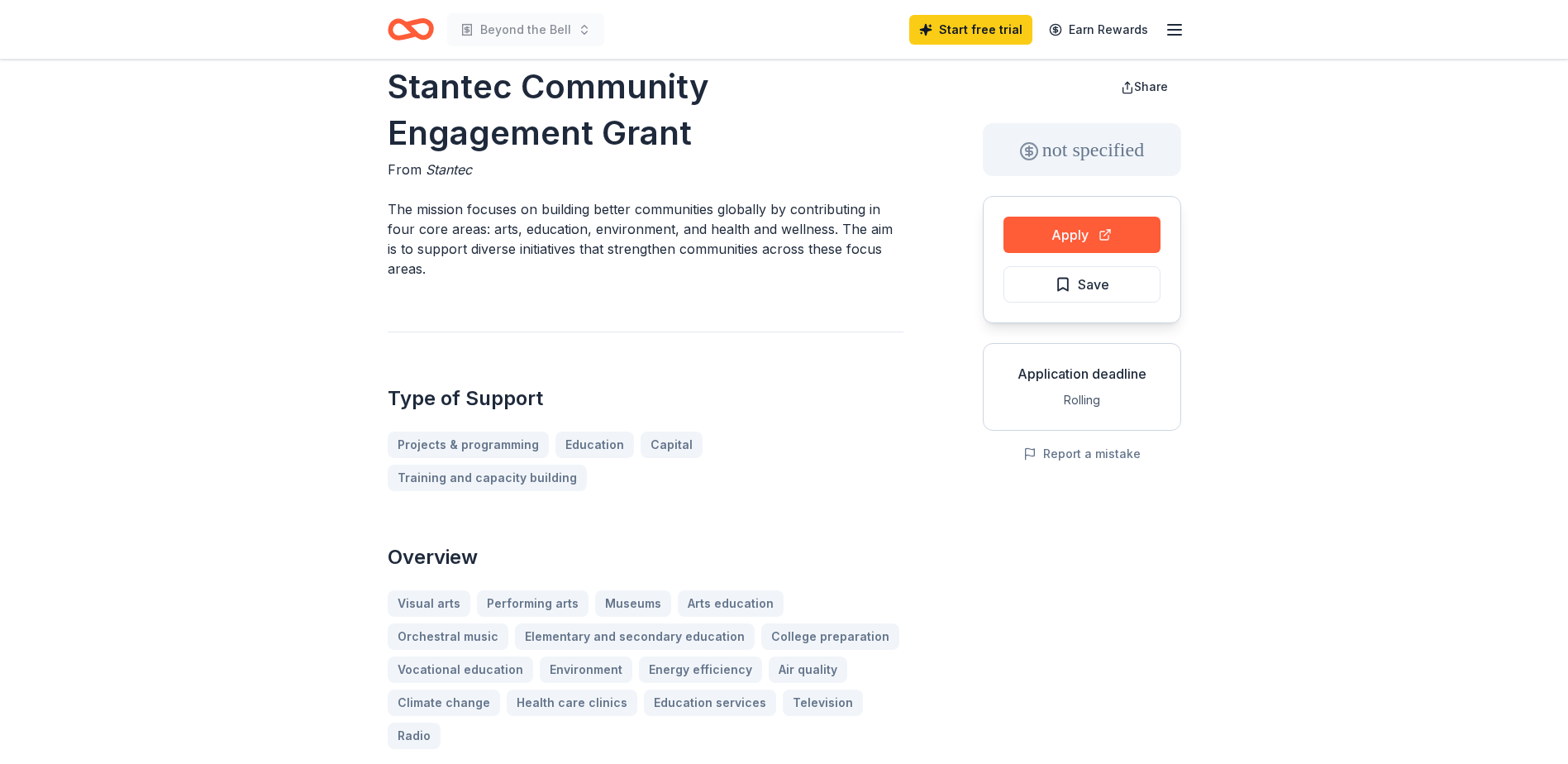
scroll to position [0, 0]
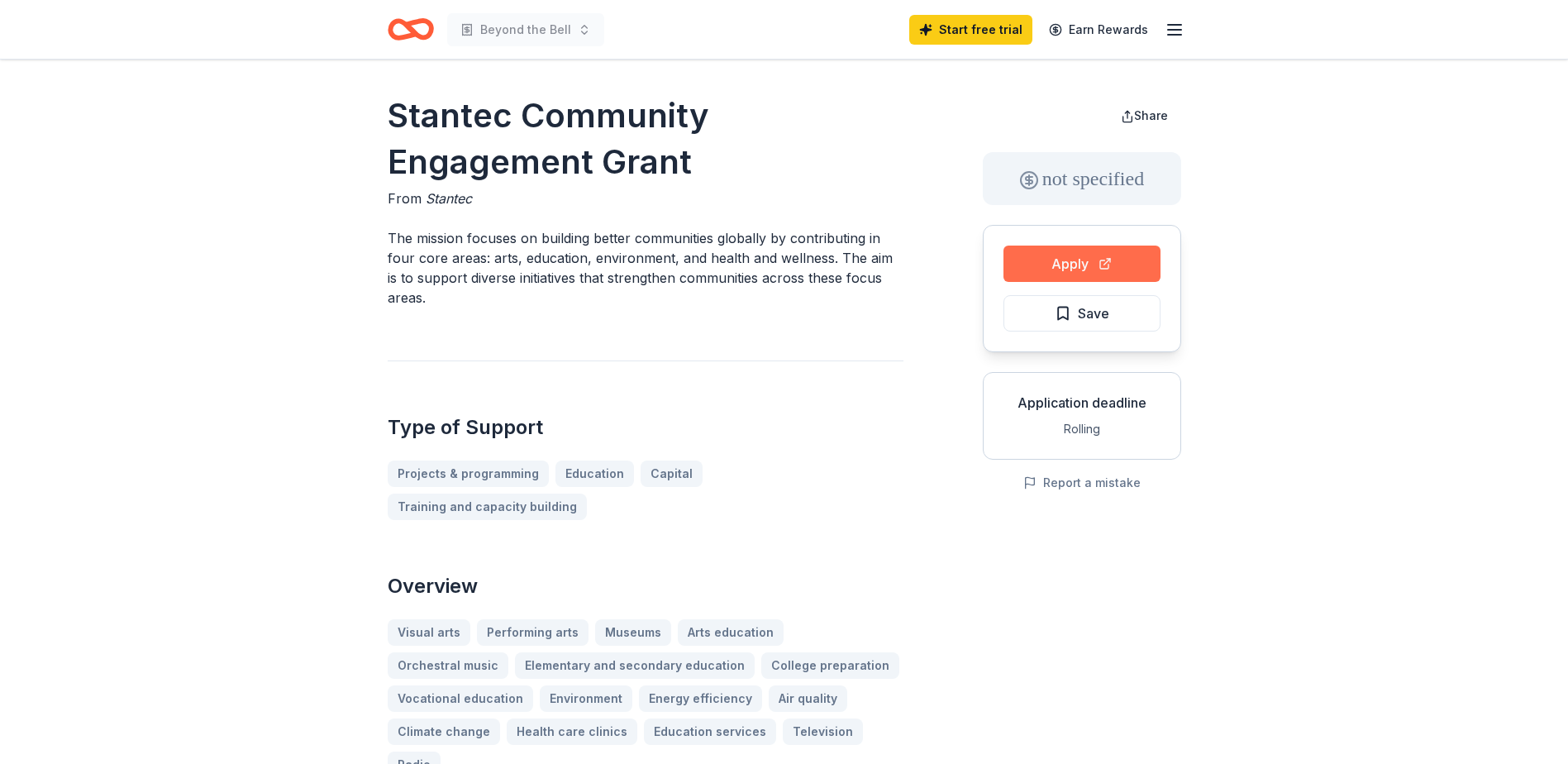
click at [1084, 272] on button "Apply" at bounding box center [1083, 264] width 157 height 37
click at [1103, 261] on button "Apply" at bounding box center [1083, 264] width 157 height 37
click at [1093, 314] on span "Save" at bounding box center [1093, 313] width 31 height 22
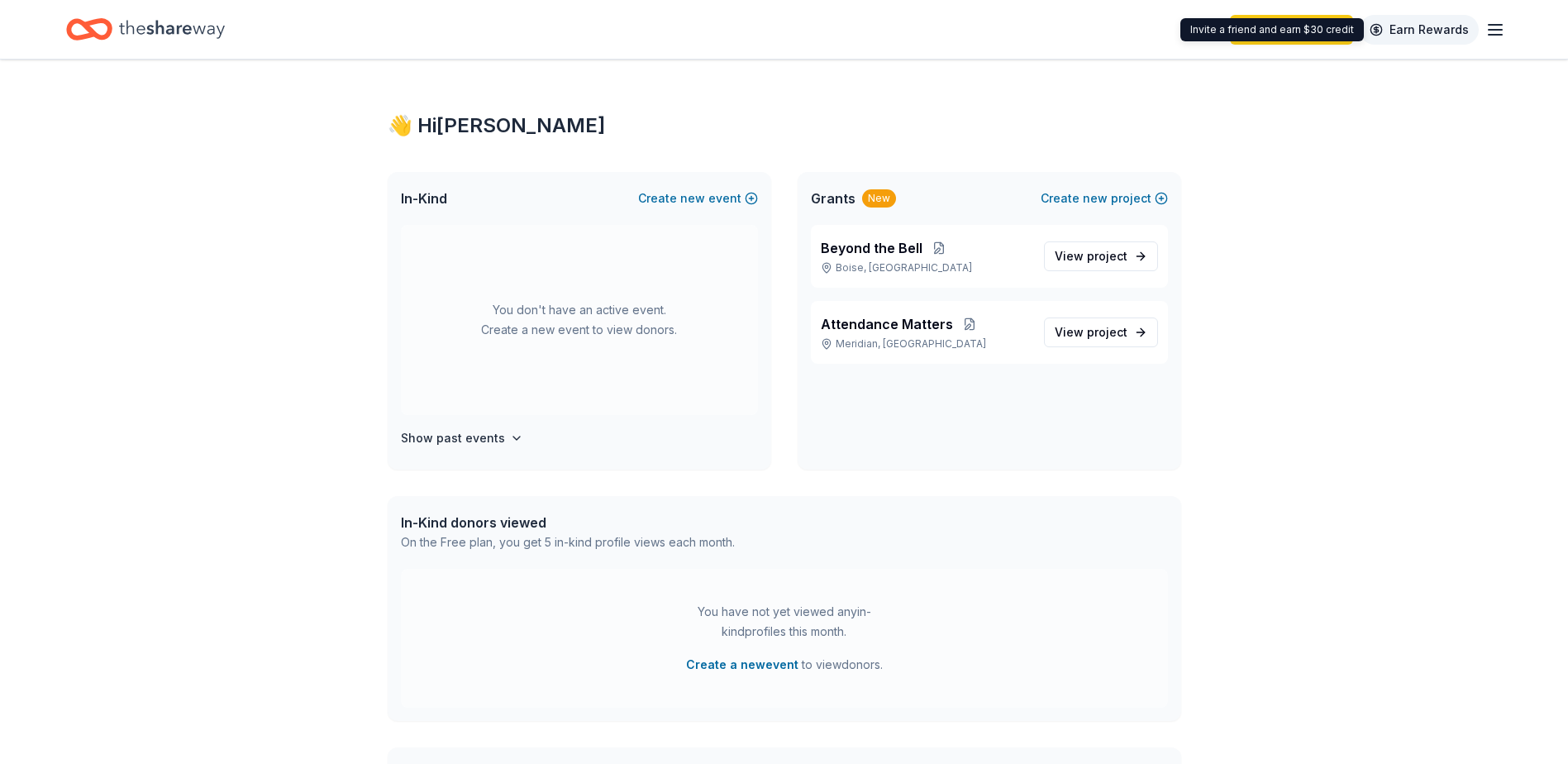
click at [1415, 30] on link "Earn Rewards" at bounding box center [1420, 29] width 119 height 30
click at [161, 30] on icon "Home" at bounding box center [172, 29] width 106 height 34
click at [169, 25] on icon "Home" at bounding box center [172, 29] width 106 height 34
click at [100, 30] on icon "Home" at bounding box center [89, 29] width 47 height 39
click at [1506, 35] on div "Start free trial Earn Rewards" at bounding box center [784, 29] width 1568 height 58
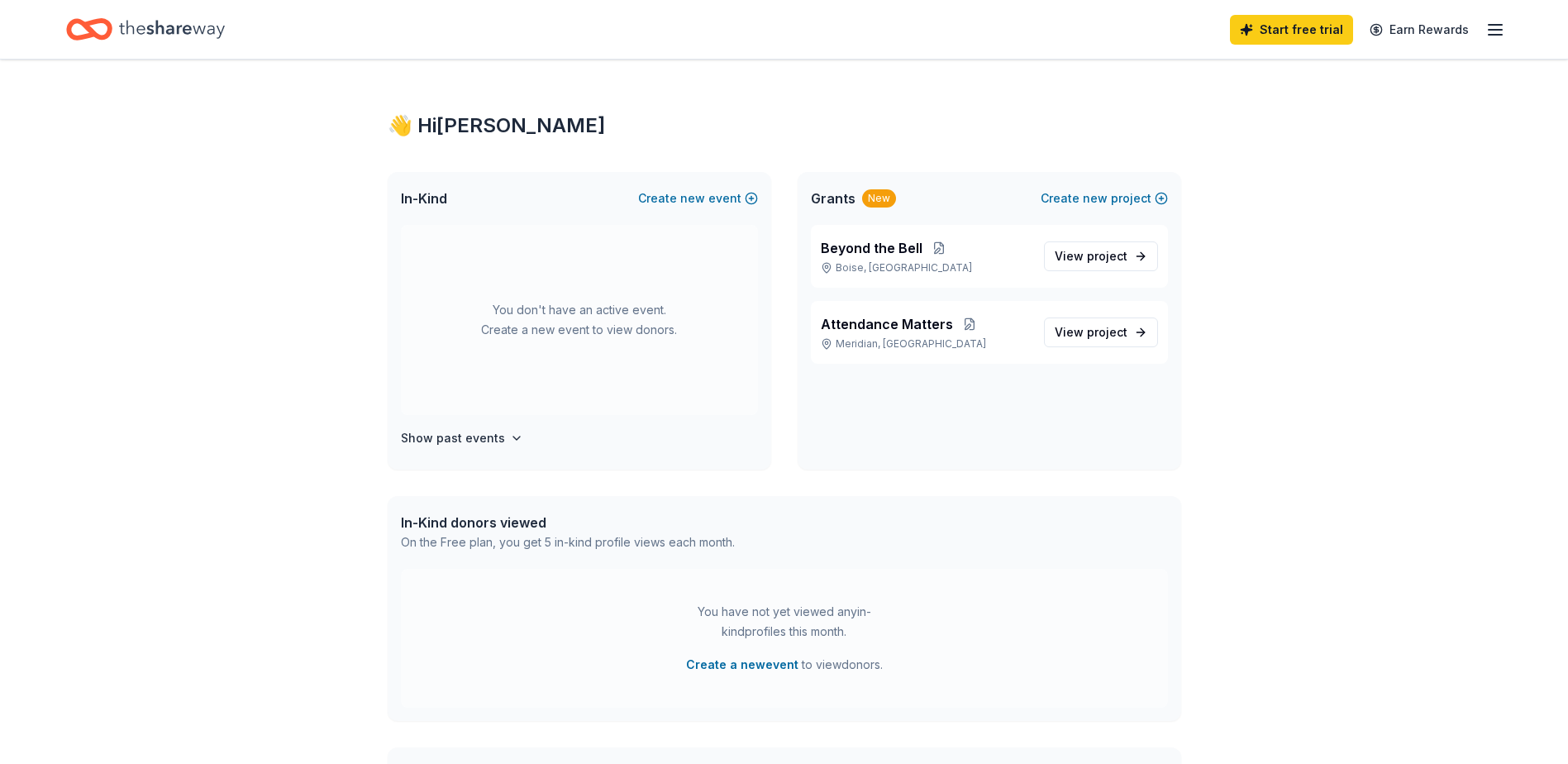
click at [1496, 35] on line "button" at bounding box center [1496, 35] width 13 height 0
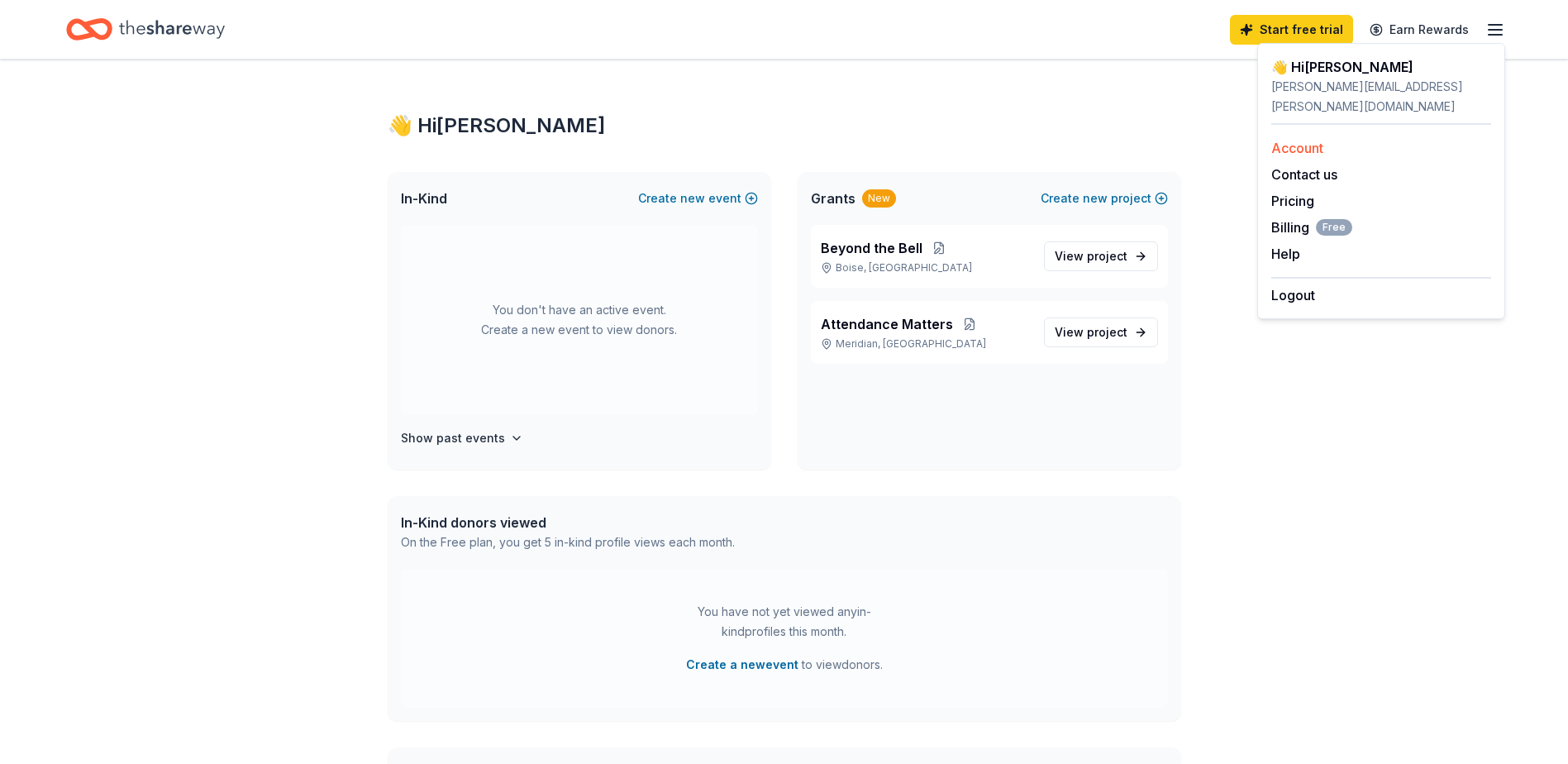
click at [1296, 140] on link "Account" at bounding box center [1297, 148] width 52 height 16
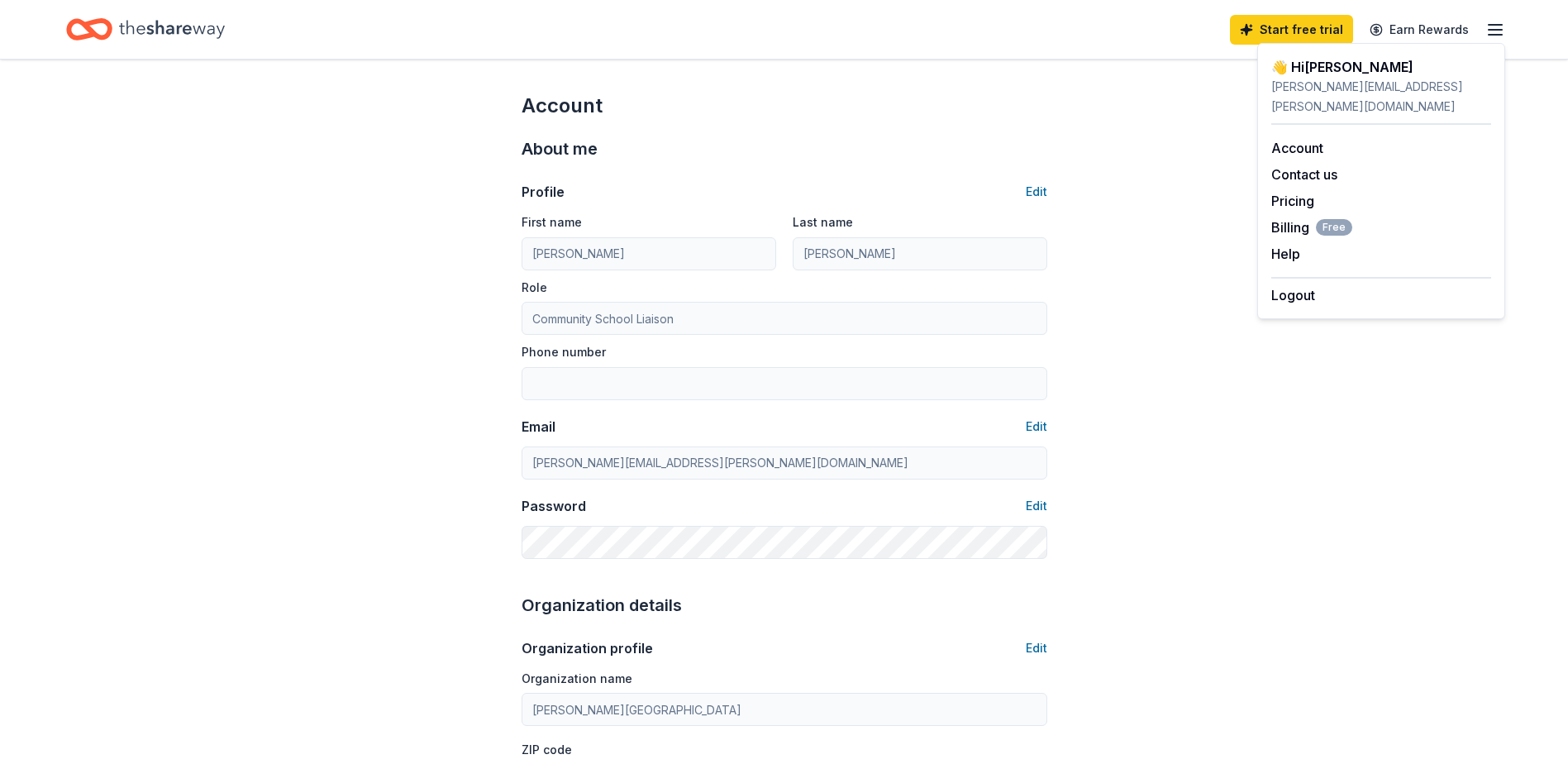
click at [1308, 62] on div "👋 Hi Trudy" at bounding box center [1381, 67] width 220 height 20
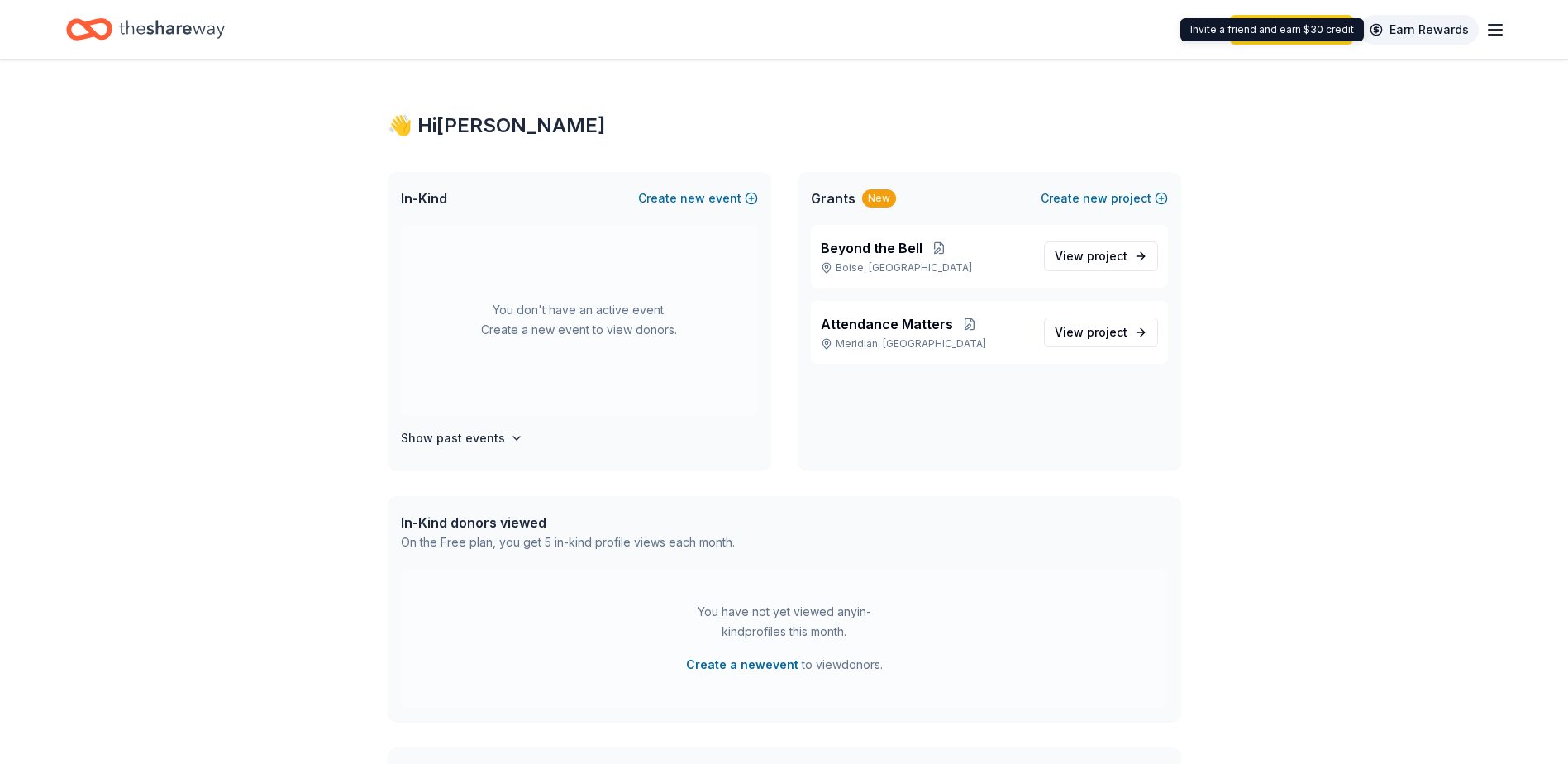
click at [1432, 28] on link "Earn Rewards" at bounding box center [1420, 29] width 119 height 30
click at [1493, 28] on icon "button" at bounding box center [1496, 30] width 20 height 20
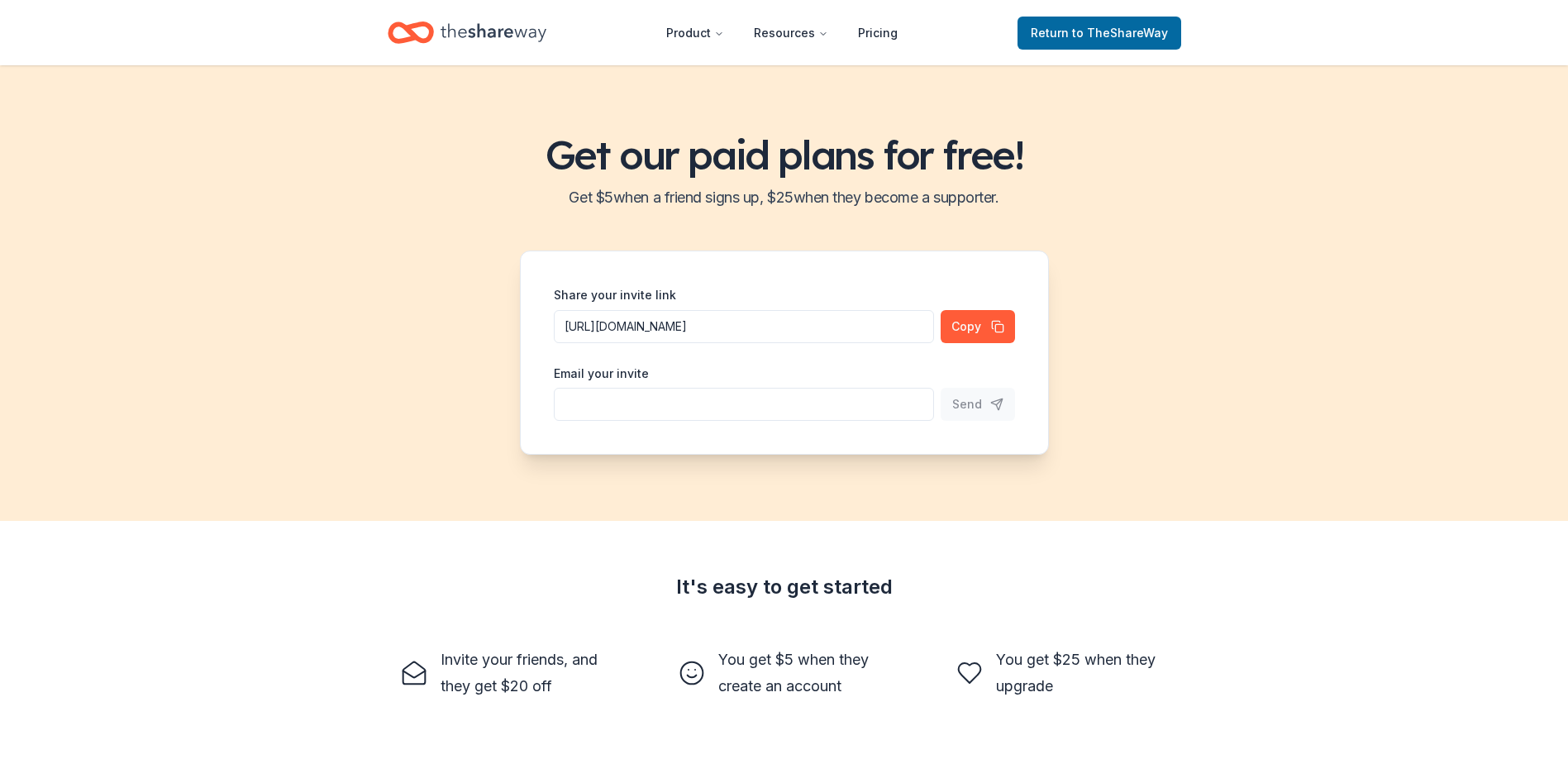
click at [1285, 125] on div "Get our paid plans for free! Get $ 5 when a friend signs up, $ 25 when they bec…" at bounding box center [784, 292] width 1568 height 455
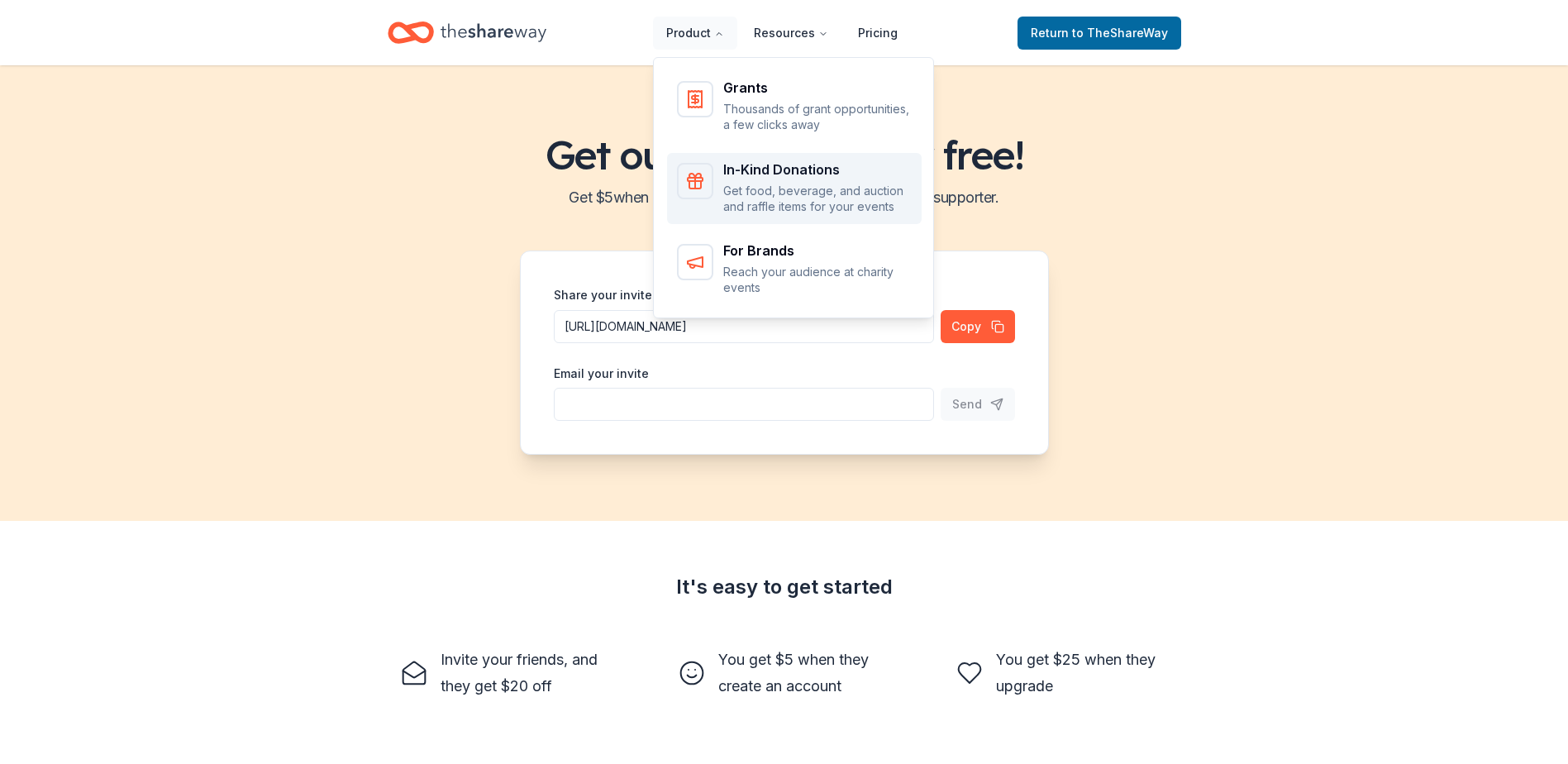
click at [759, 172] on div "In-Kind Donations" at bounding box center [817, 169] width 188 height 13
click at [790, 164] on div "In-Kind Donations" at bounding box center [817, 169] width 188 height 13
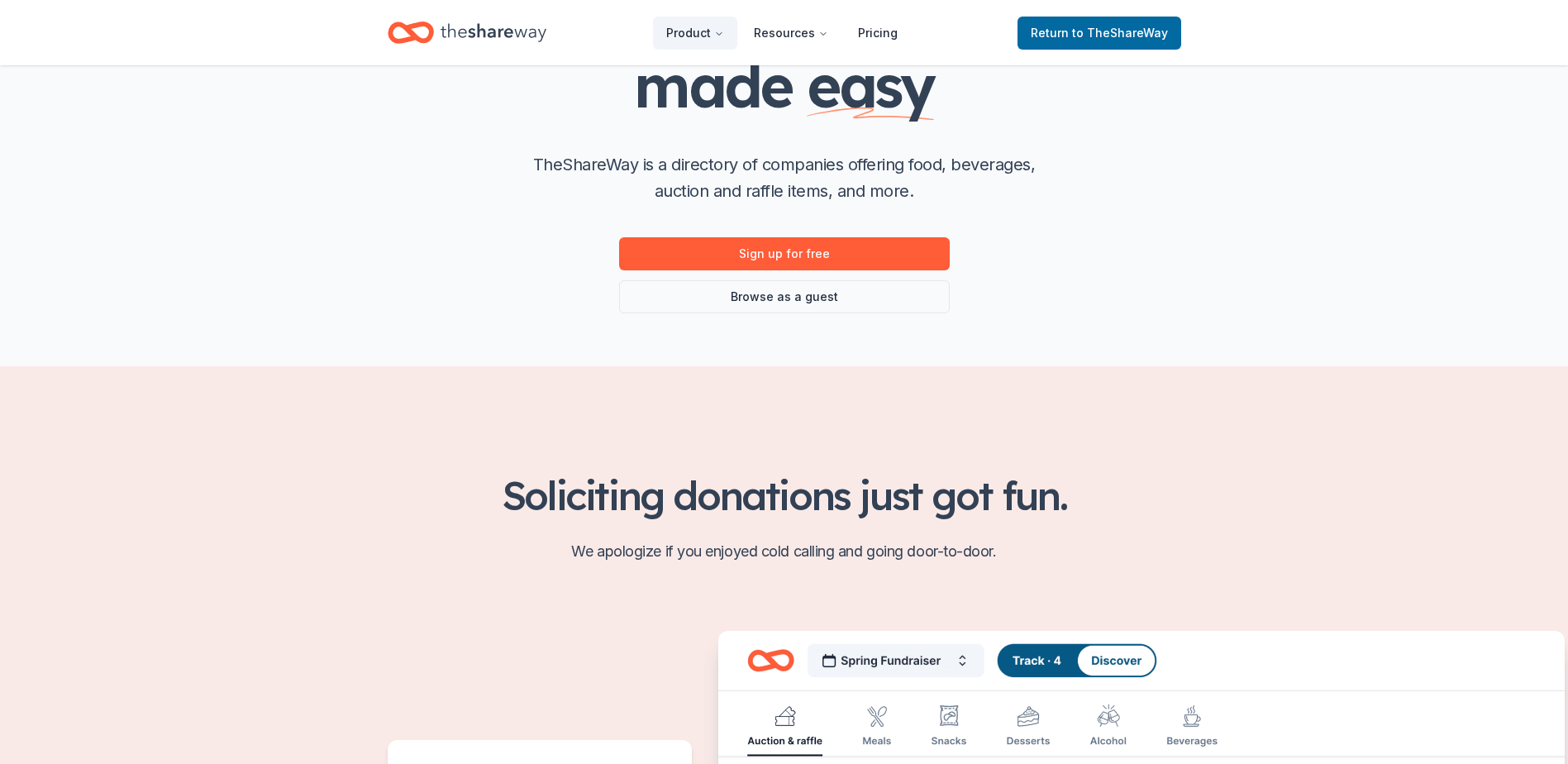
scroll to position [248, 0]
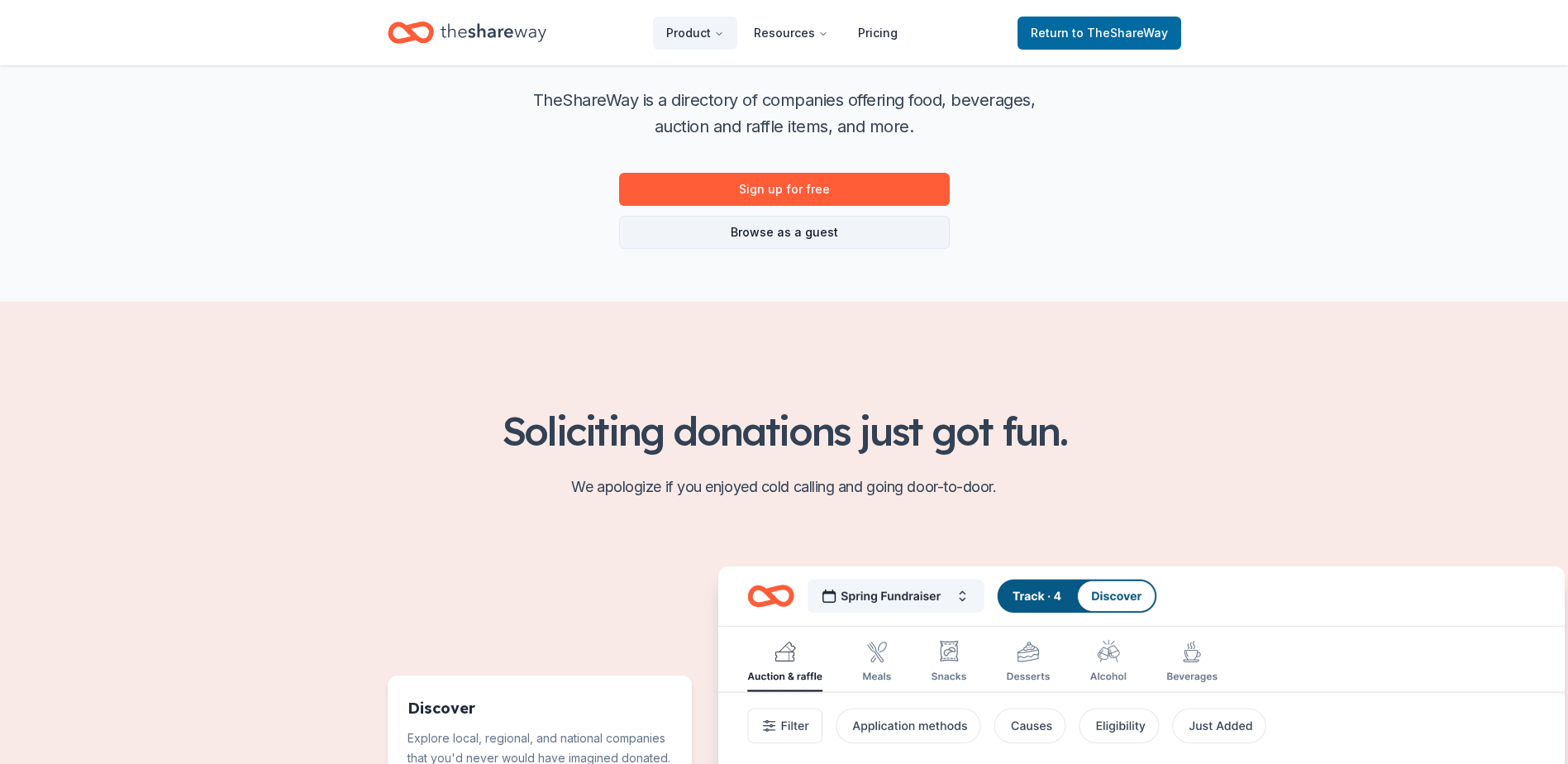
click at [803, 236] on link "Browse as a guest" at bounding box center [784, 232] width 331 height 33
click at [805, 231] on link "Browse as a guest" at bounding box center [784, 232] width 331 height 33
click at [789, 234] on link "Browse as a guest" at bounding box center [784, 232] width 331 height 33
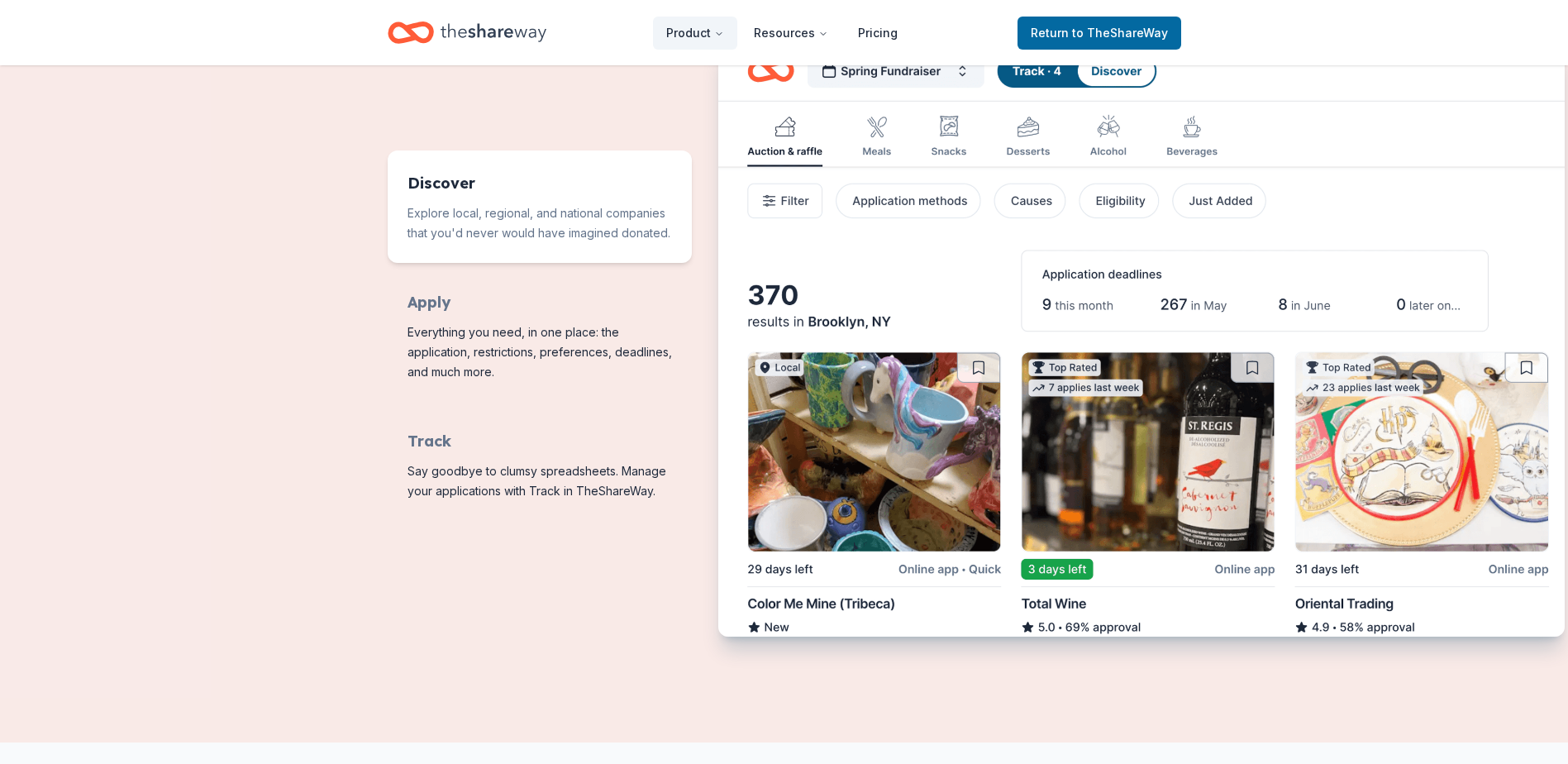
scroll to position [826, 0]
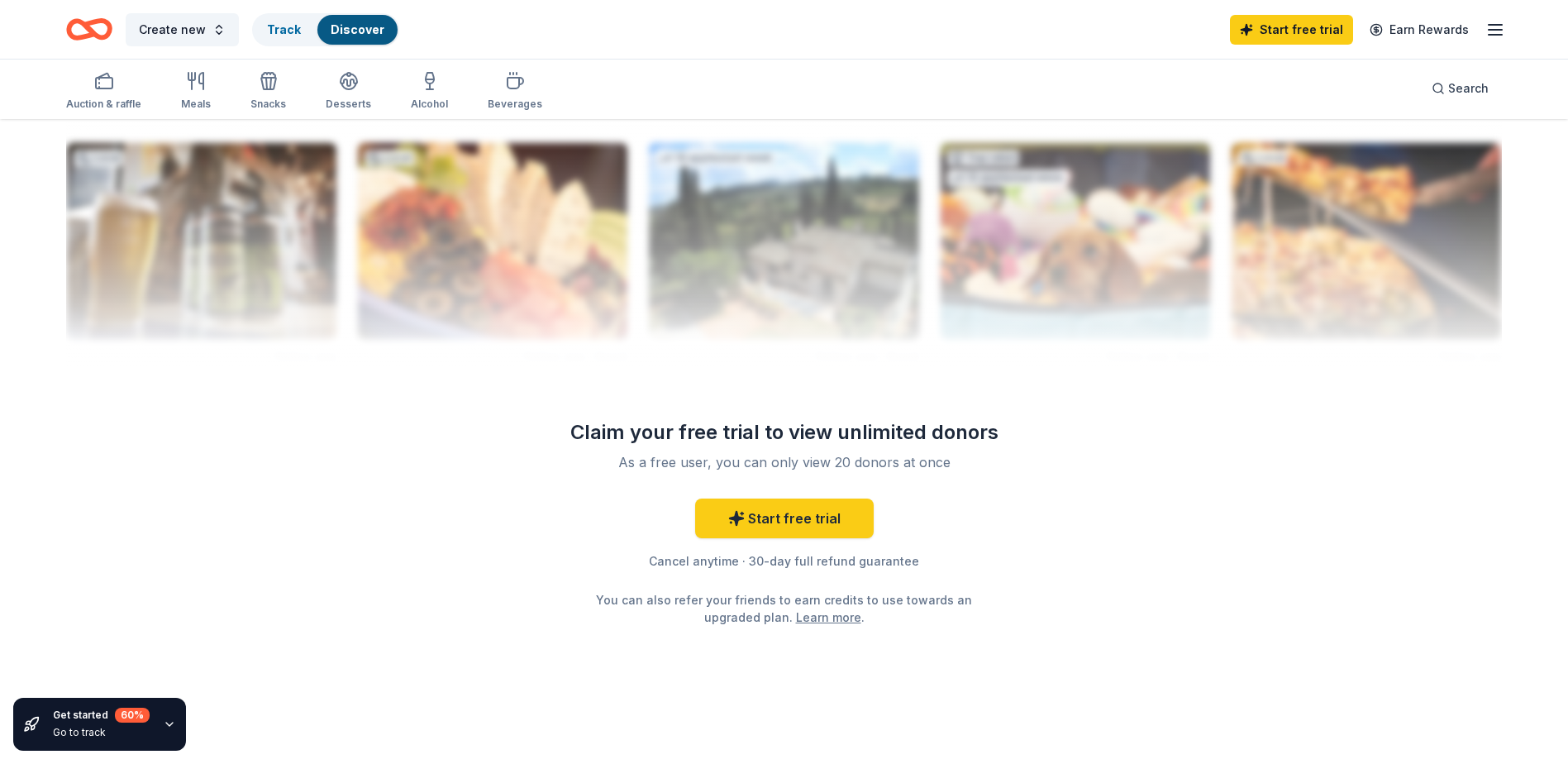
scroll to position [1590, 0]
click at [775, 518] on link "Start free trial" at bounding box center [784, 516] width 178 height 39
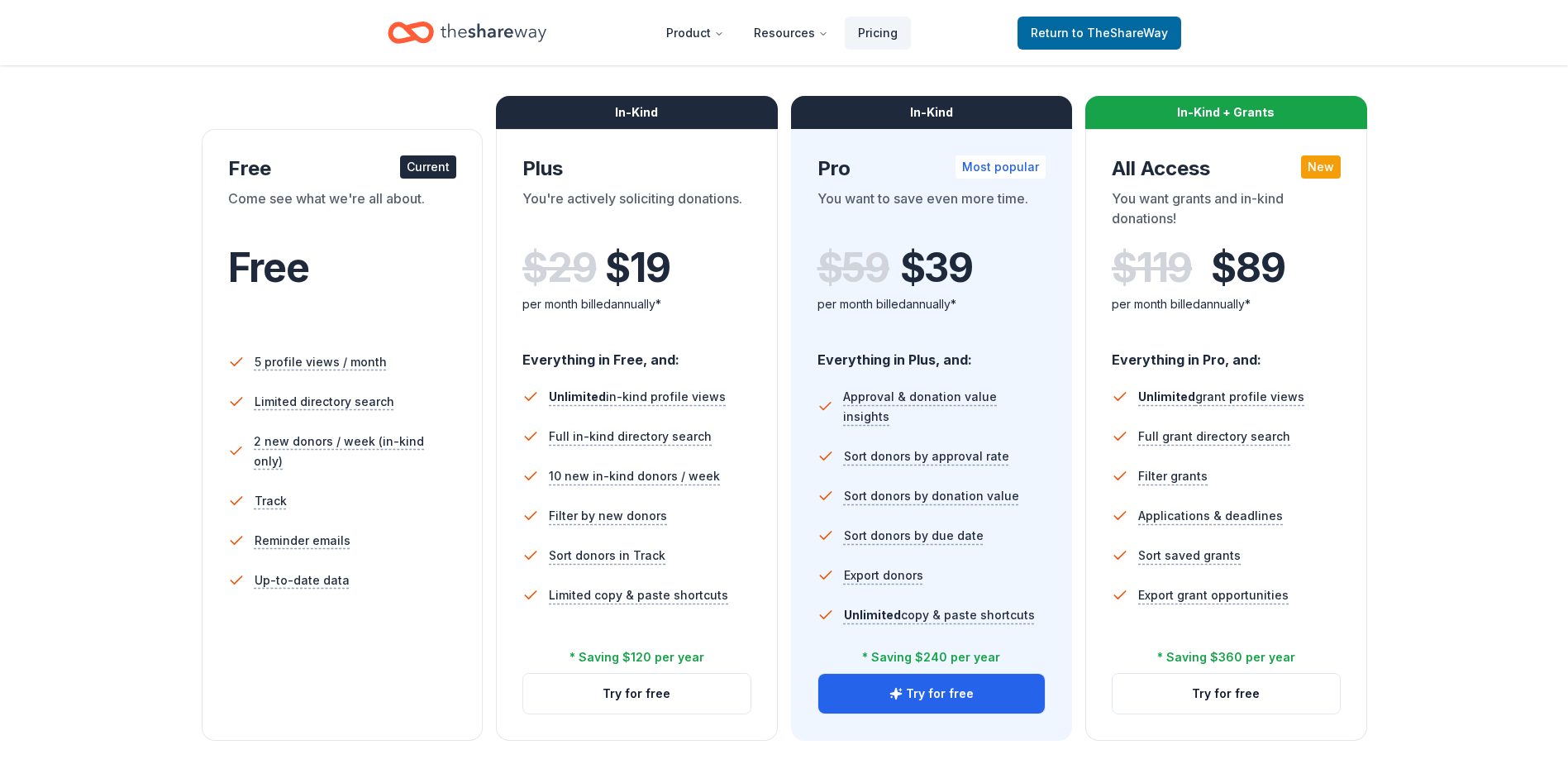
scroll to position [248, 0]
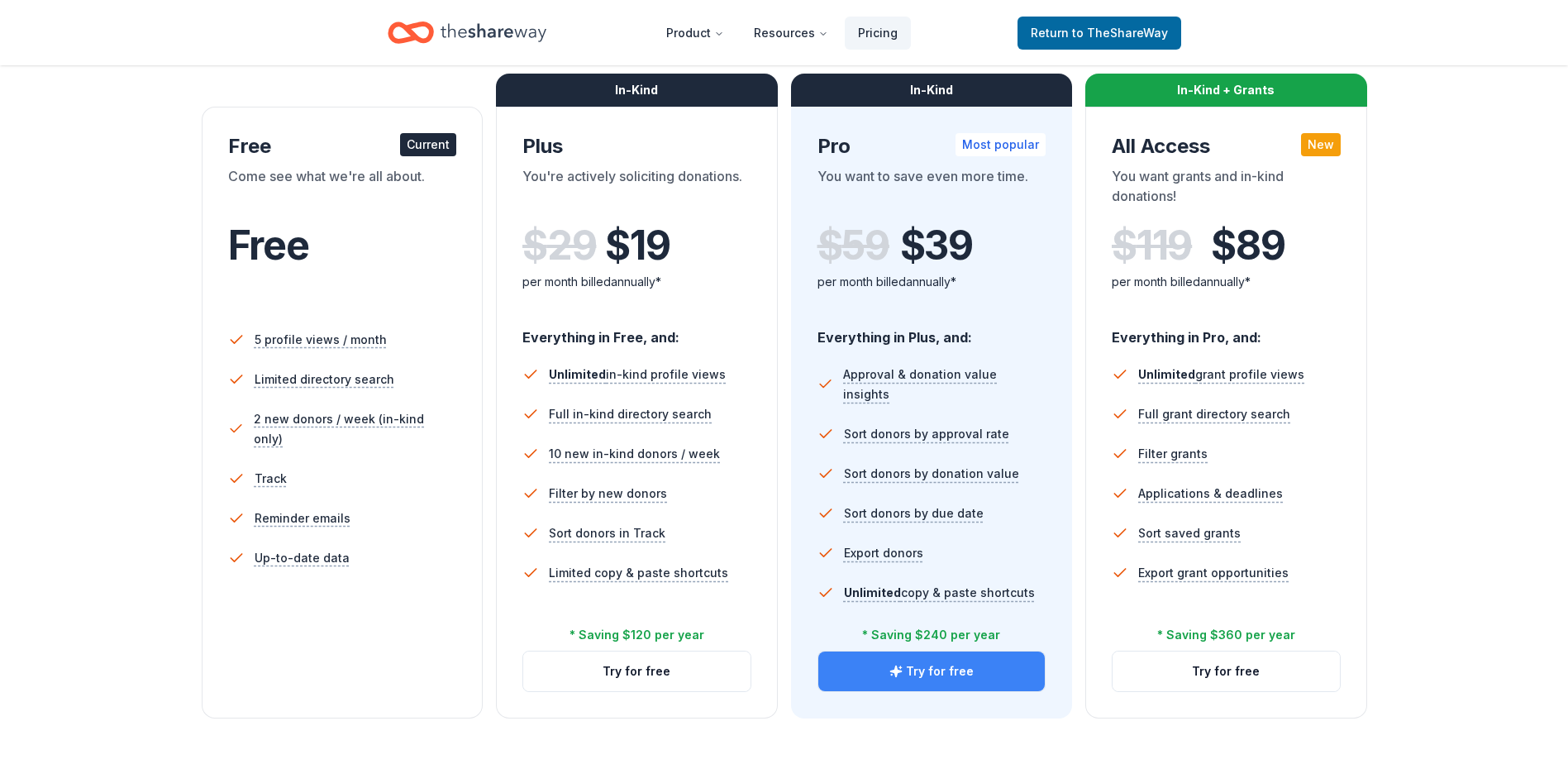
click at [938, 667] on button "Try for free" at bounding box center [932, 671] width 228 height 39
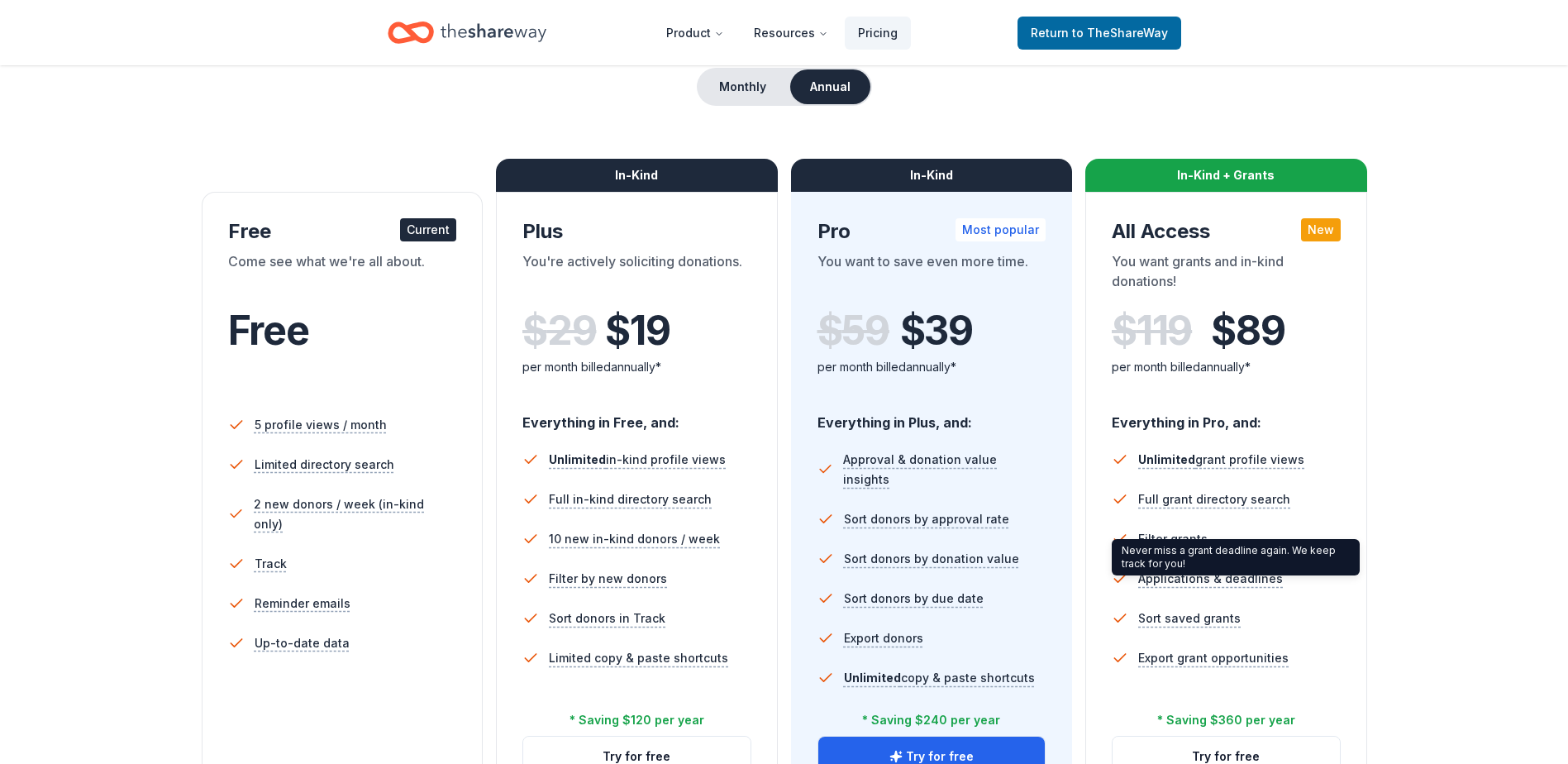
scroll to position [165, 0]
